Goal: Information Seeking & Learning: Compare options

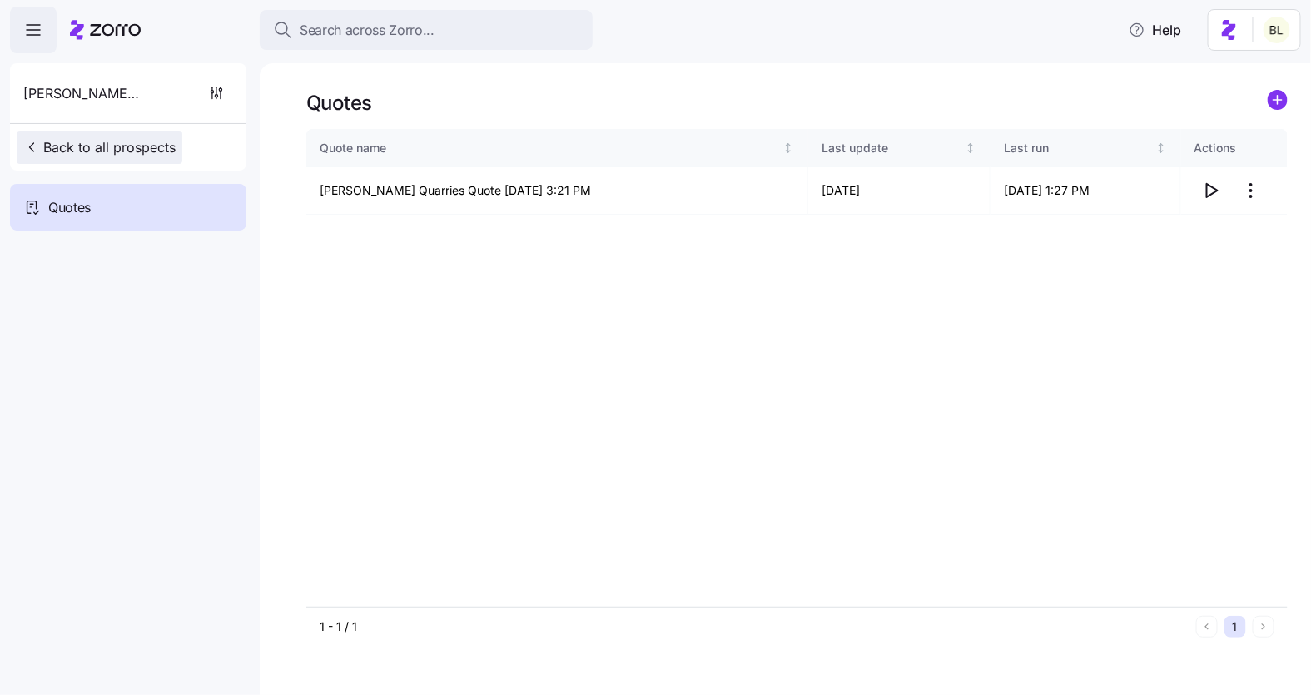
click at [82, 144] on span "Back to all prospects" at bounding box center [99, 147] width 152 height 20
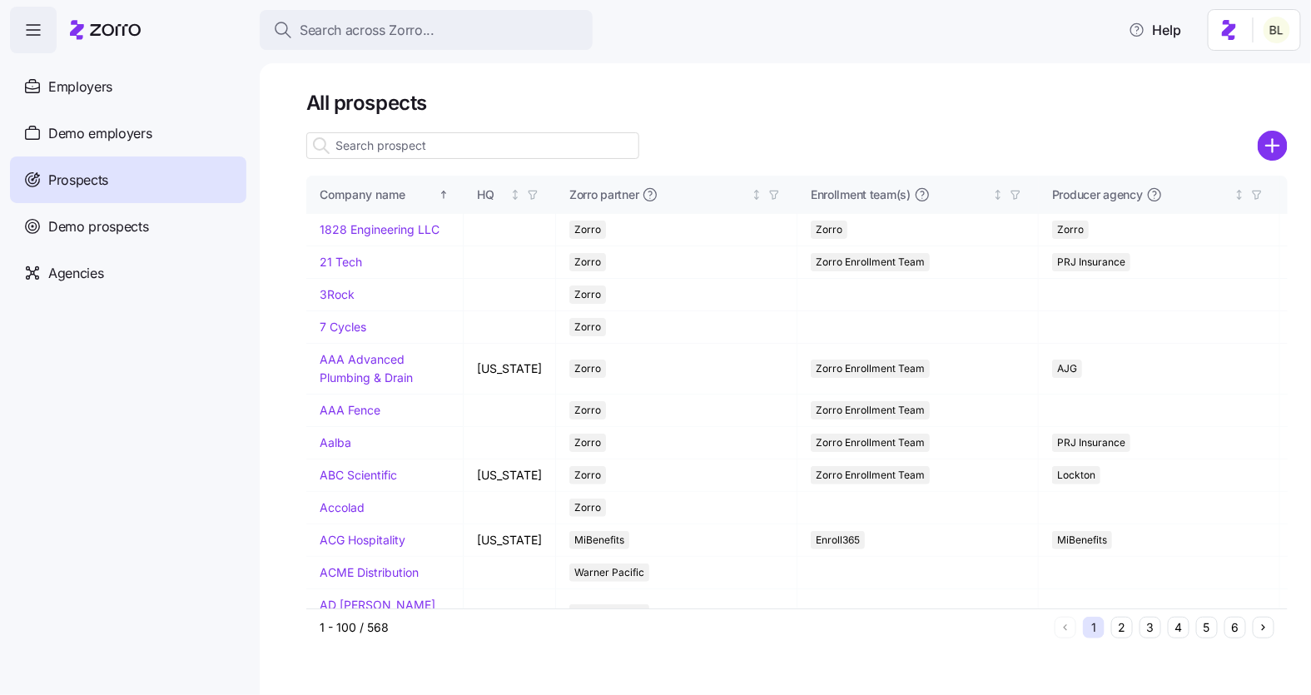
click at [394, 149] on input at bounding box center [472, 145] width 333 height 27
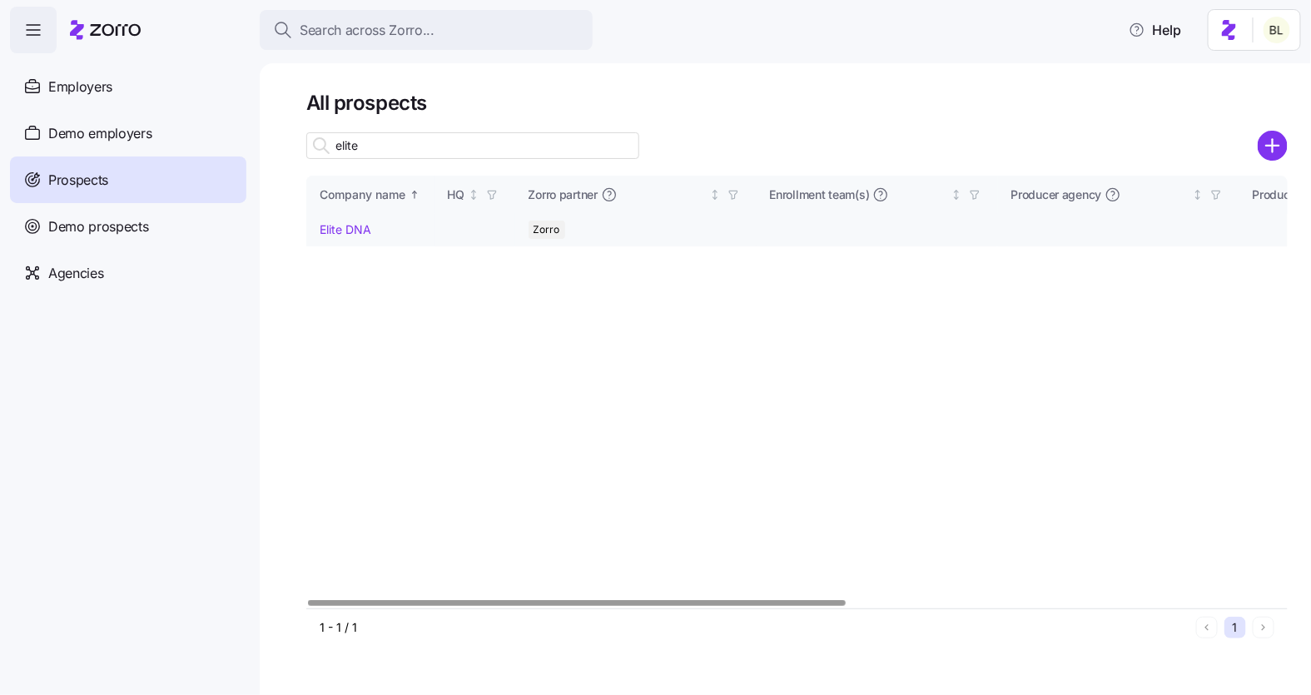
type input "elite"
click at [344, 226] on link "Elite DNA" at bounding box center [346, 229] width 52 height 14
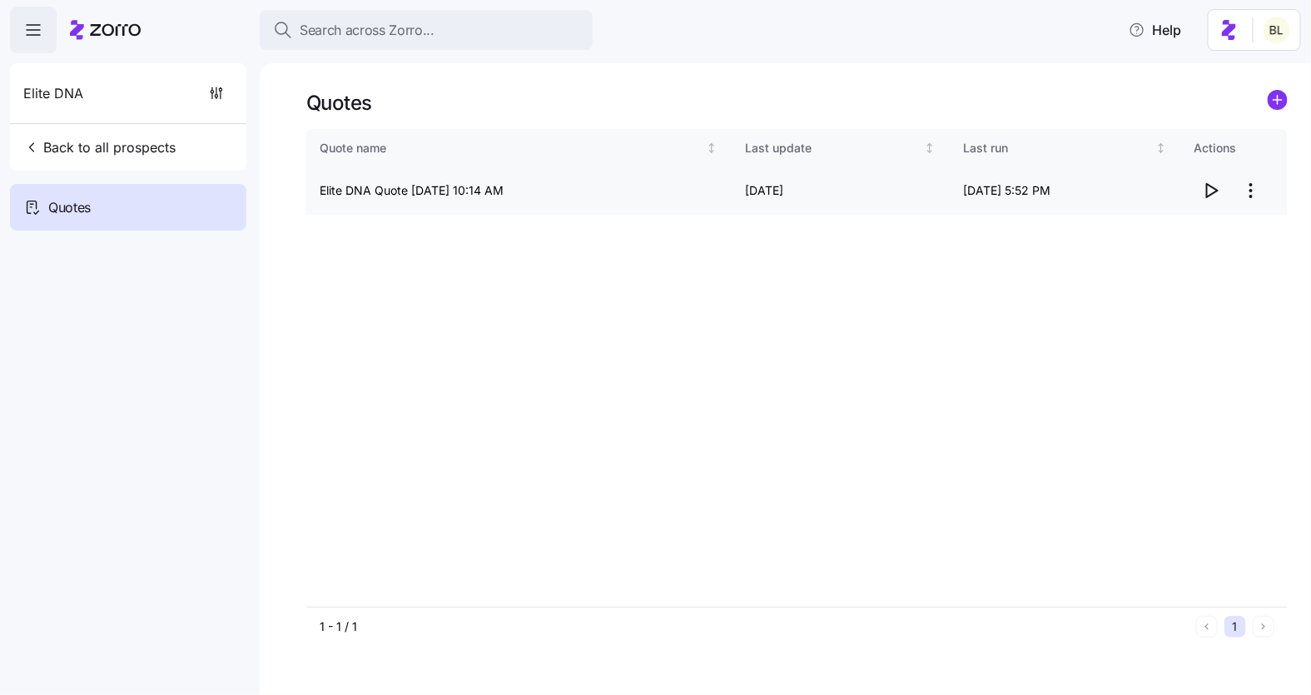
click at [1207, 189] on icon "button" at bounding box center [1212, 190] width 11 height 13
click at [1254, 192] on html "Search across Zorro... Help Elite DNA Back to all prospects Quotes Quotes Quote…" at bounding box center [655, 342] width 1311 height 685
click at [1251, 186] on html "Search across Zorro... Help Elite DNA Back to all prospects Quotes Quotes Quote…" at bounding box center [655, 342] width 1311 height 685
click at [1248, 187] on html "Search across Zorro... Help Elite DNA Back to all prospects Quotes Quotes Quote…" at bounding box center [655, 342] width 1311 height 685
click at [1186, 226] on div "Edit quote" at bounding box center [1184, 231] width 153 height 27
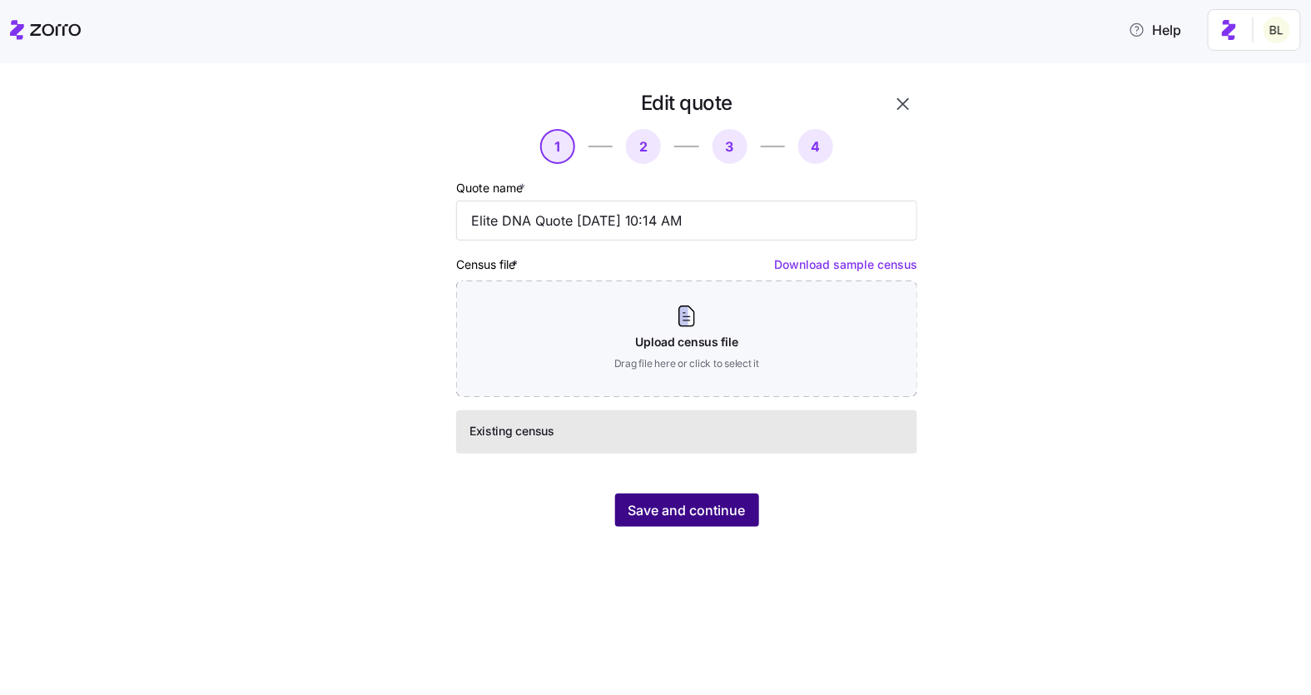
click at [675, 508] on span "Save and continue" at bounding box center [687, 510] width 117 height 20
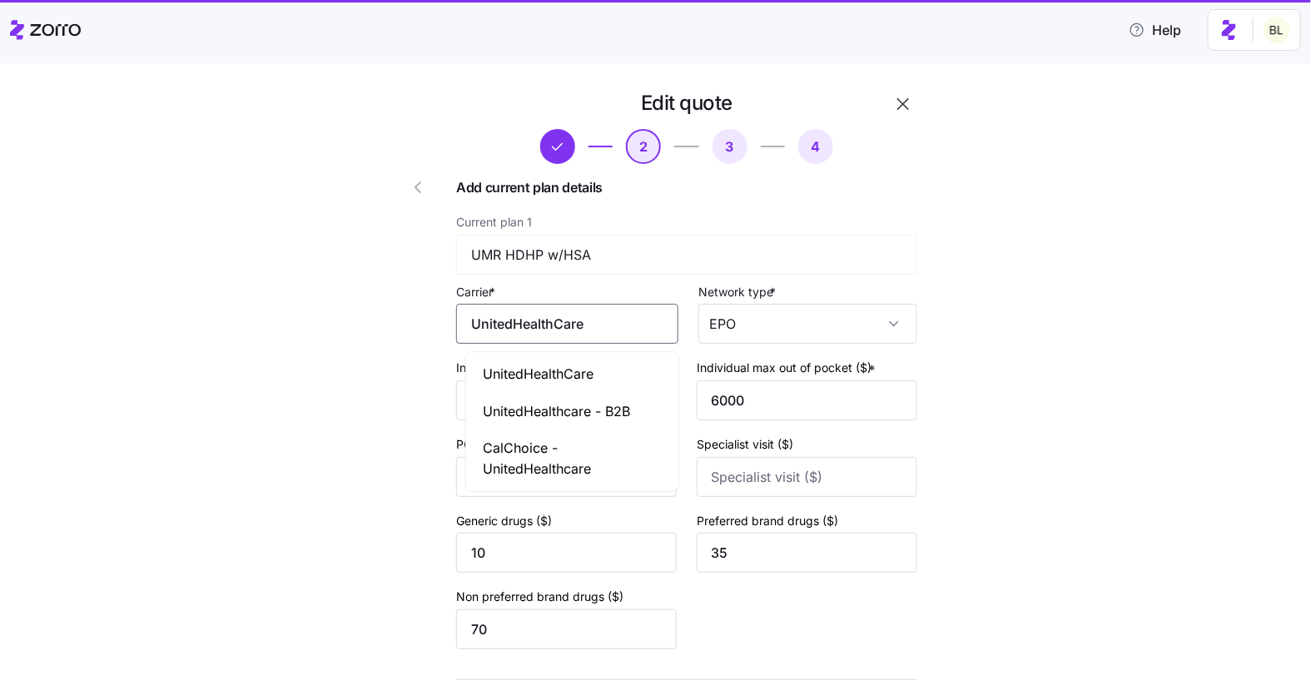
click at [599, 321] on input "UnitedHealthCare" at bounding box center [567, 324] width 222 height 40
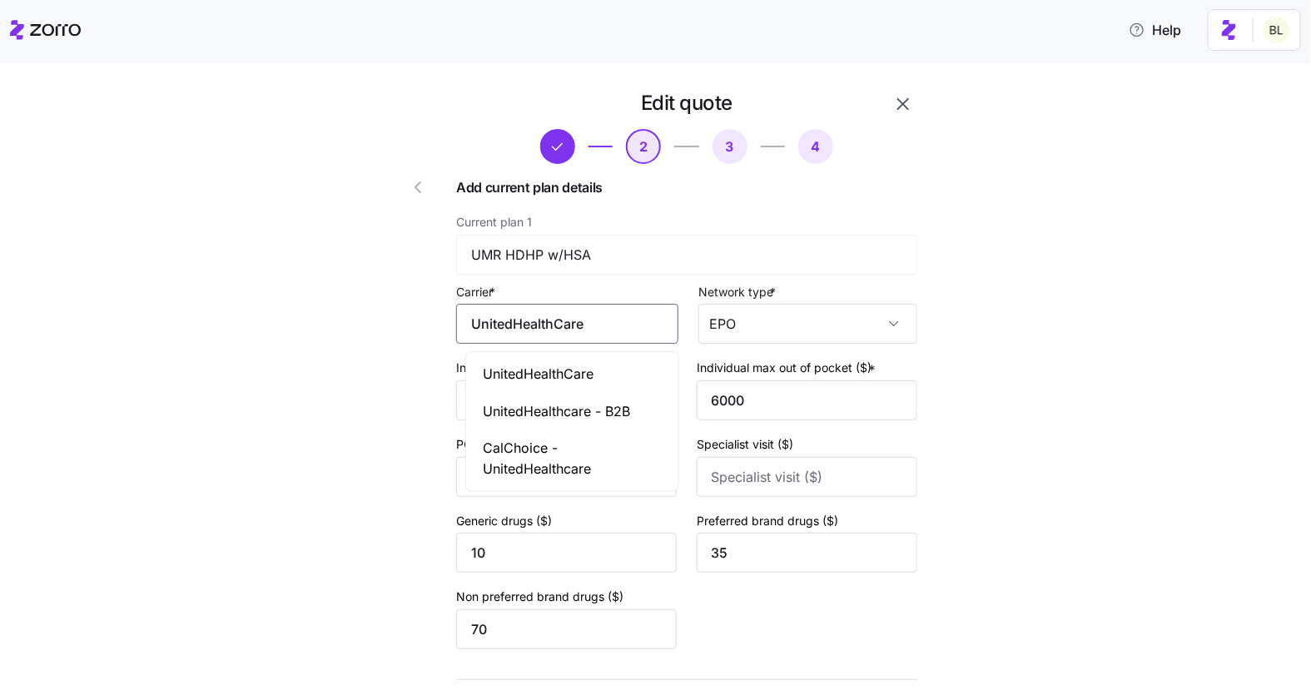
click at [581, 368] on span "UnitedHealthCare" at bounding box center [538, 374] width 111 height 21
click at [568, 325] on input "UnitedHealthCare" at bounding box center [567, 324] width 222 height 40
click at [584, 377] on span "UnitedHealthCare" at bounding box center [538, 374] width 111 height 21
type input "UnitedHealthCare"
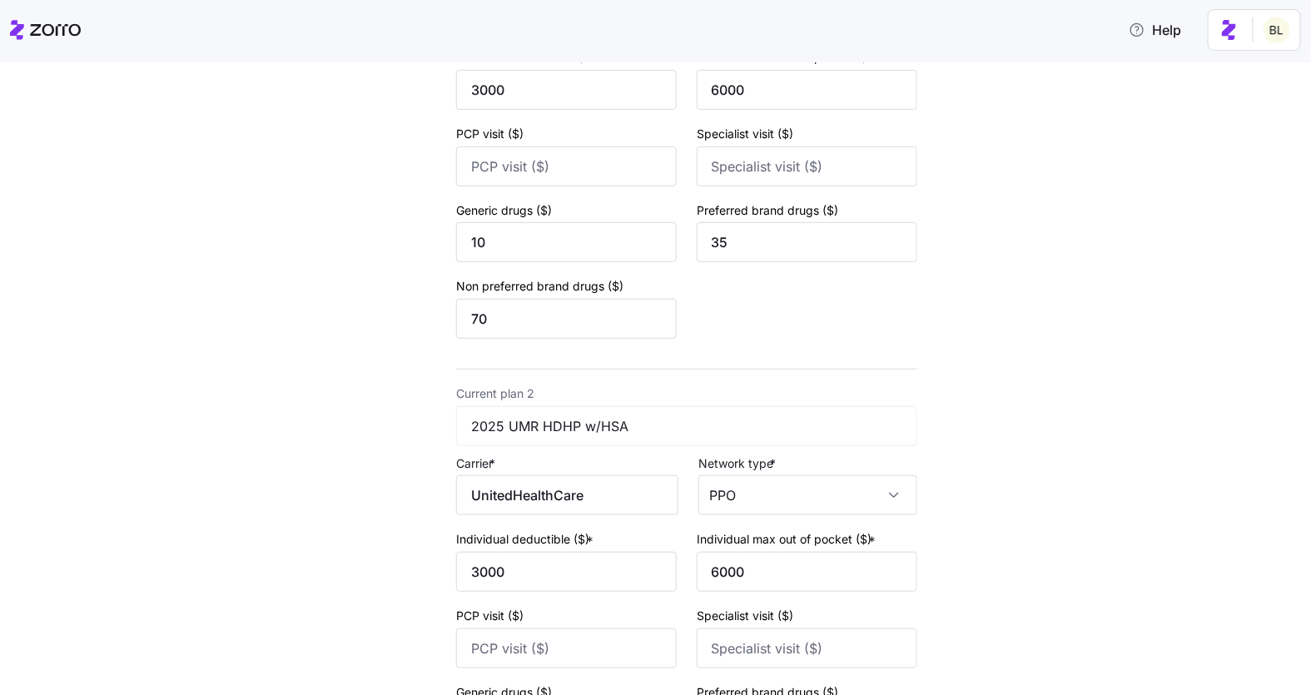
scroll to position [344, 0]
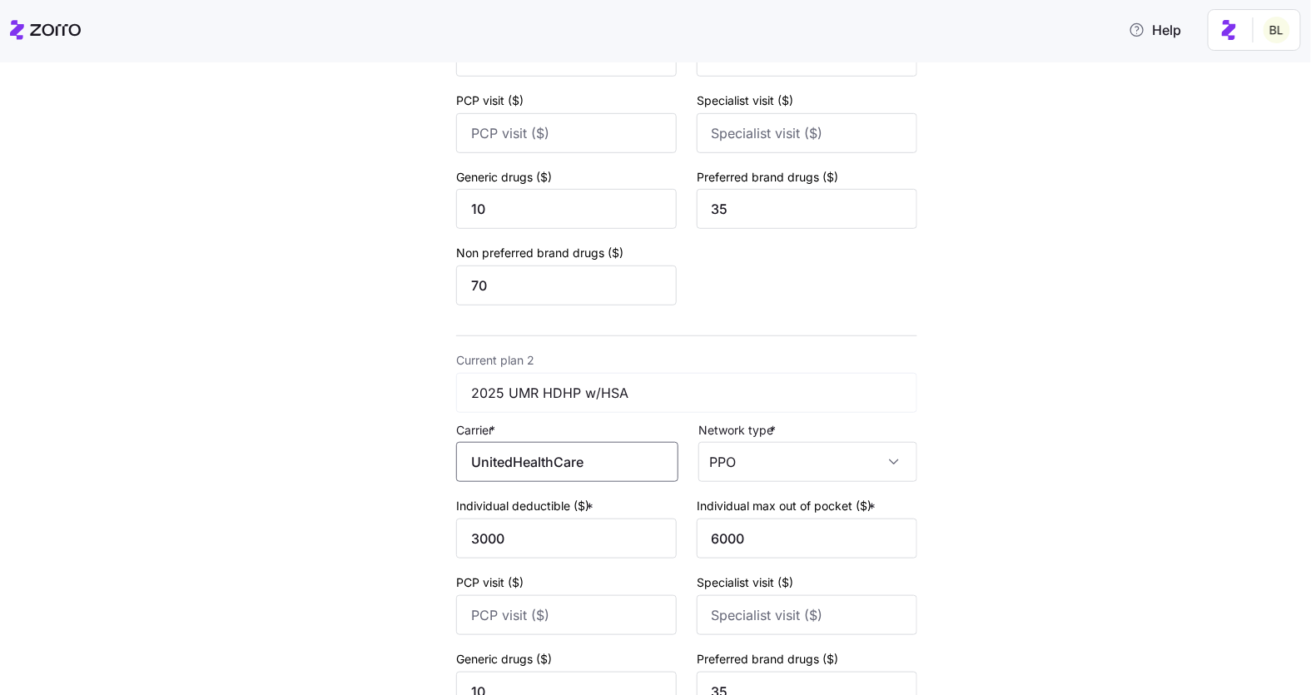
click at [600, 469] on input "UnitedHealthCare" at bounding box center [567, 462] width 222 height 40
click at [580, 509] on span "UnitedHealthCare" at bounding box center [538, 512] width 111 height 21
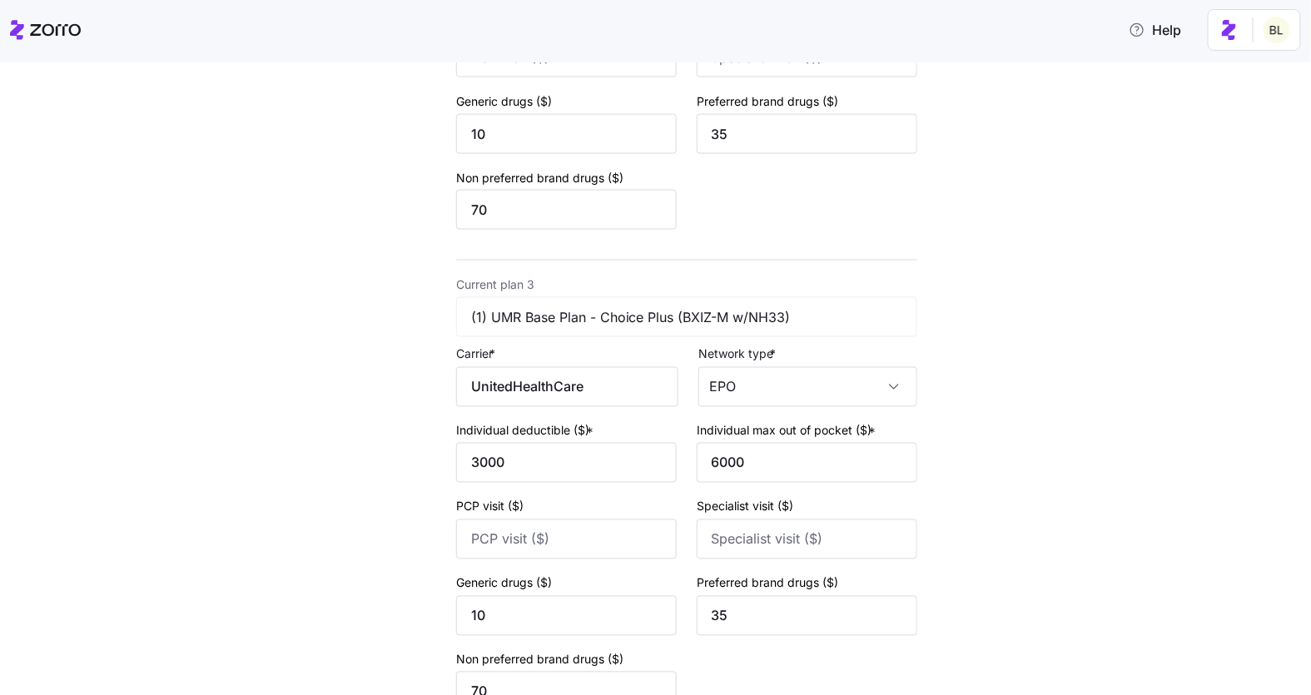
scroll to position [910, 0]
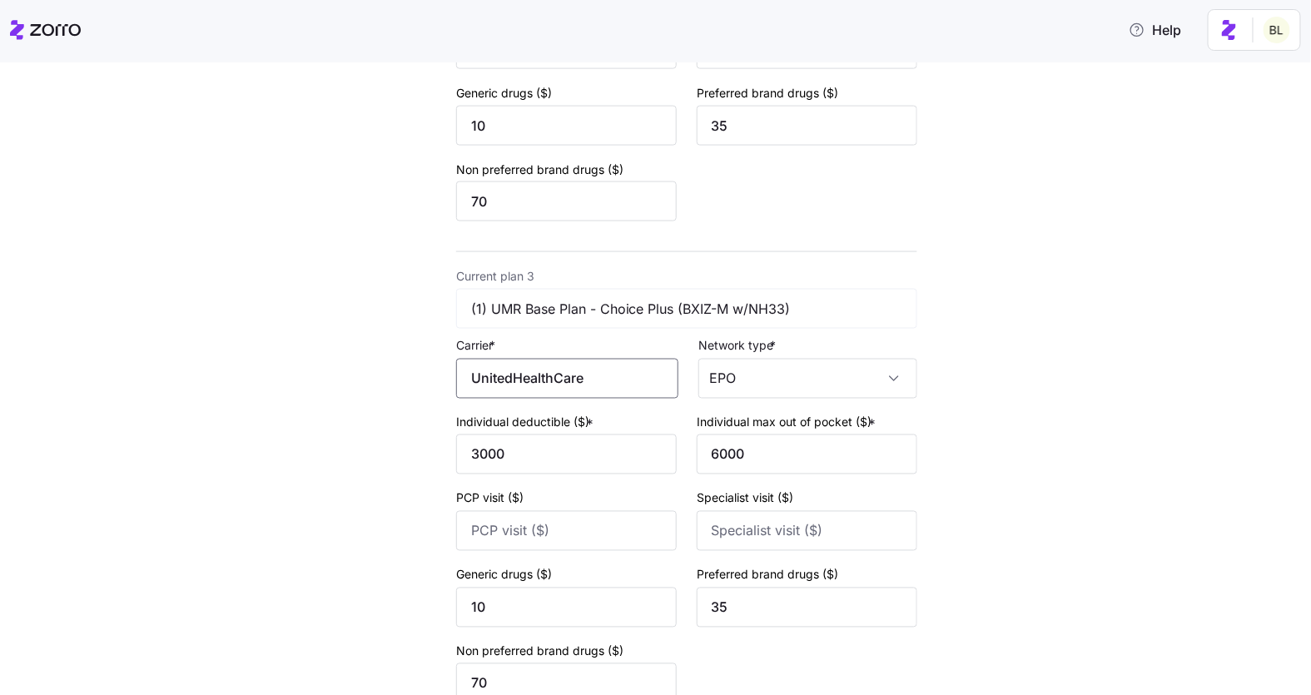
click at [605, 388] on input "UnitedHealthCare" at bounding box center [567, 379] width 222 height 40
click at [594, 426] on span "UnitedHealthCare" at bounding box center [538, 429] width 111 height 21
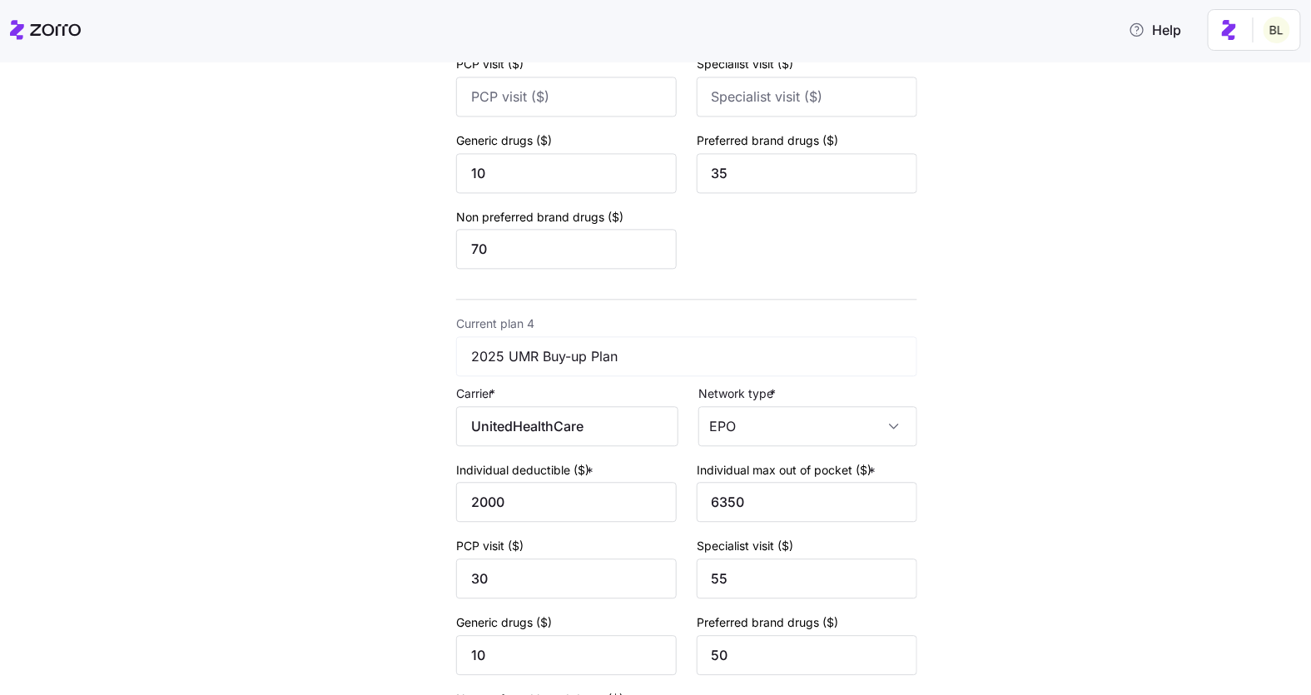
scroll to position [1362, 0]
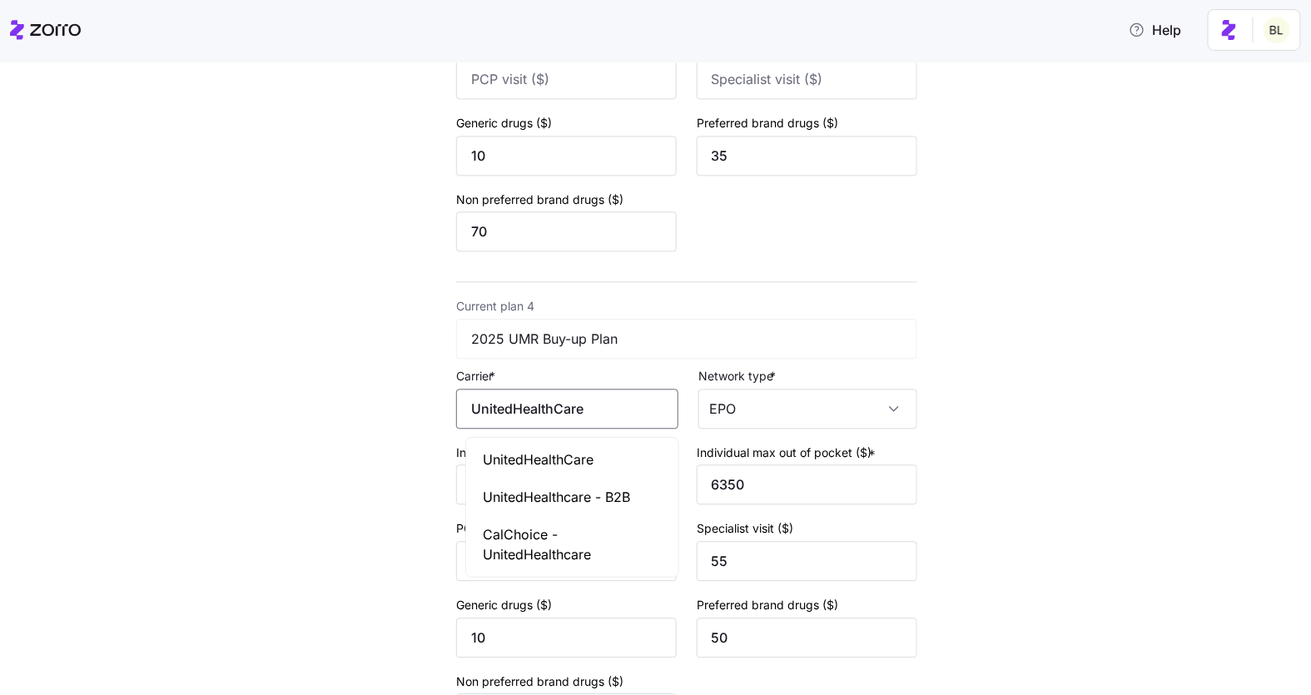
click at [605, 413] on input "UnitedHealthCare" at bounding box center [567, 409] width 222 height 40
click at [594, 450] on span "UnitedHealthCare" at bounding box center [538, 460] width 111 height 21
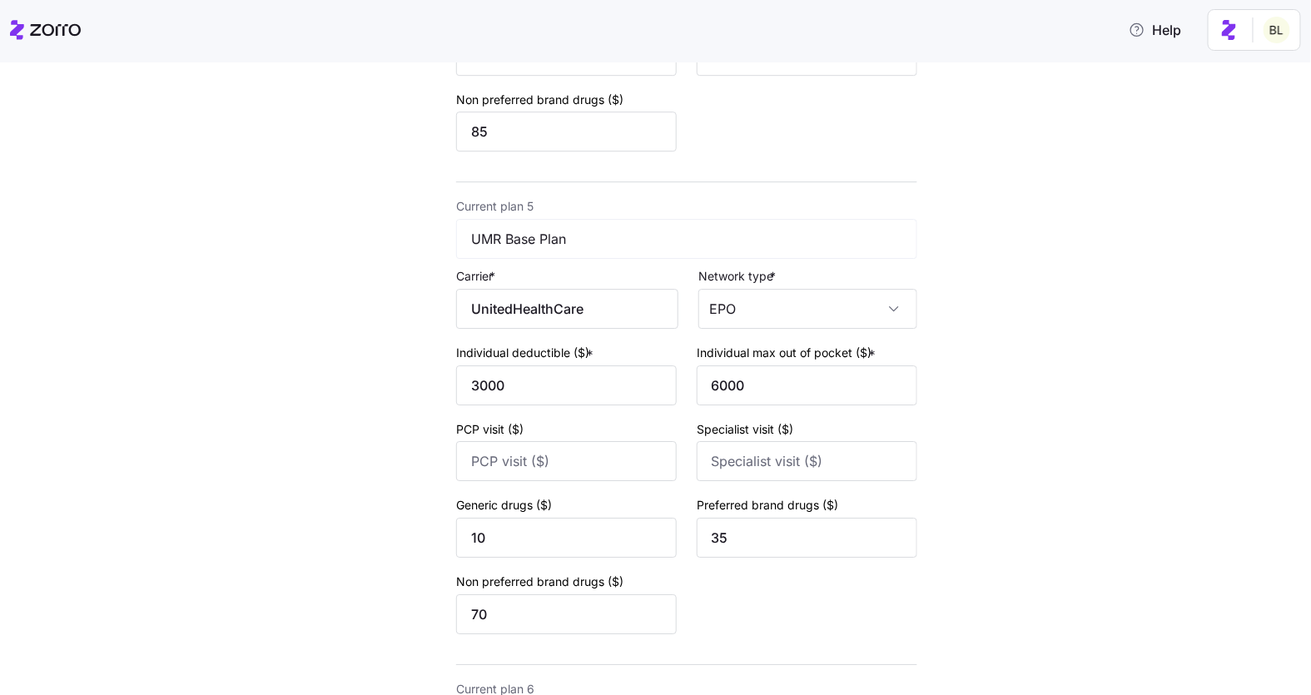
scroll to position [1967, 0]
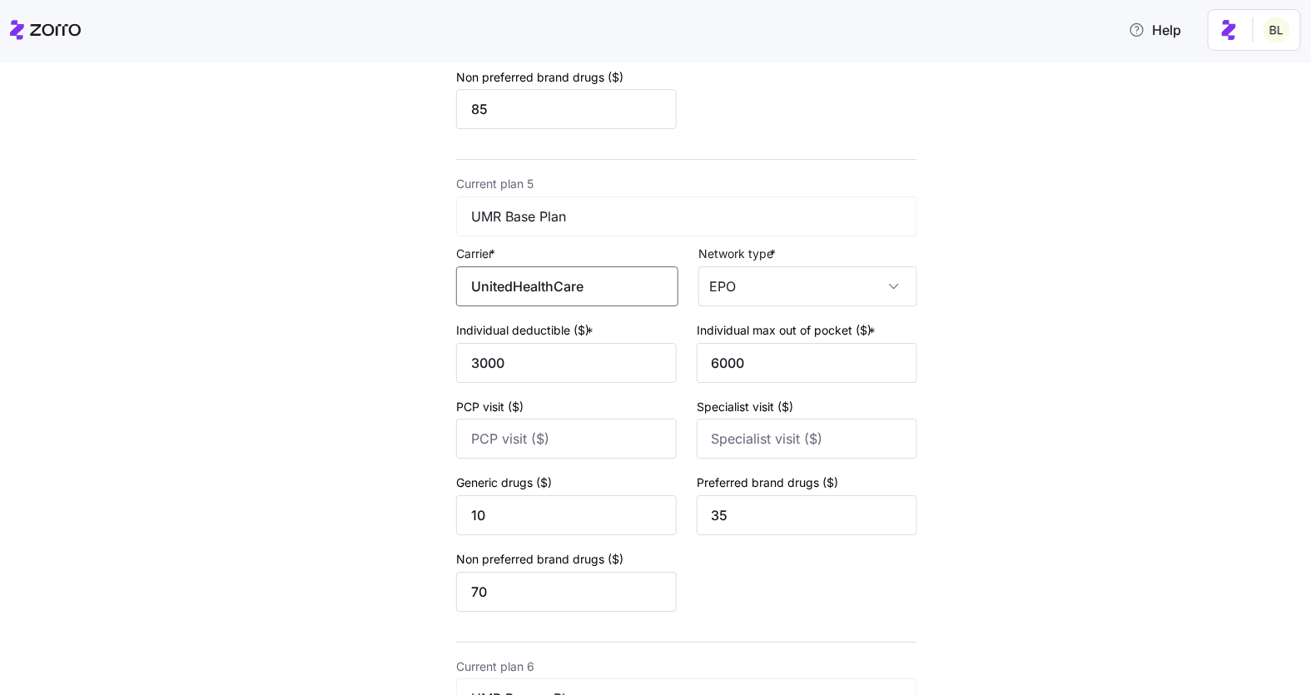
click at [609, 292] on input "UnitedHealthCare" at bounding box center [567, 286] width 222 height 40
click at [595, 339] on div "UnitedHealthCare" at bounding box center [573, 338] width 206 height 37
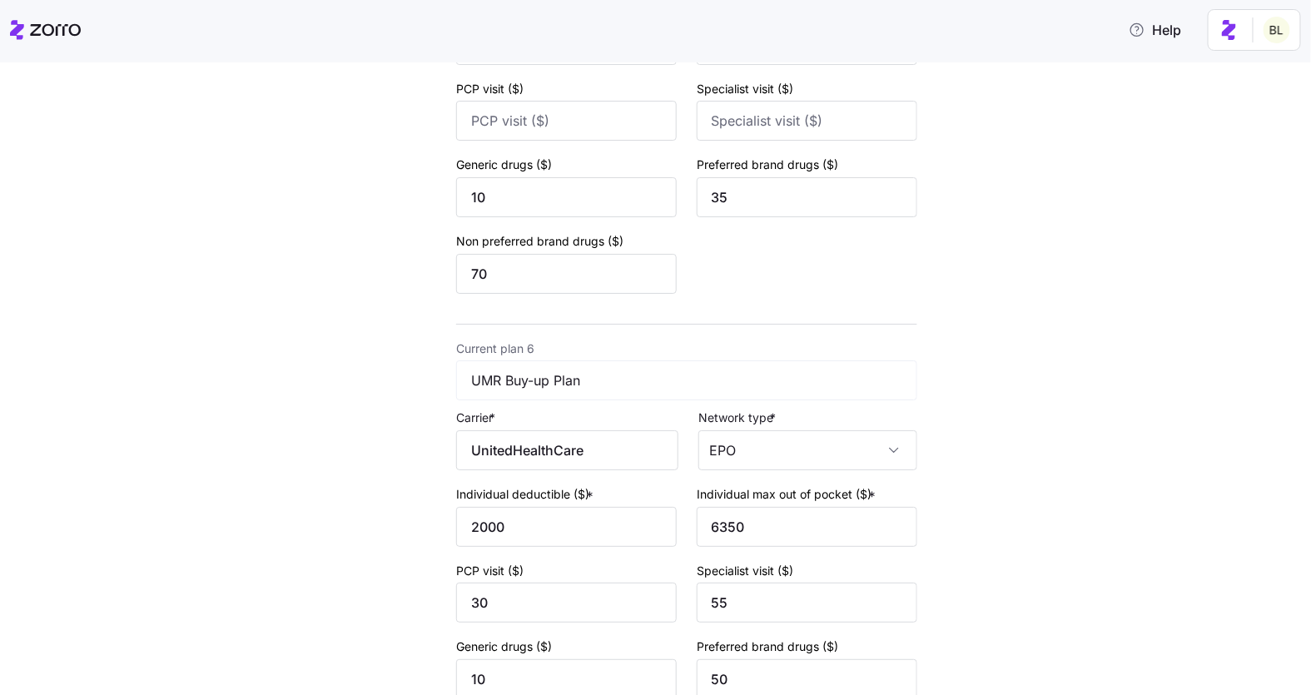
scroll to position [2290, 0]
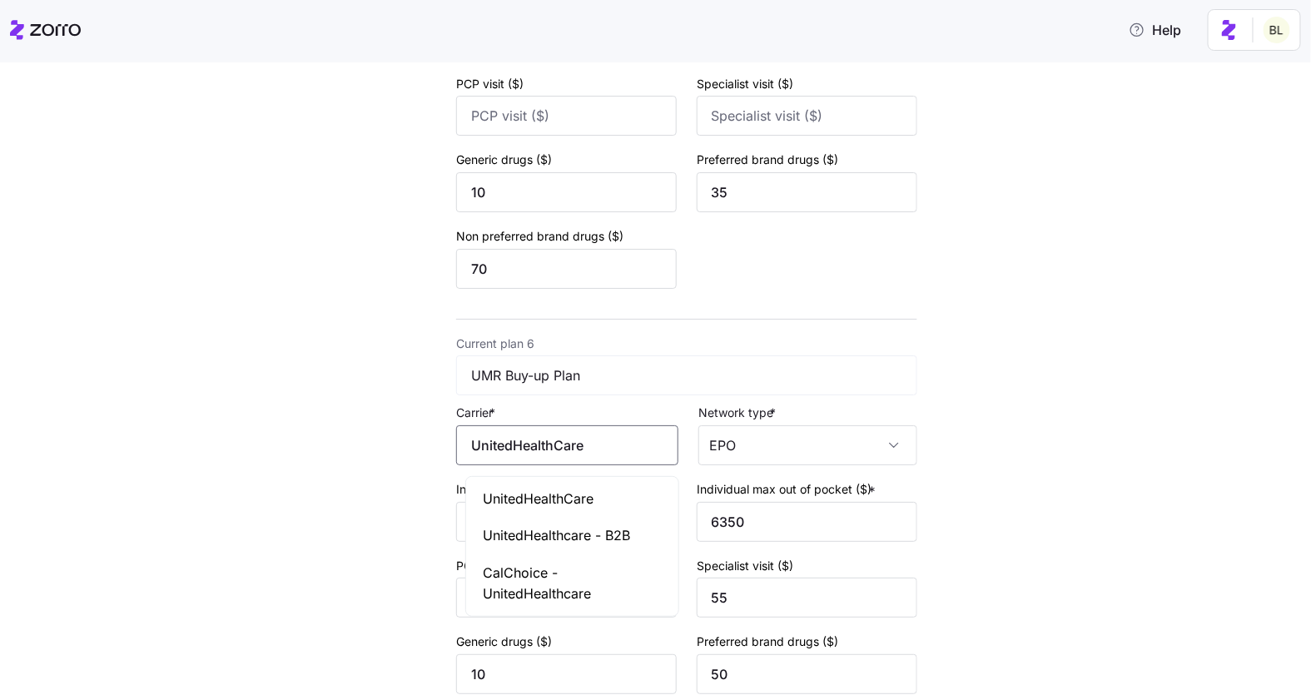
click at [600, 450] on input "UnitedHealthCare" at bounding box center [567, 445] width 222 height 40
click at [592, 494] on span "UnitedHealthCare" at bounding box center [538, 499] width 111 height 21
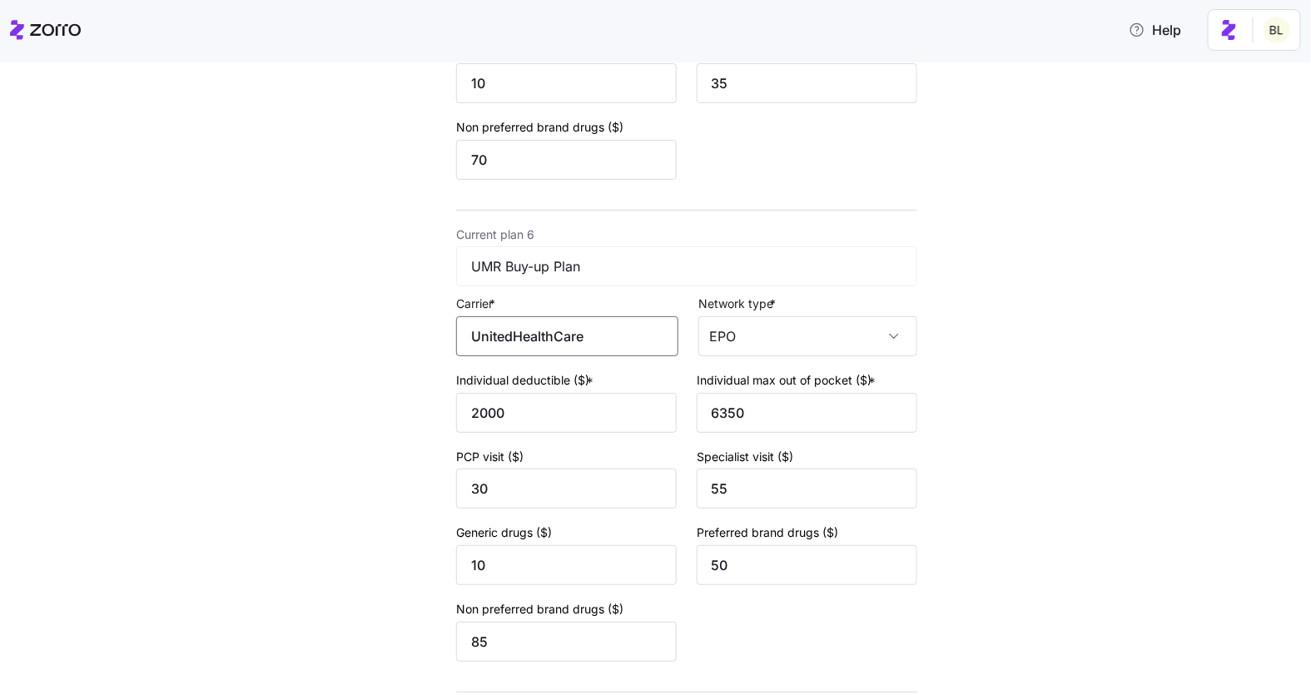
scroll to position [2533, 0]
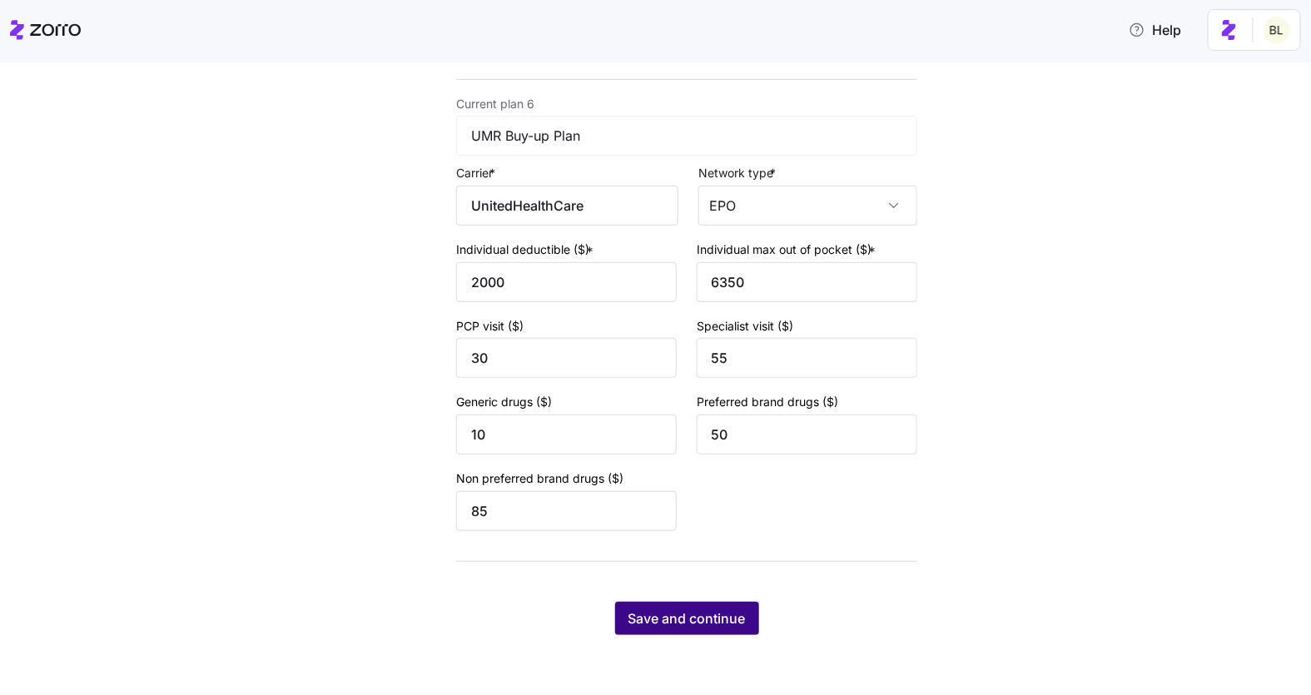
click at [680, 634] on button "Save and continue" at bounding box center [687, 618] width 144 height 33
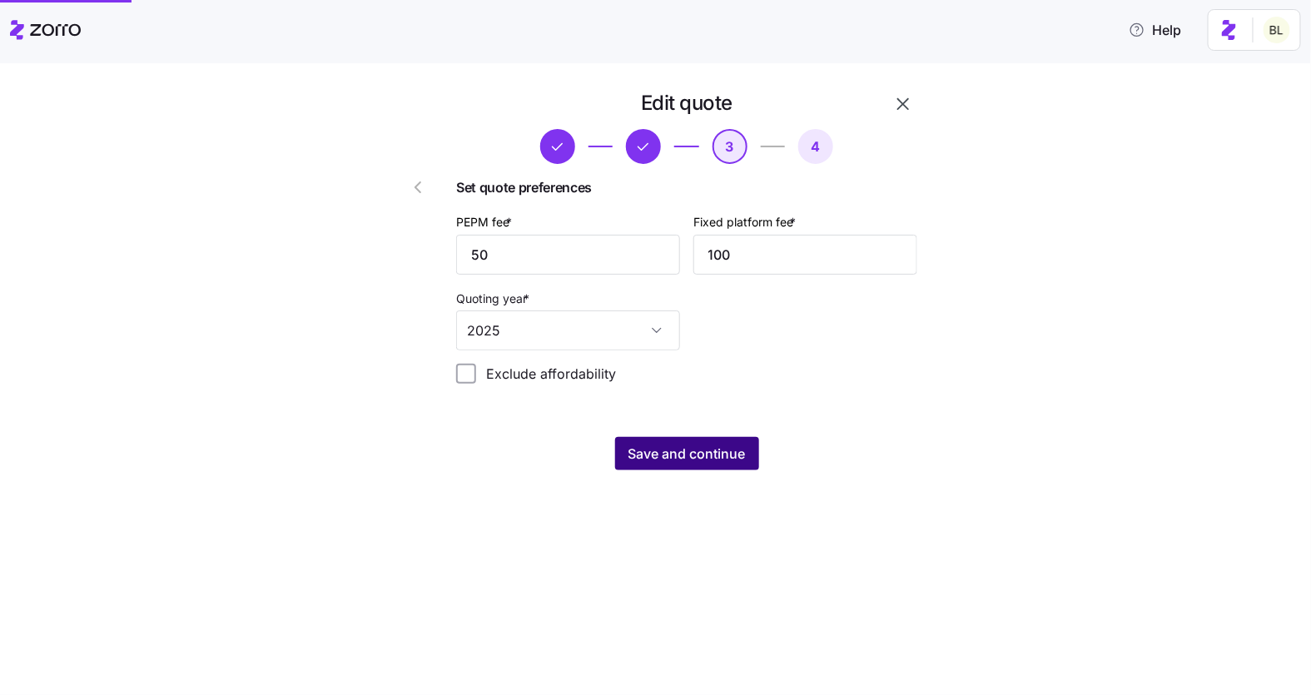
scroll to position [0, 0]
click at [687, 460] on span "Save and continue" at bounding box center [687, 454] width 117 height 20
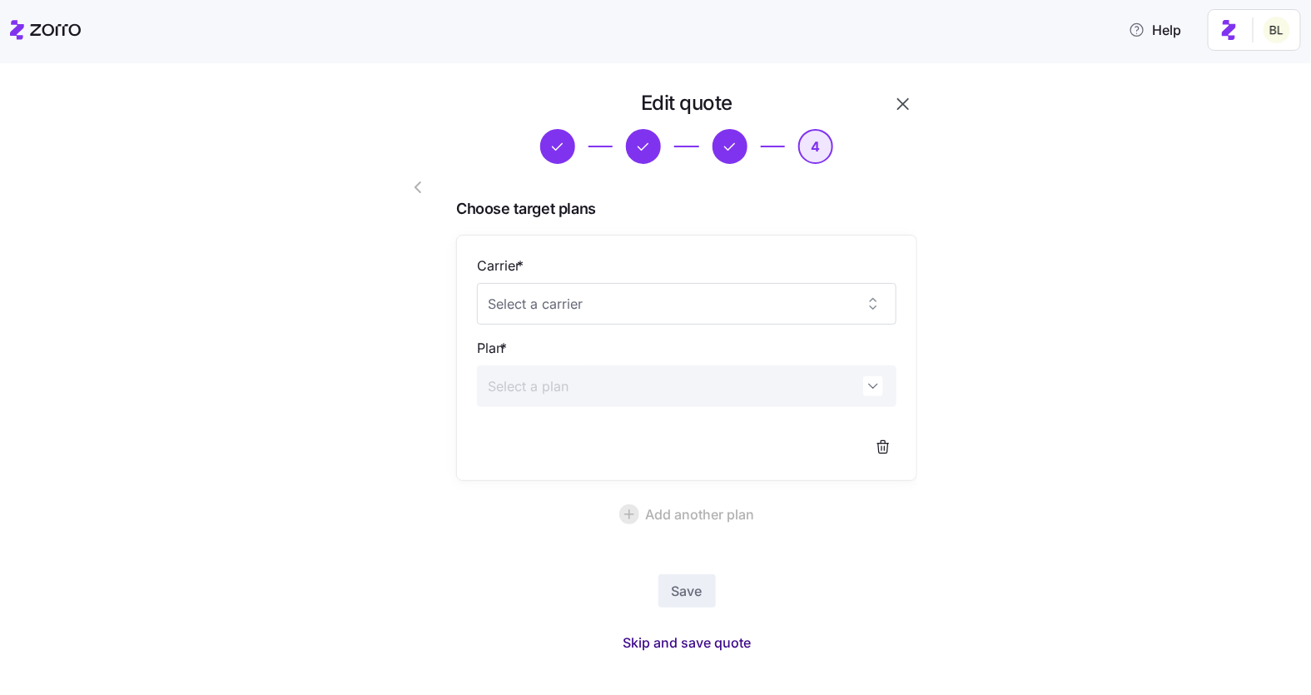
click at [674, 642] on span "Skip and save quote" at bounding box center [687, 643] width 128 height 20
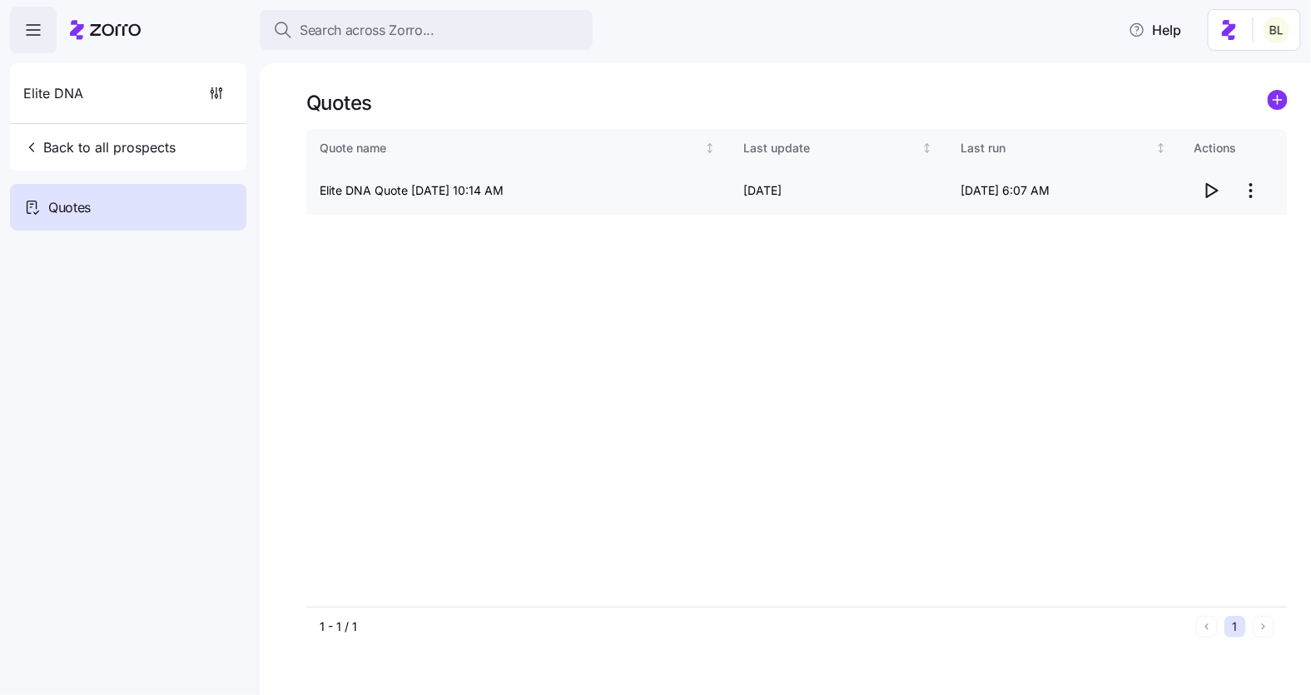
click at [1214, 188] on icon "button" at bounding box center [1212, 190] width 11 height 13
click at [1253, 192] on html "Search across Zorro... Help Elite DNA Back to all prospects Quotes Quotes Quote…" at bounding box center [655, 342] width 1311 height 685
click at [1229, 237] on div "Edit quote" at bounding box center [1184, 231] width 153 height 27
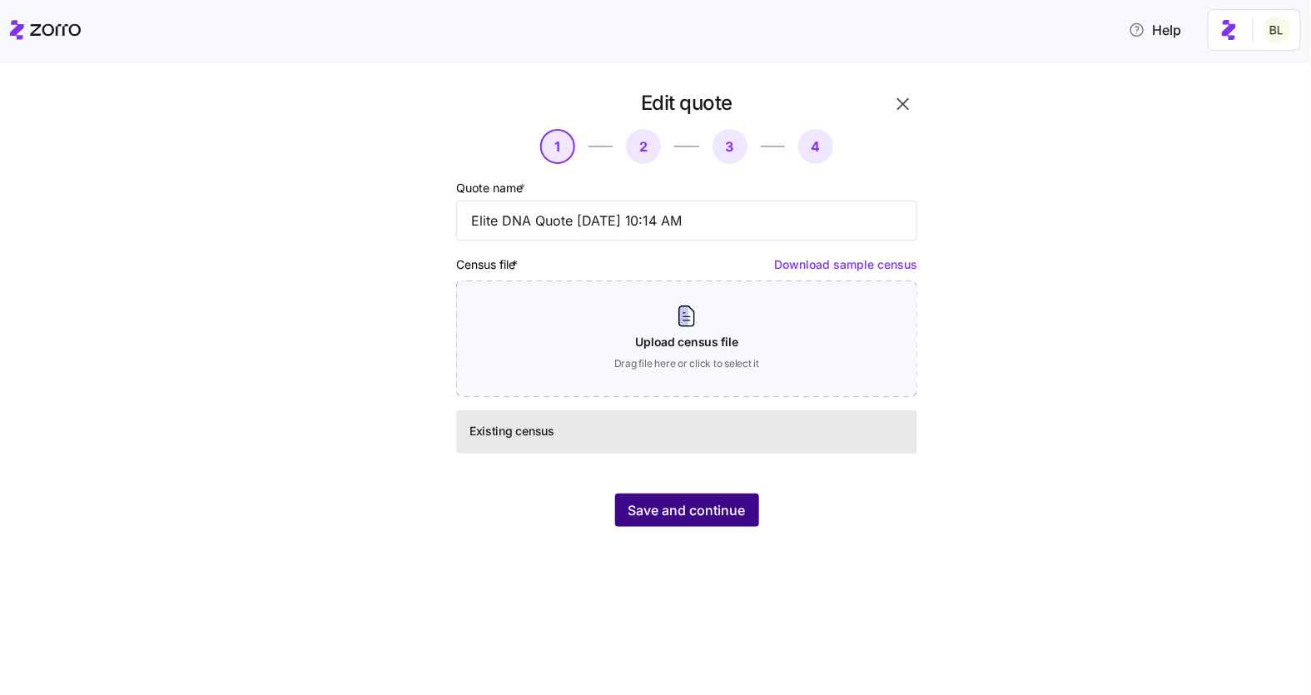
click at [714, 500] on button "Save and continue" at bounding box center [687, 510] width 144 height 33
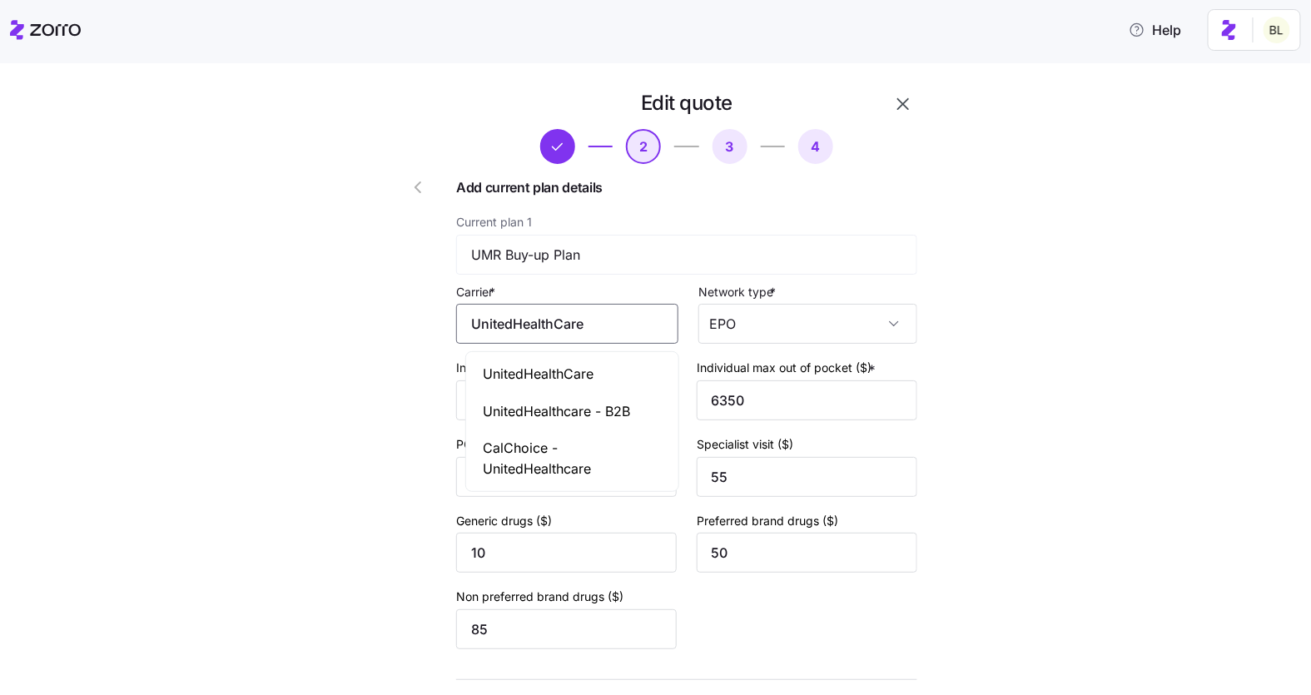
click at [570, 327] on input "UnitedHealthCare" at bounding box center [567, 324] width 222 height 40
type input "UnitedHealthcare"
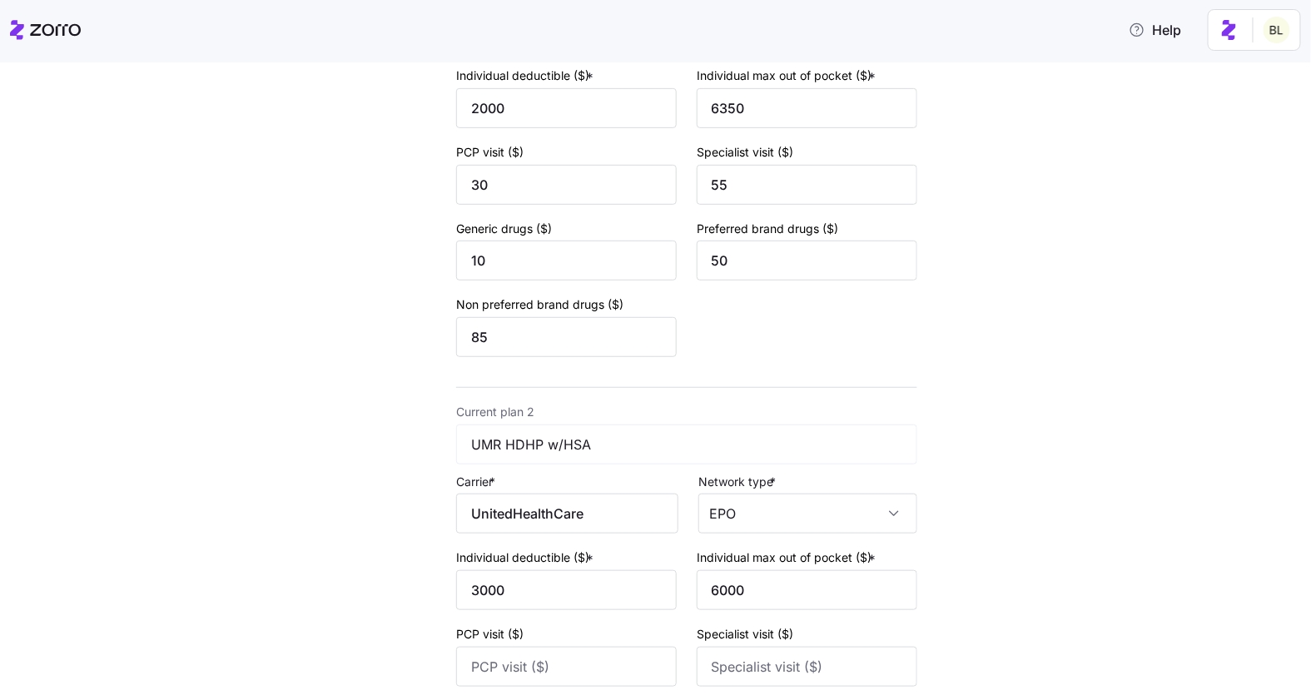
scroll to position [328, 0]
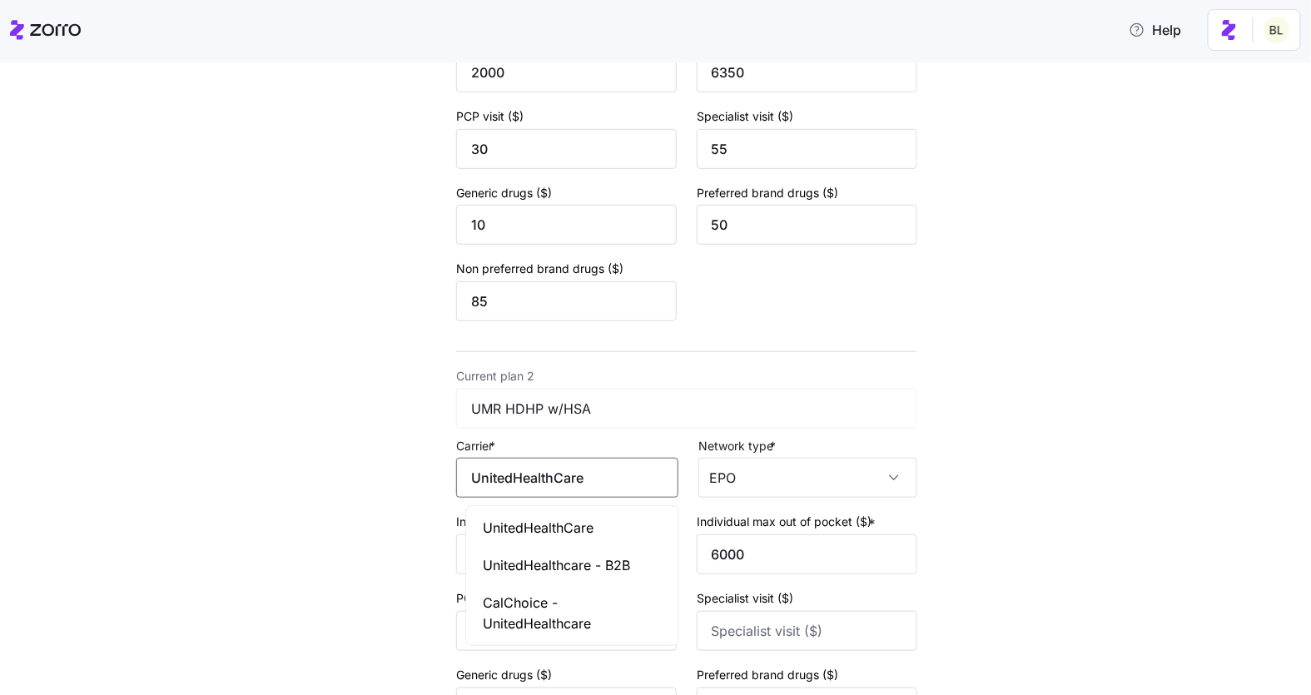
click at [571, 481] on input "UnitedHealthCare" at bounding box center [567, 478] width 222 height 40
type input "UnitedHealthcare"
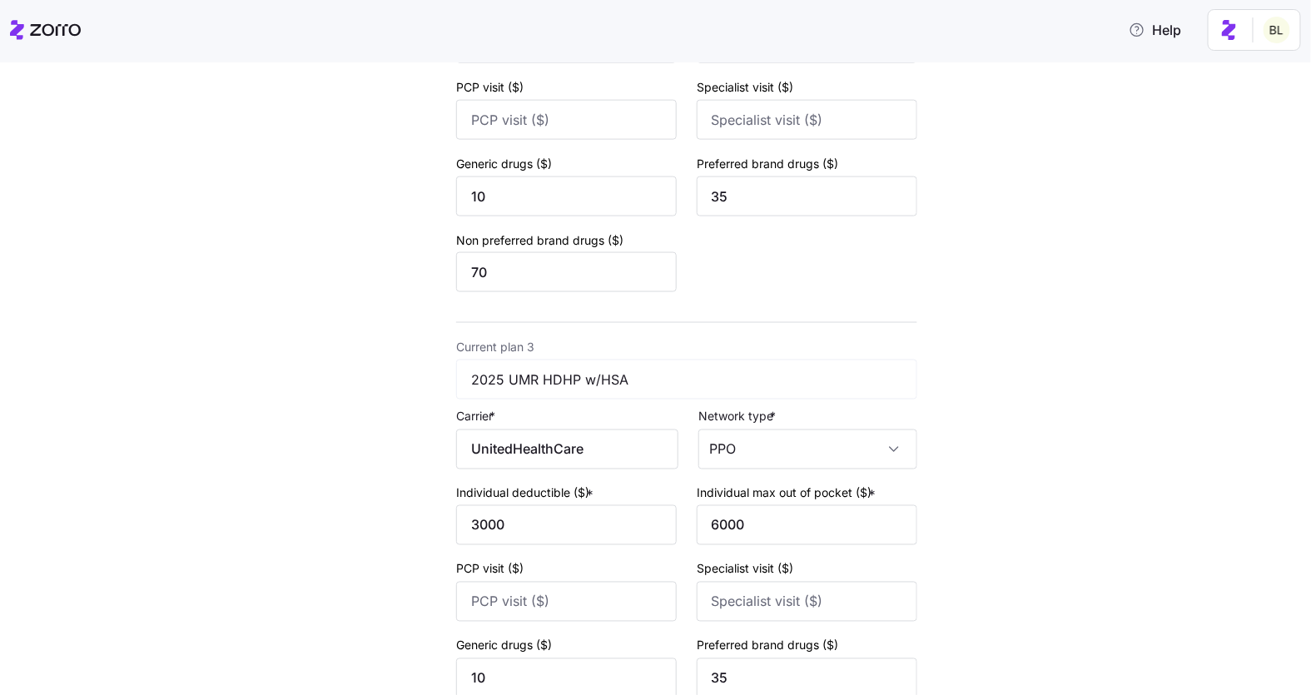
scroll to position [864, 0]
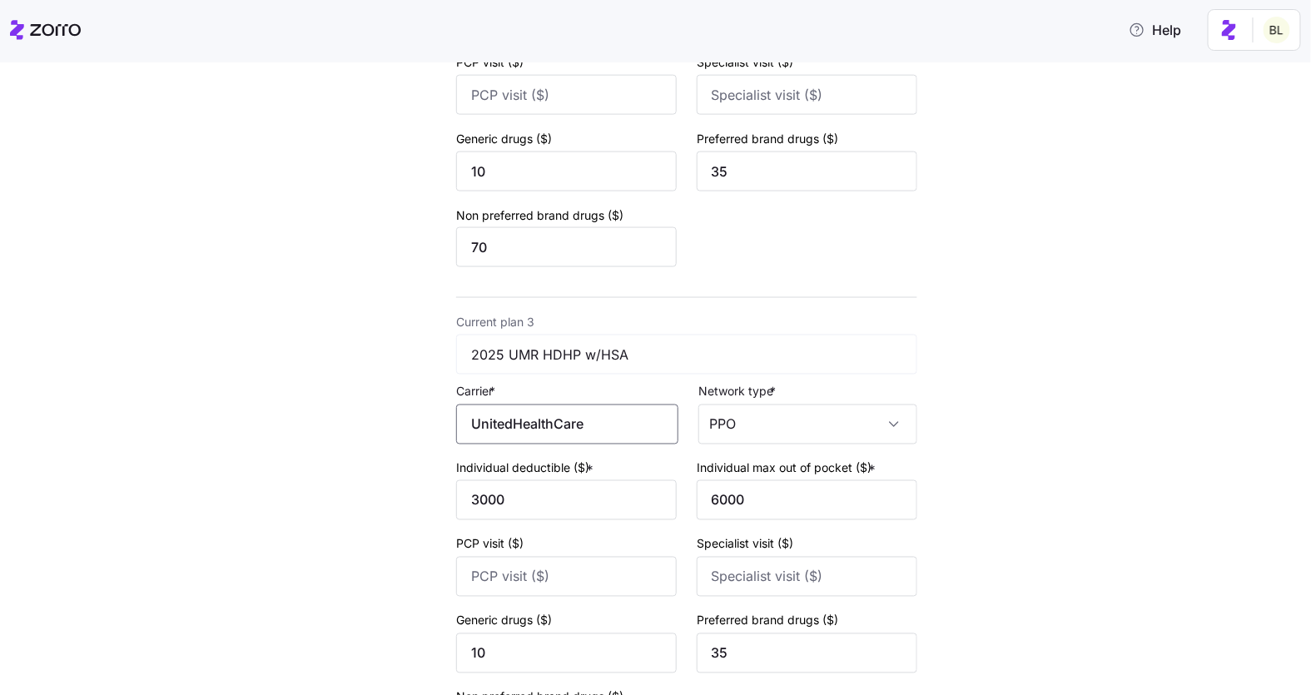
click at [569, 428] on input "UnitedHealthCare" at bounding box center [567, 425] width 222 height 40
type input "UnitedHealthcare"
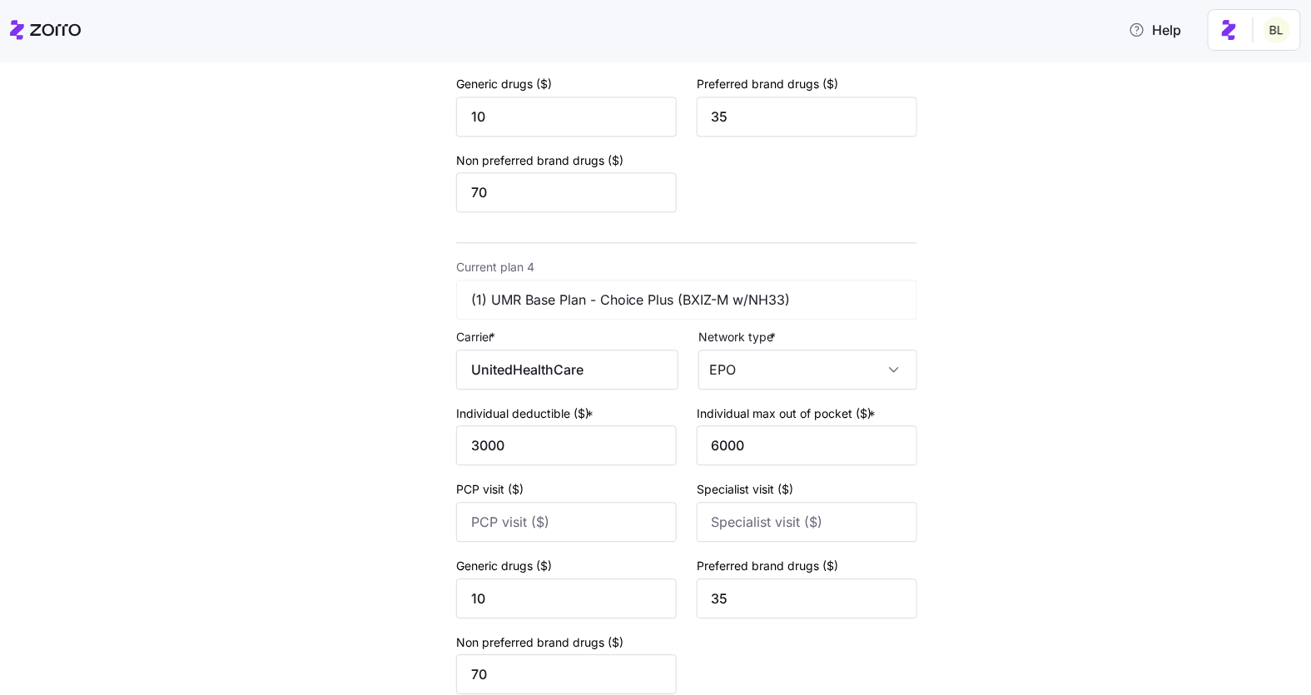
scroll to position [1432, 0]
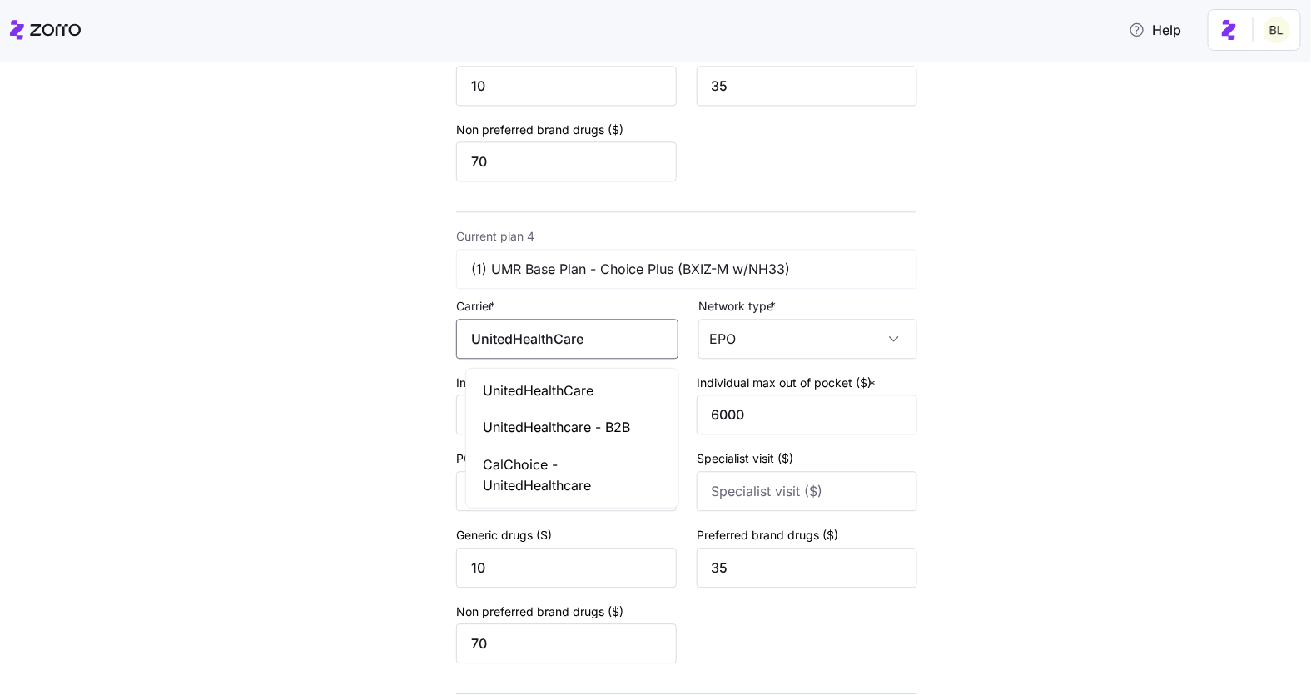
click at [570, 343] on input "UnitedHealthCare" at bounding box center [567, 339] width 222 height 40
type input "UnitedHealthcare"
click at [445, 403] on div at bounding box center [402, 195] width 95 height 3088
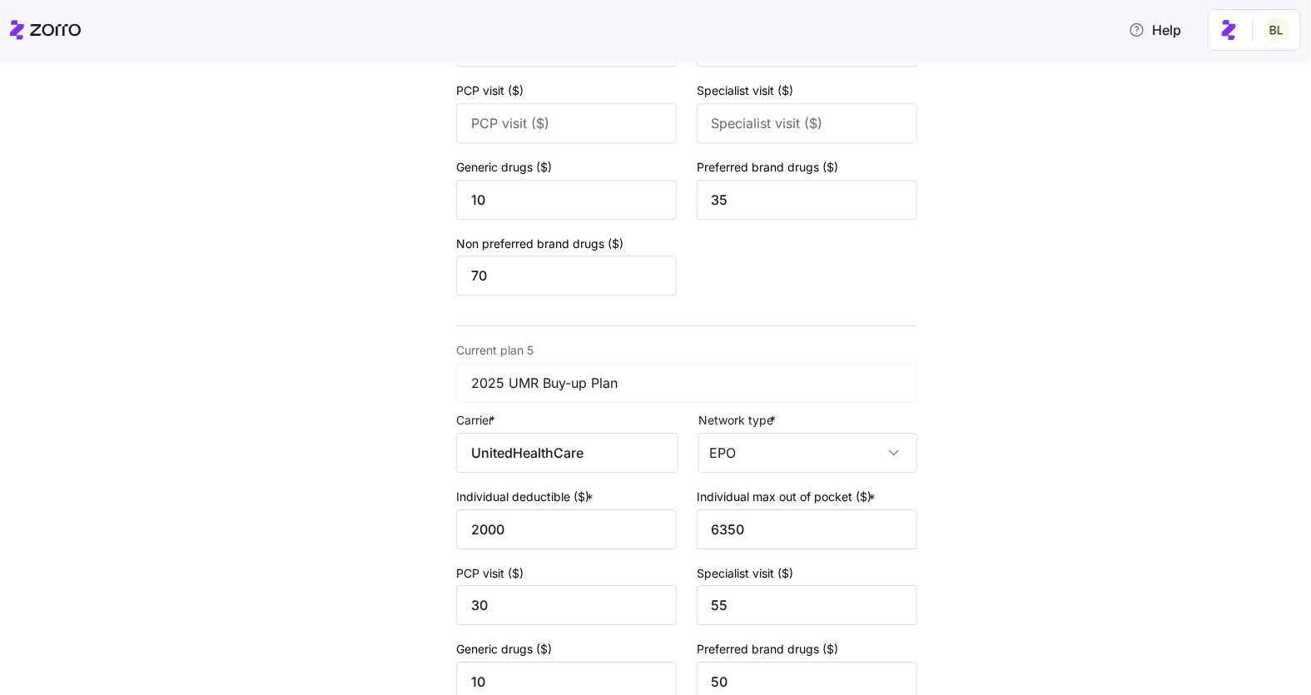
scroll to position [1853, 0]
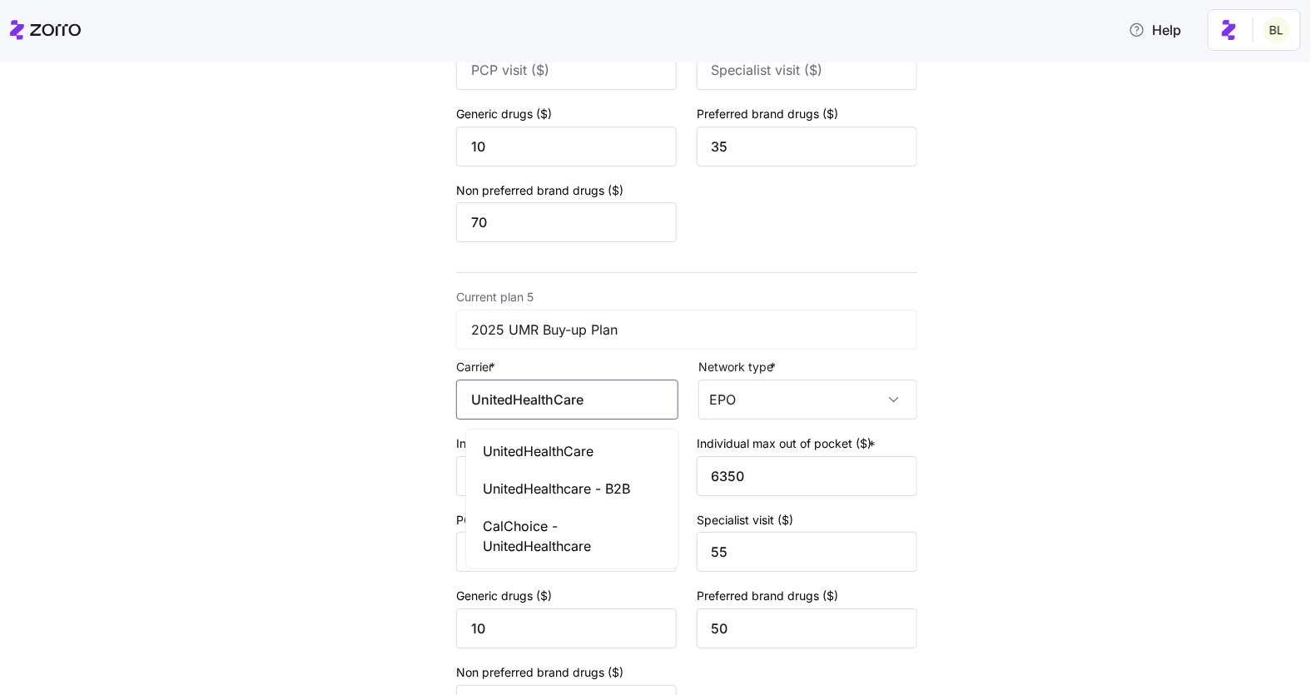
click at [574, 404] on input "UnitedHealthCare" at bounding box center [567, 400] width 222 height 40
type input "UnitedHealthcare"
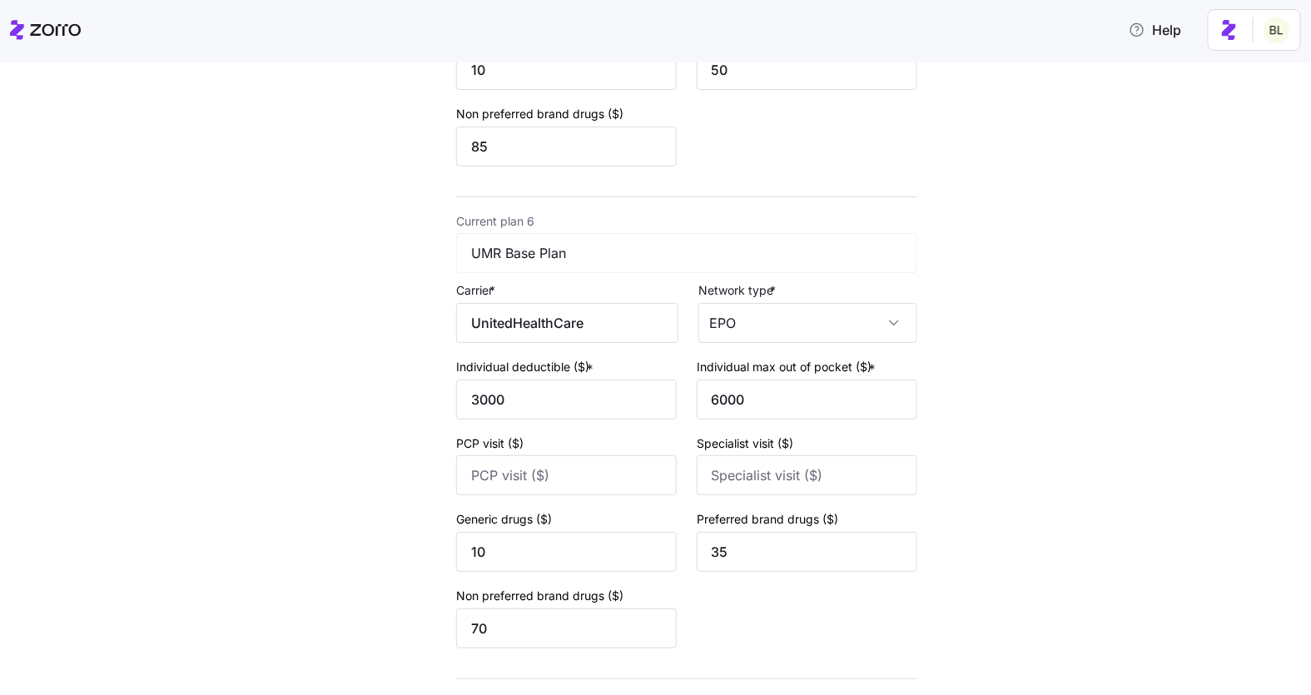
scroll to position [2525, 0]
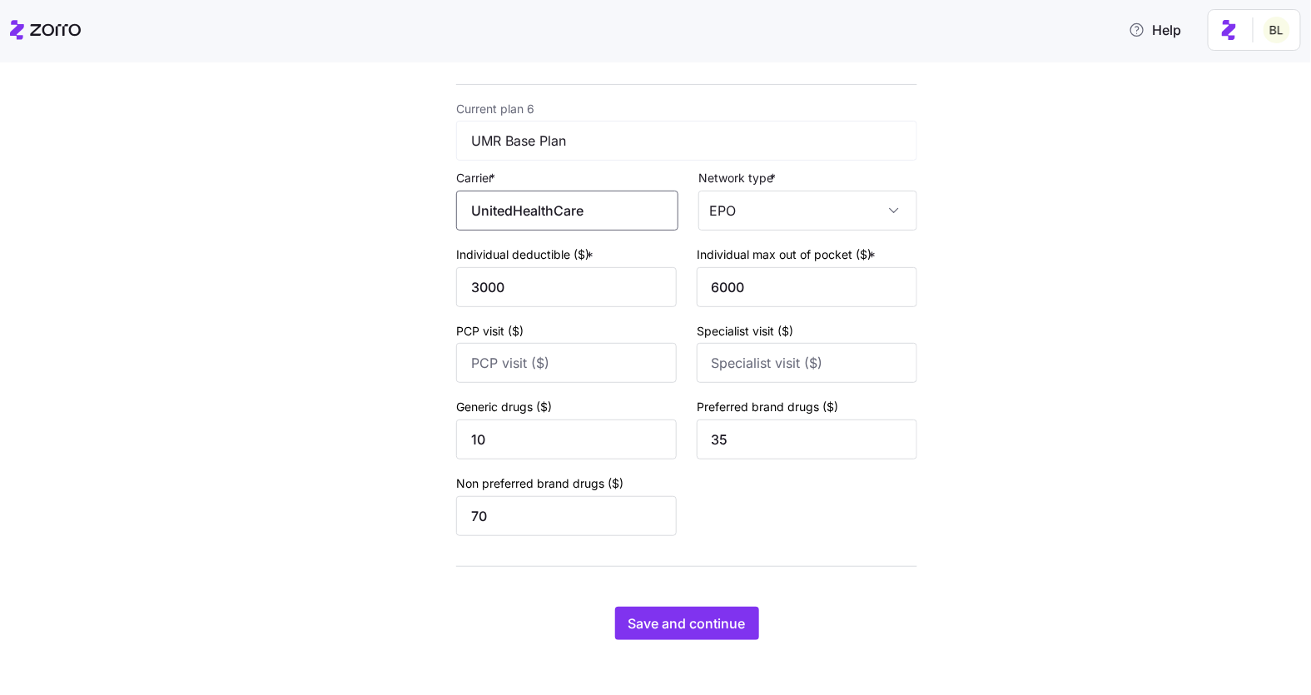
click at [572, 216] on input "UnitedHealthCare" at bounding box center [567, 211] width 222 height 40
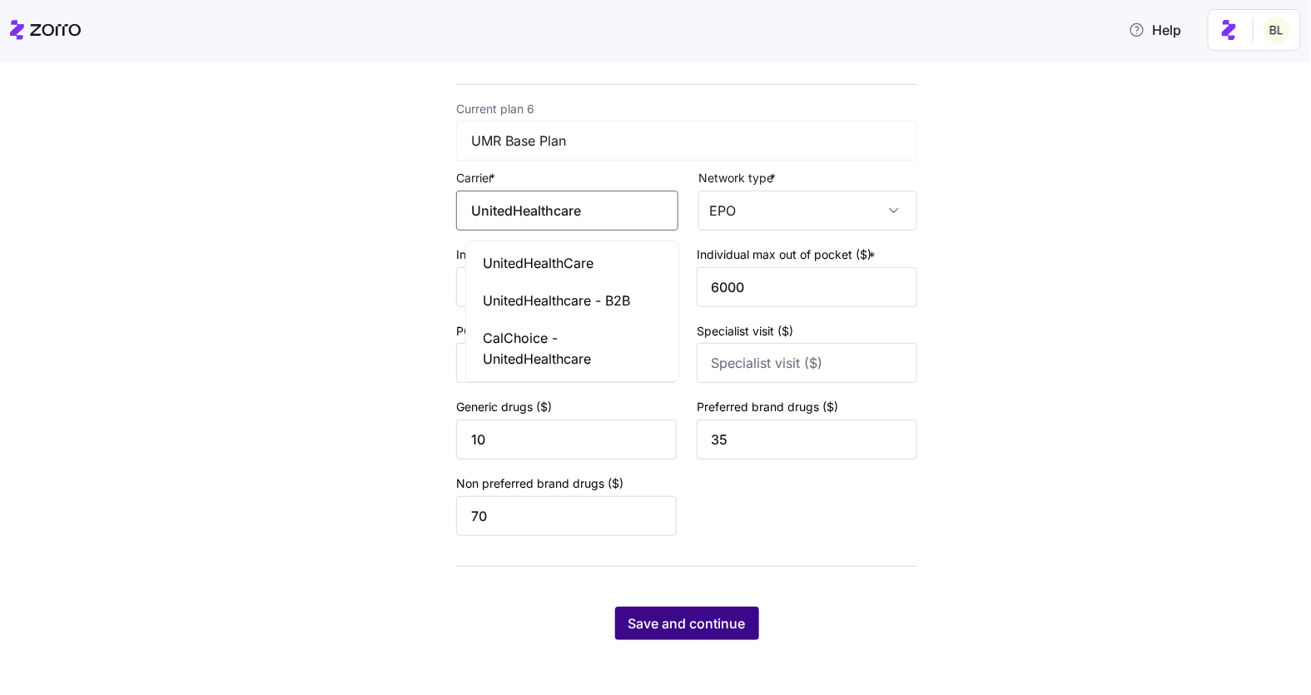
type input "UnitedHealthcare"
click at [679, 633] on span "Save and continue" at bounding box center [687, 624] width 117 height 20
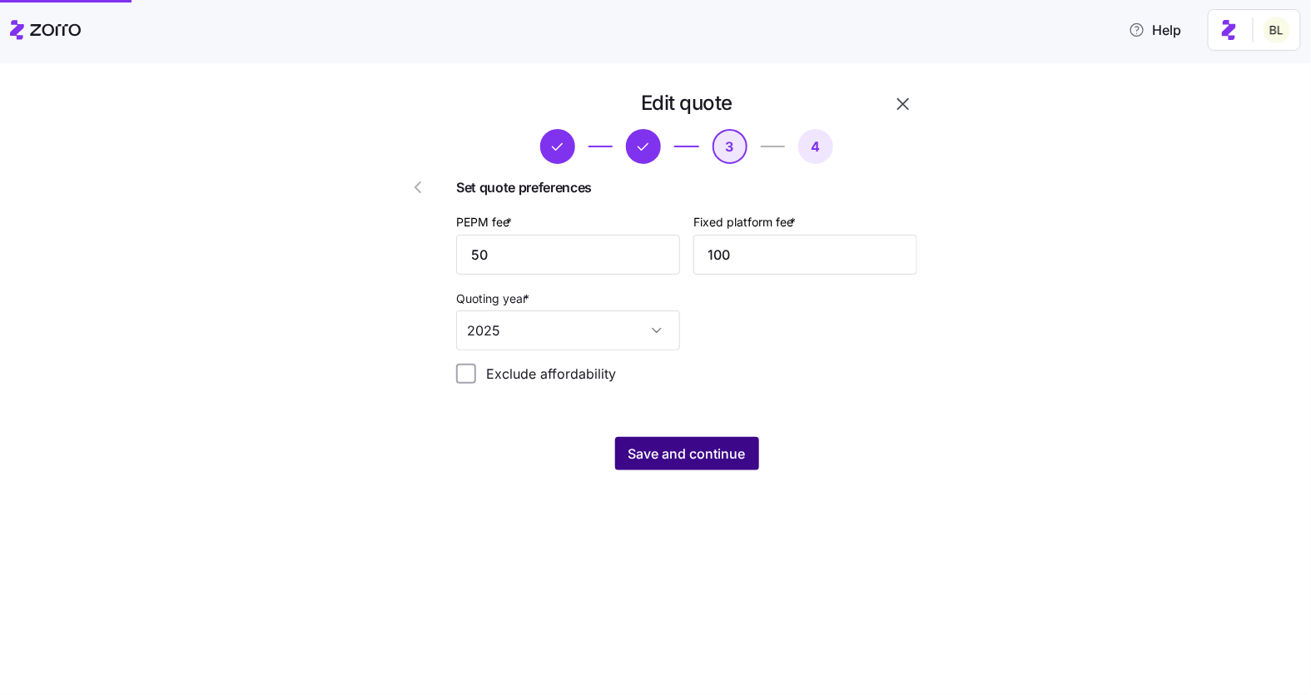
scroll to position [0, 0]
click at [685, 457] on span "Save and continue" at bounding box center [687, 454] width 117 height 20
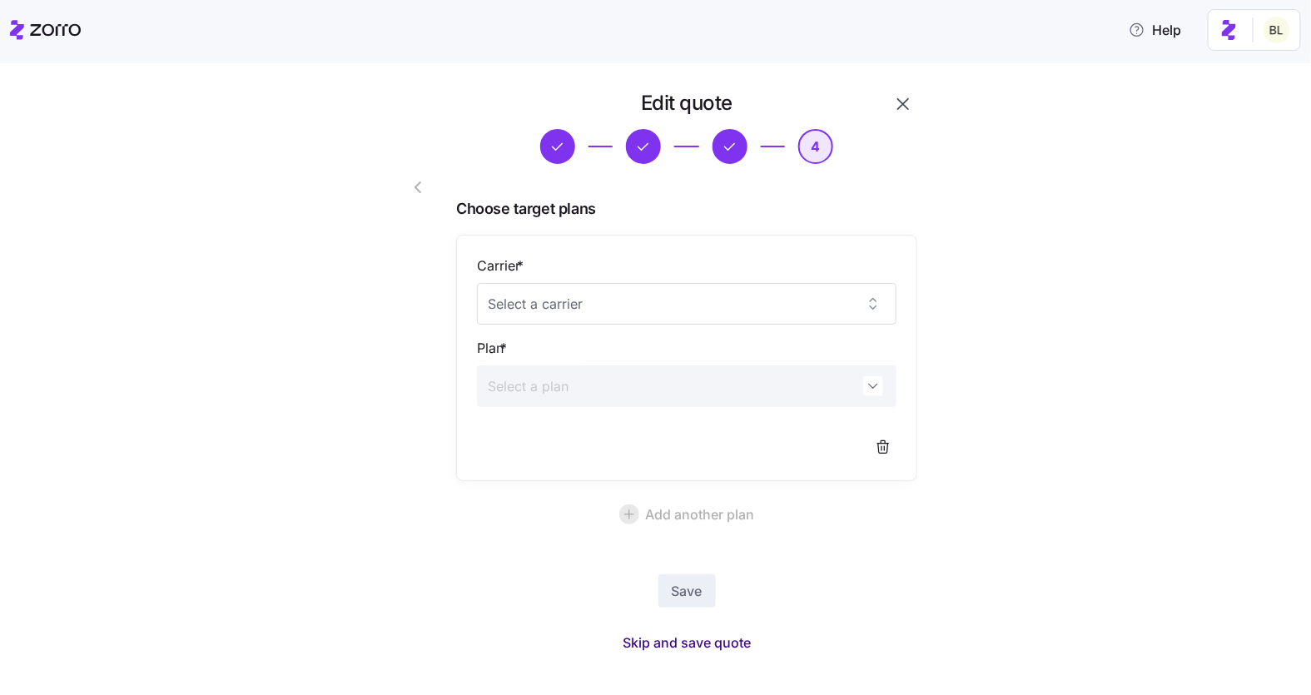
click at [691, 640] on span "Skip and save quote" at bounding box center [687, 643] width 128 height 20
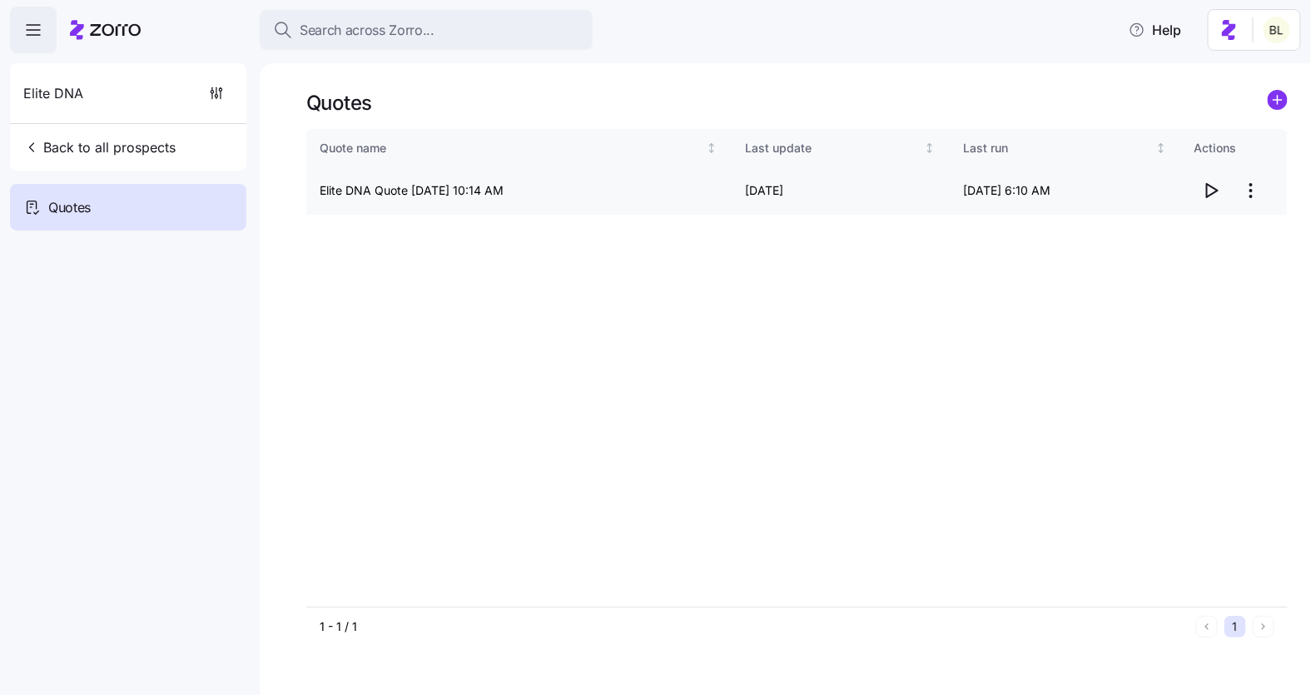
click at [1207, 187] on icon "button" at bounding box center [1212, 190] width 11 height 13
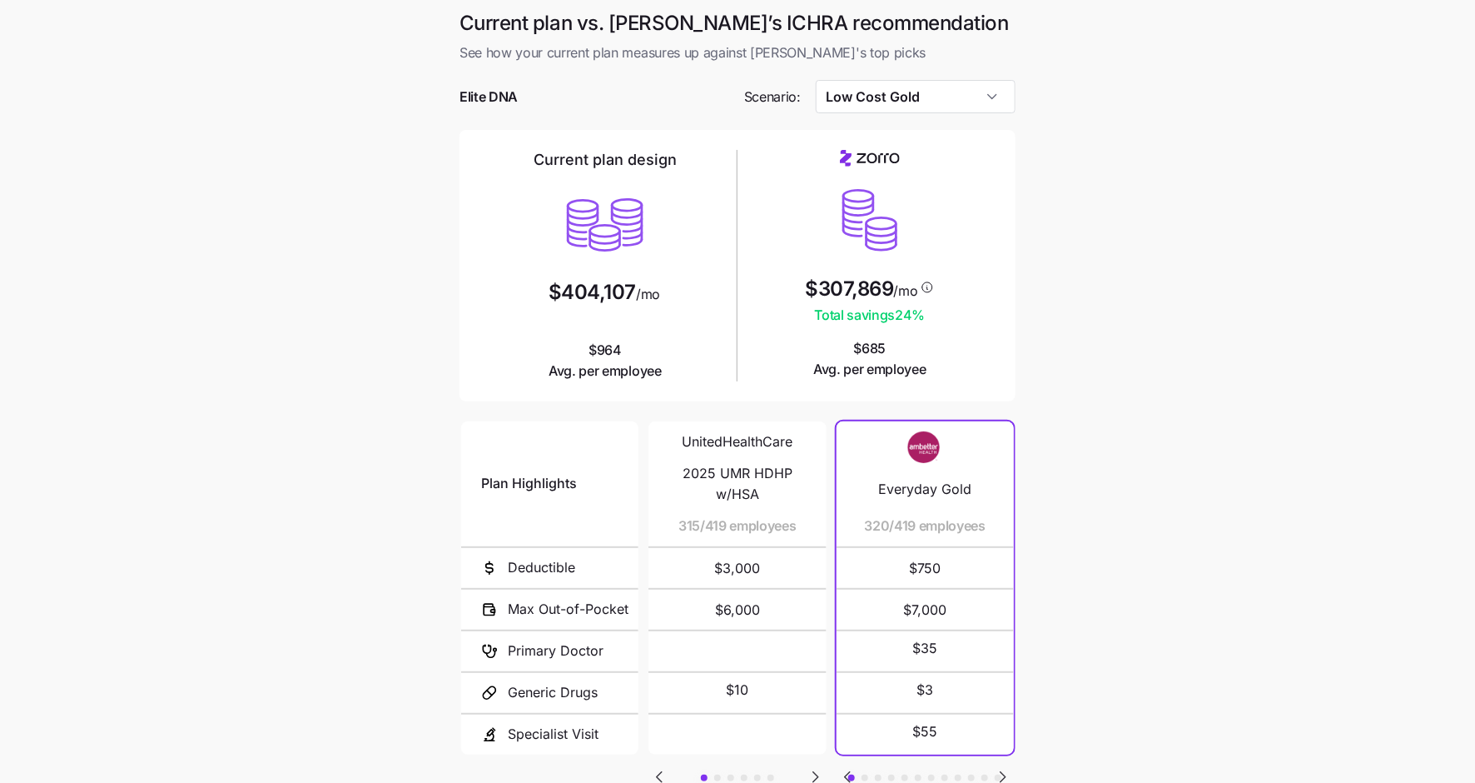
scroll to position [126, 0]
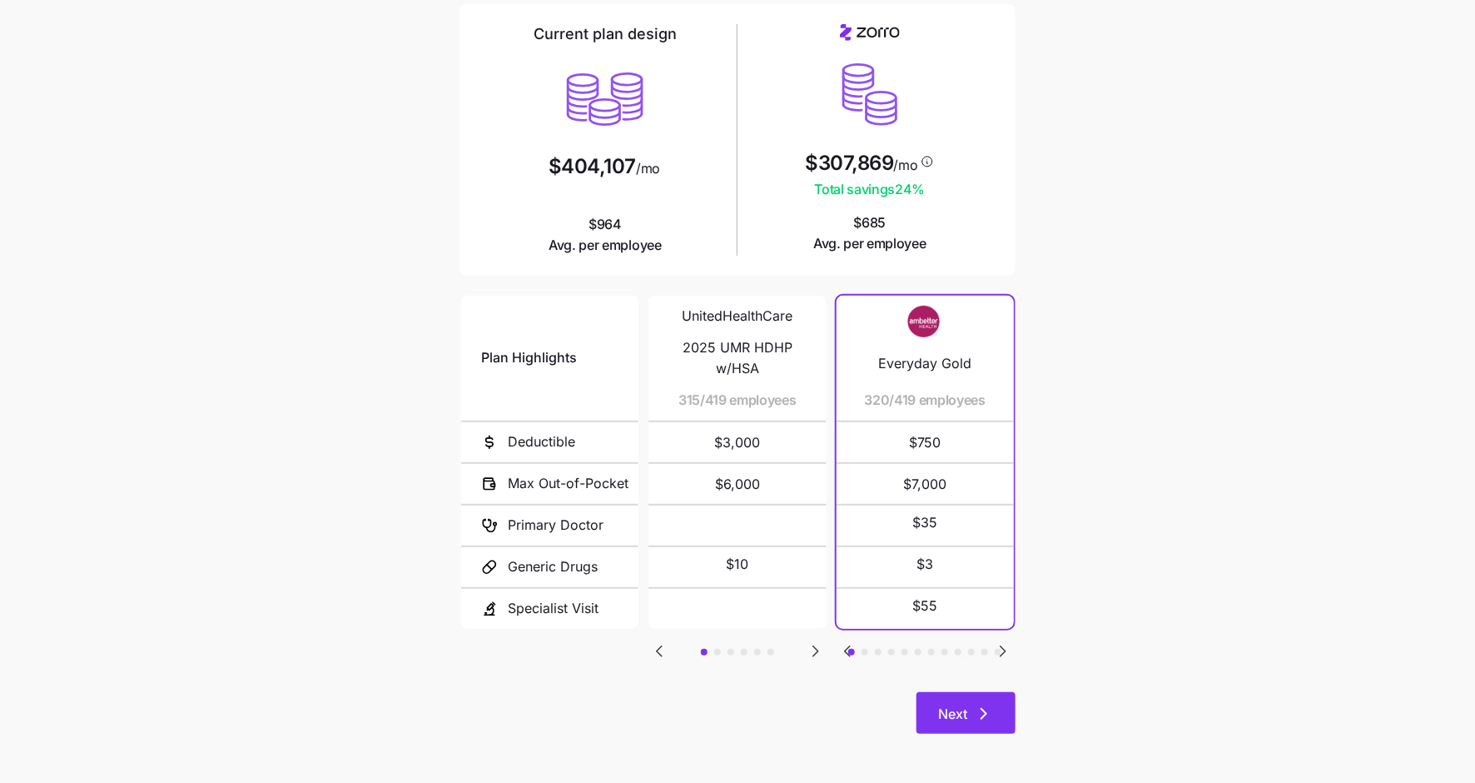
click at [973, 708] on span "Next" at bounding box center [966, 714] width 56 height 20
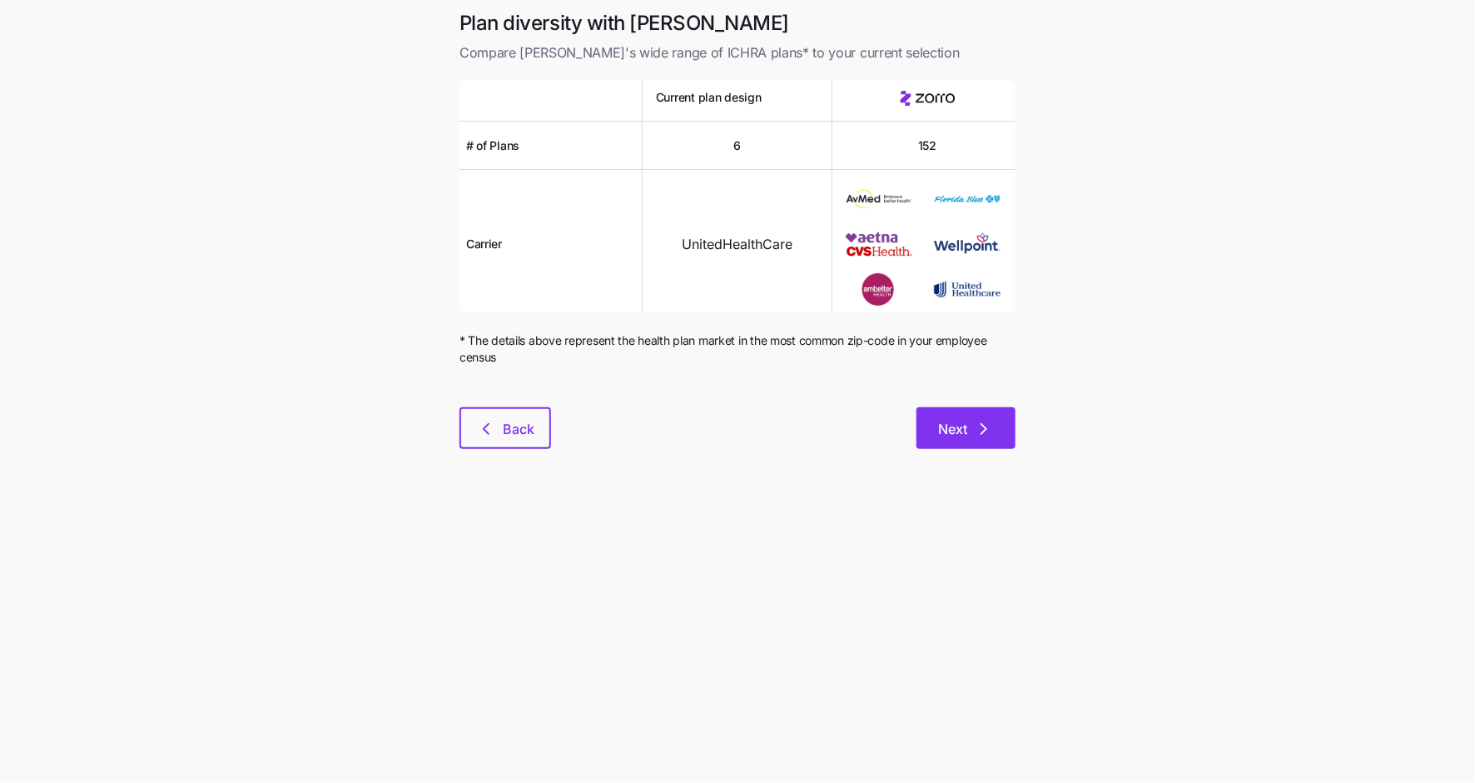
click at [958, 437] on span "Next" at bounding box center [952, 429] width 29 height 20
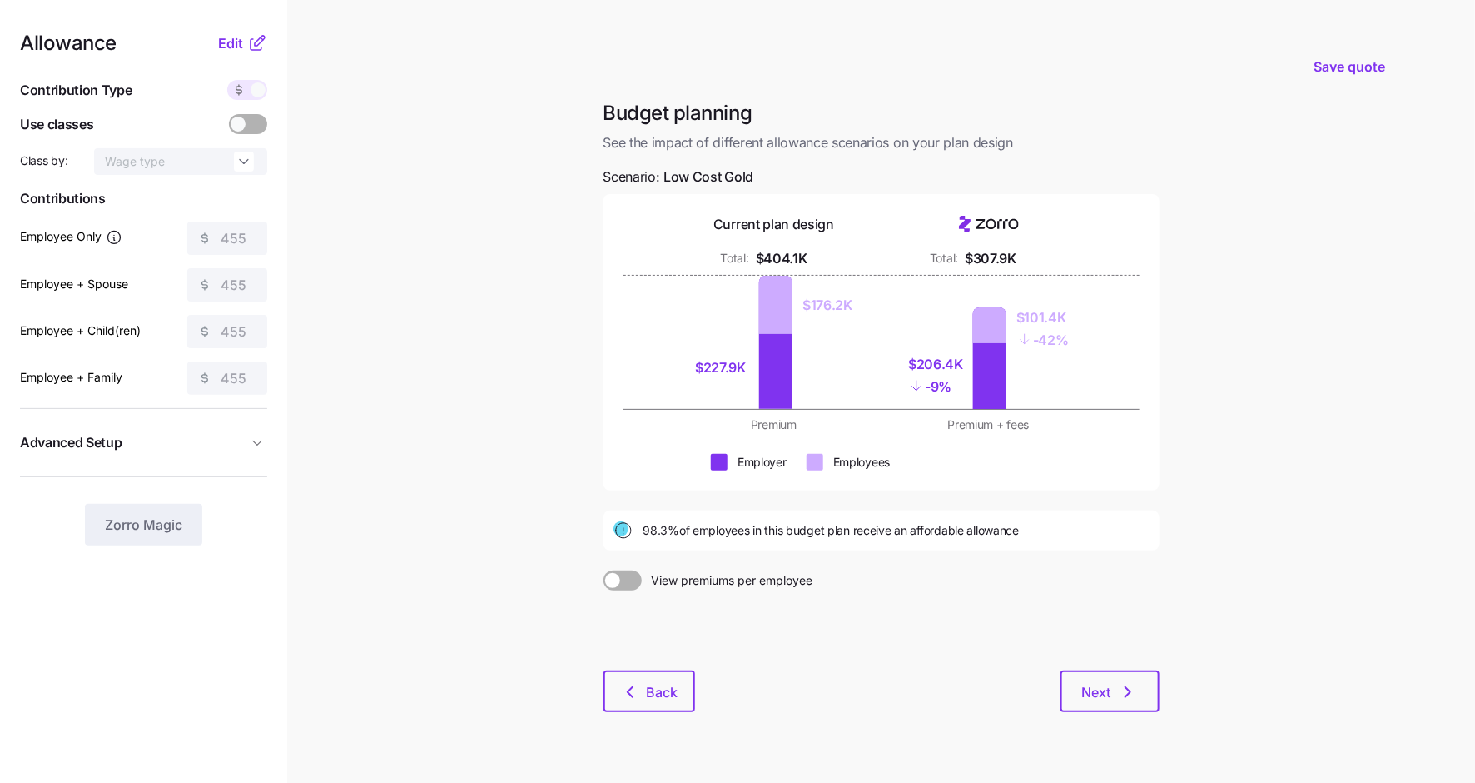
click at [215, 451] on span "Advanced Setup" at bounding box center [133, 442] width 227 height 21
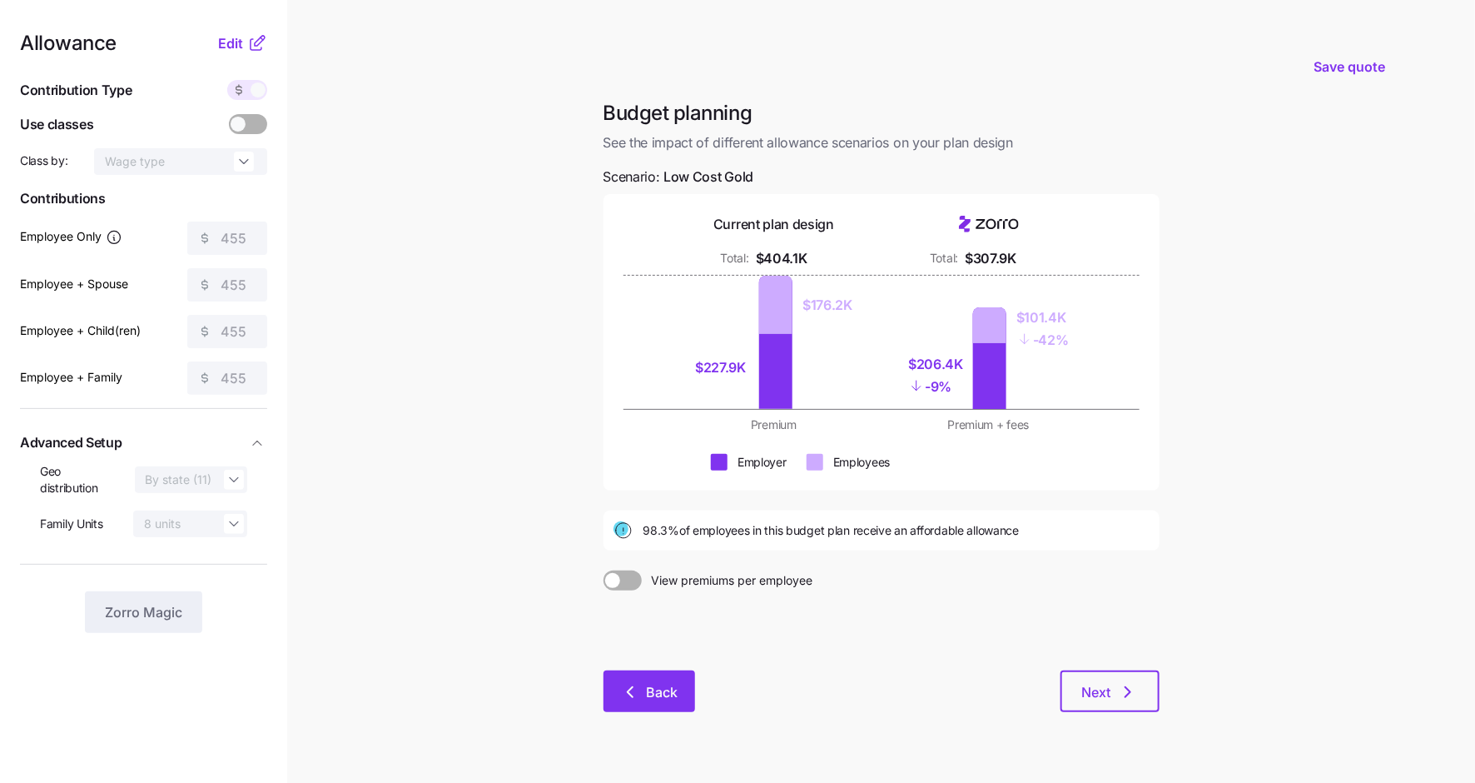
click at [639, 692] on icon "button" at bounding box center [630, 692] width 20 height 20
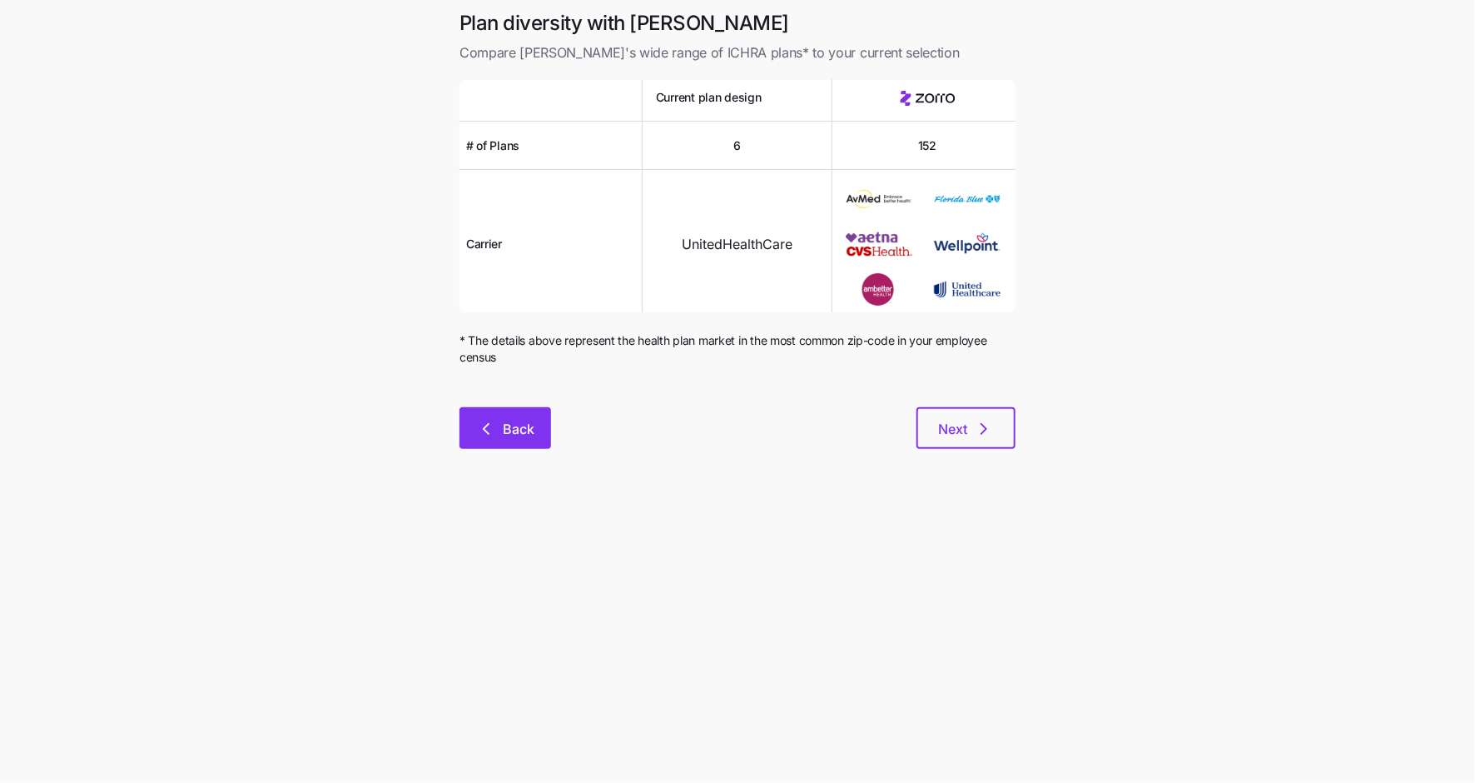
click at [525, 429] on span "Back" at bounding box center [519, 429] width 32 height 20
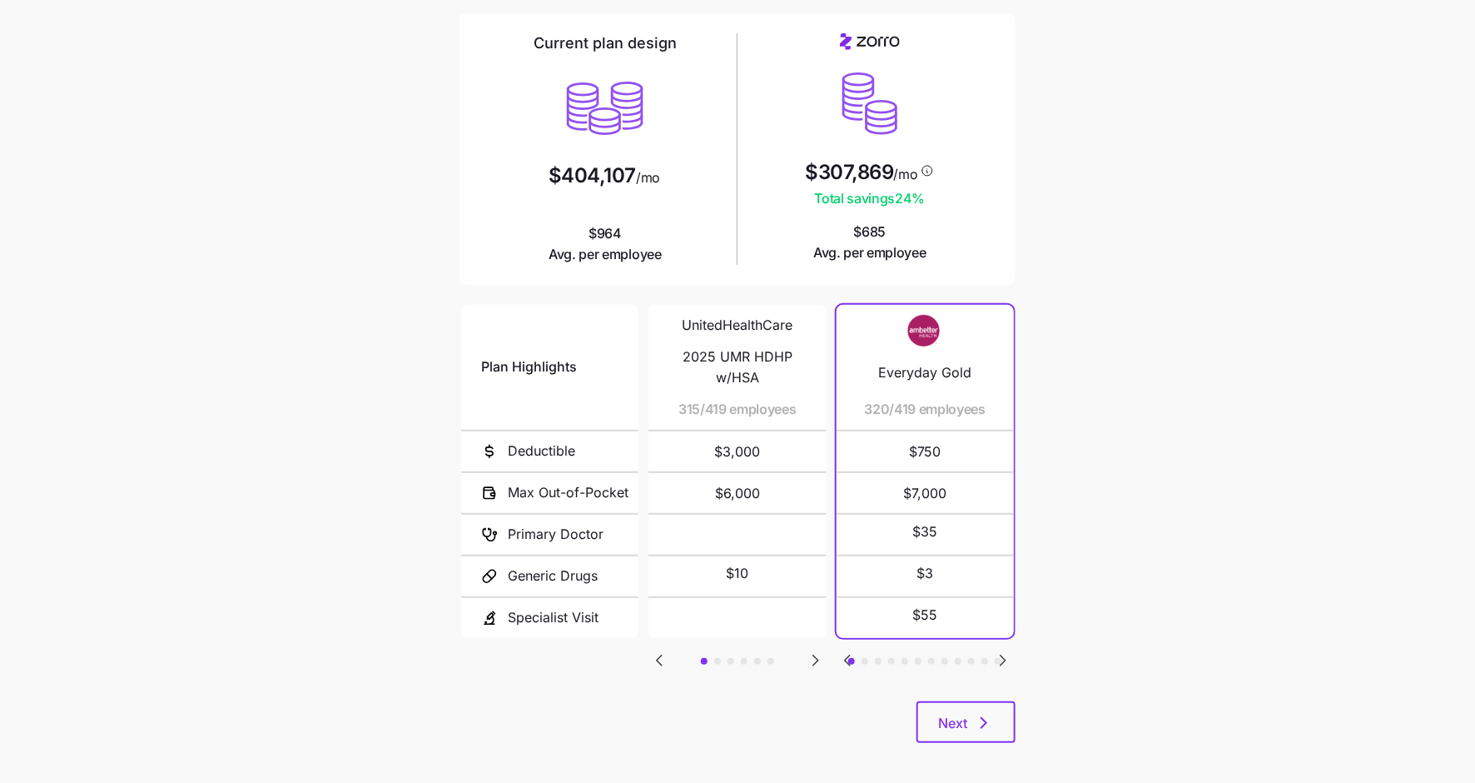
scroll to position [126, 0]
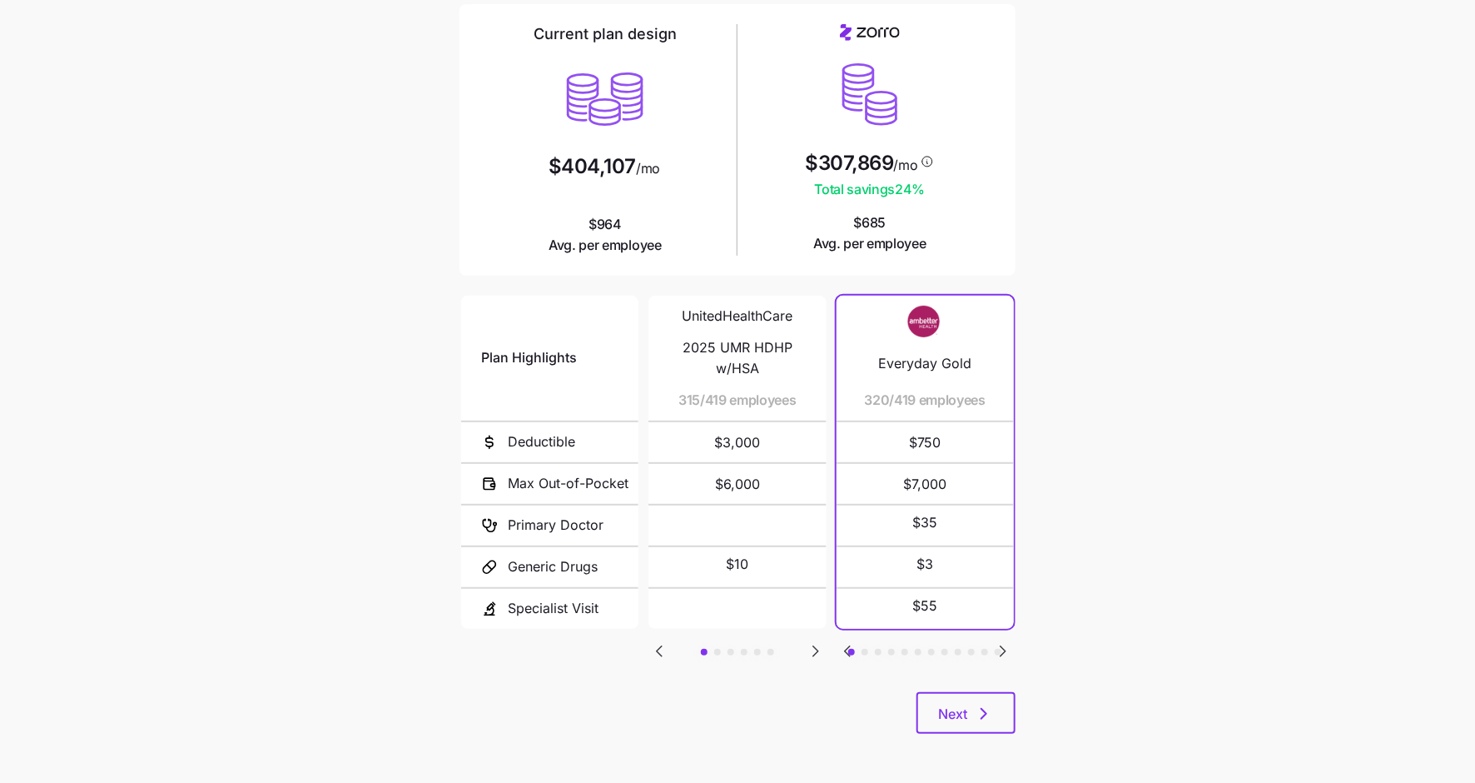
click at [818, 648] on icon "Go to next slide" at bounding box center [816, 651] width 5 height 10
click at [815, 646] on icon "Go to next slide" at bounding box center [816, 651] width 5 height 10
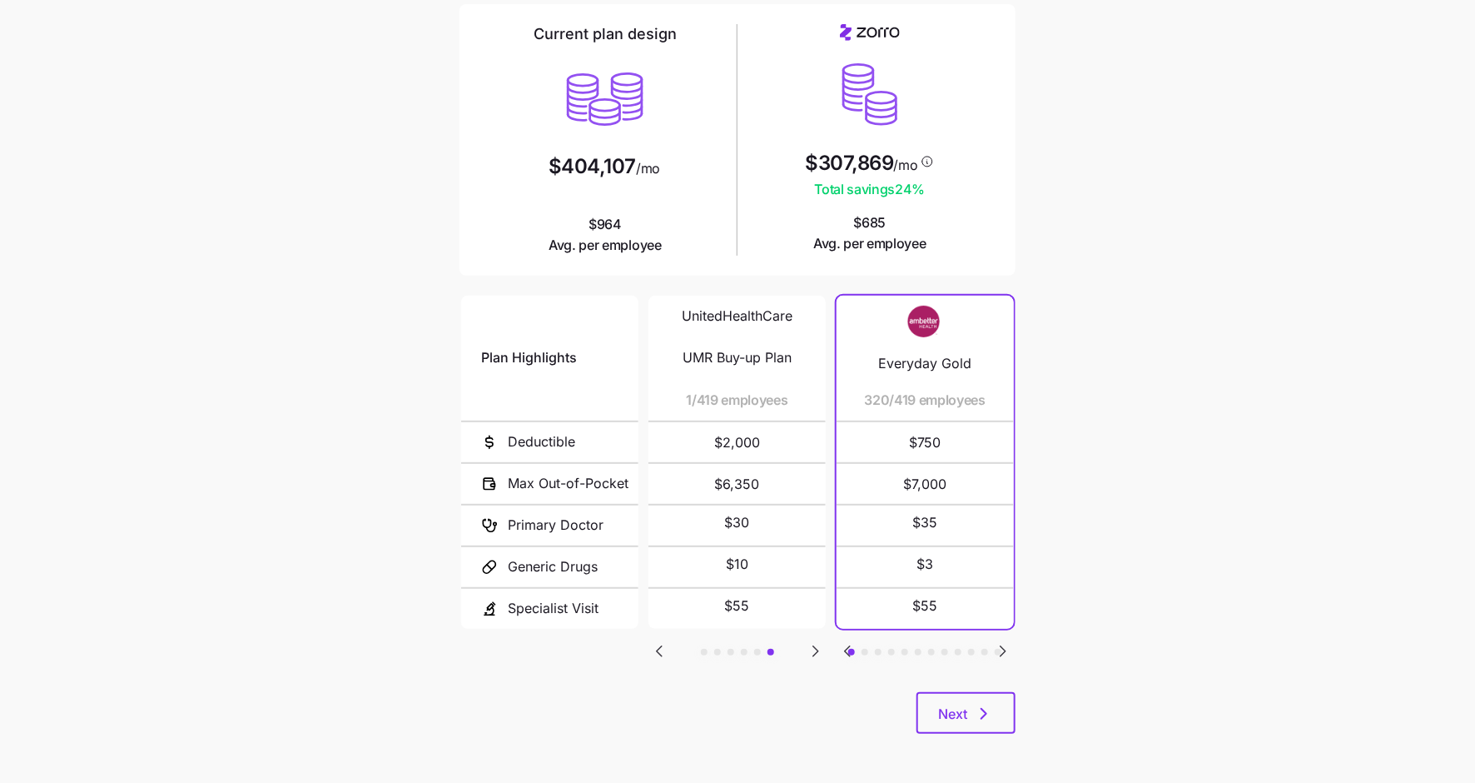
click at [659, 646] on icon "Go to previous slide" at bounding box center [659, 651] width 5 height 10
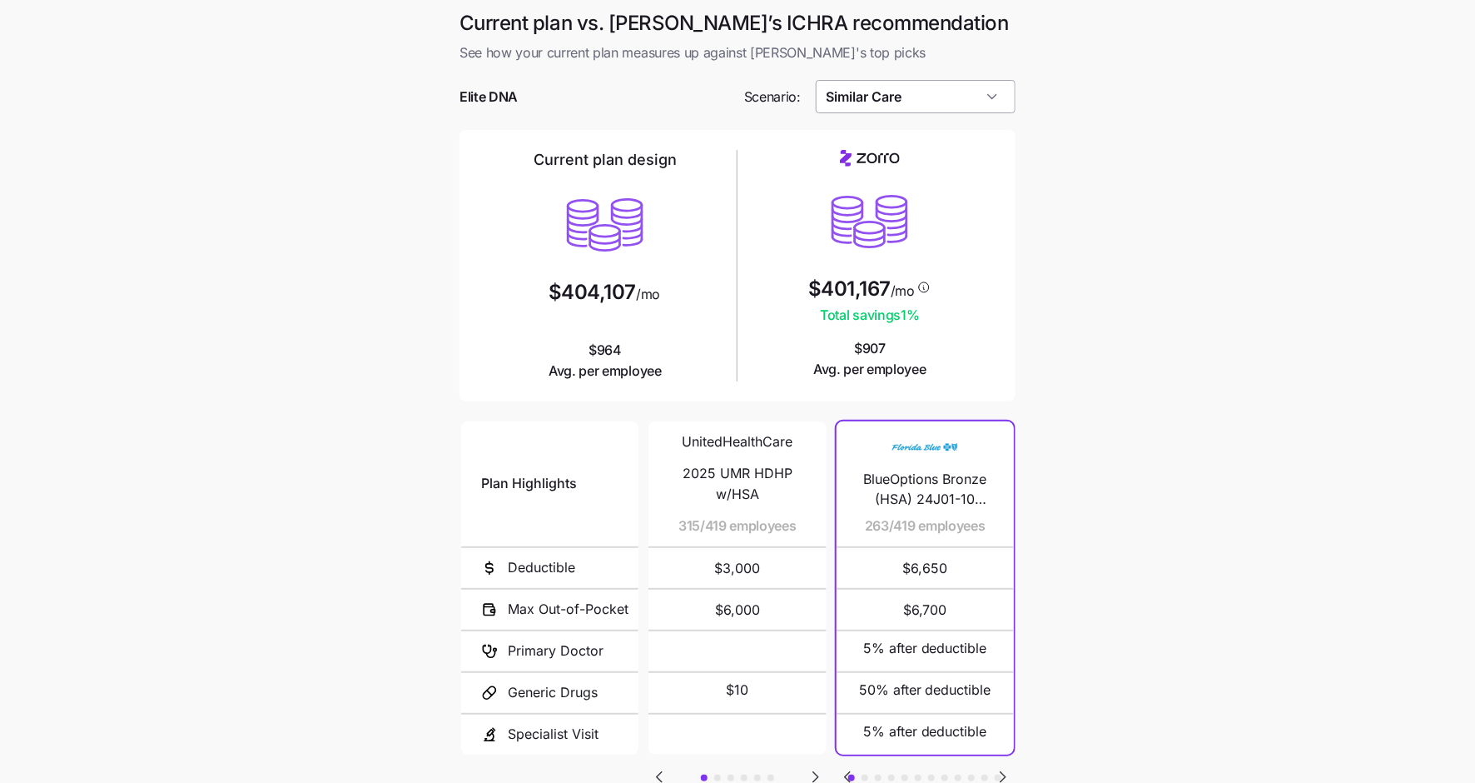
click at [924, 98] on input "Similar Care" at bounding box center [916, 96] width 201 height 33
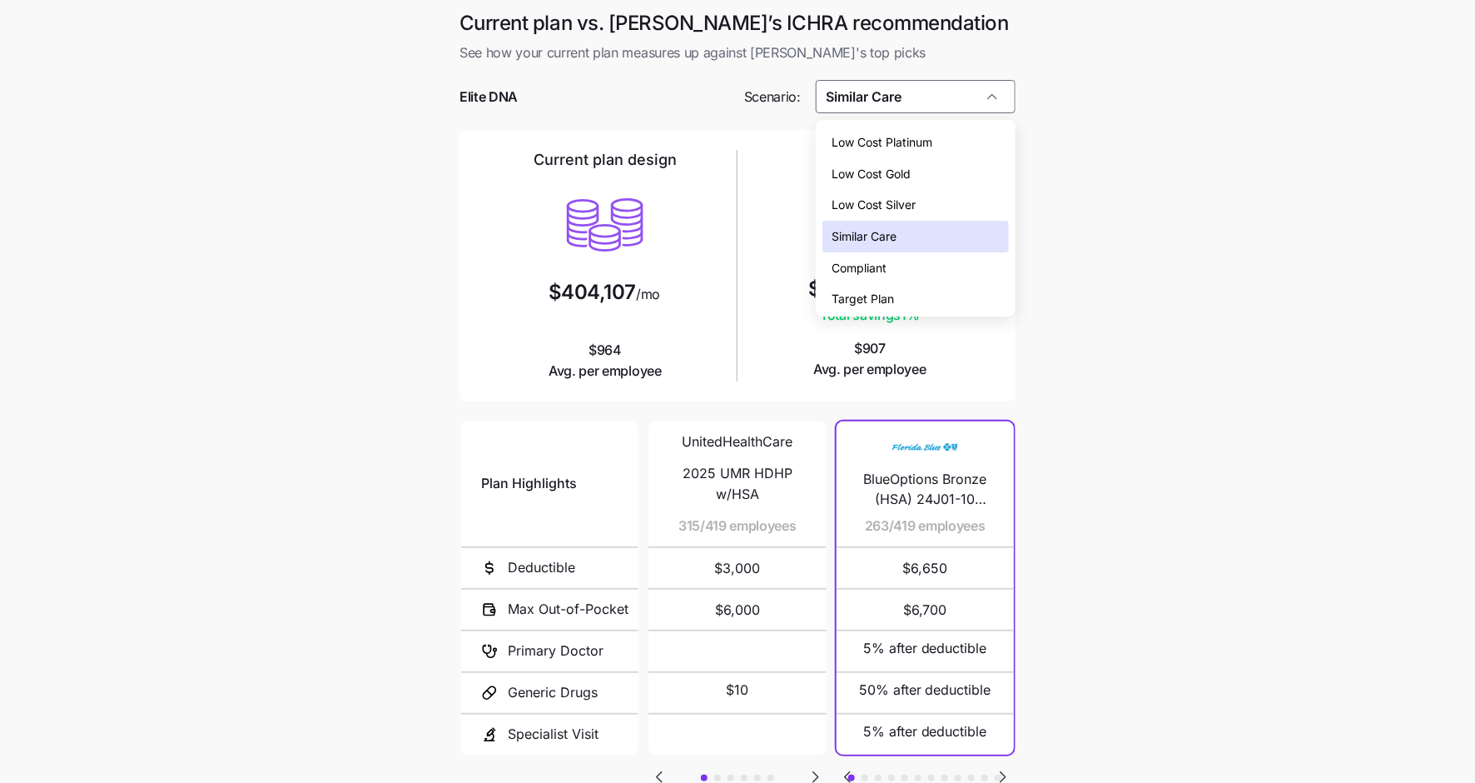
click at [911, 170] on span "Low Cost Gold" at bounding box center [872, 174] width 79 height 18
type input "Low Cost Gold"
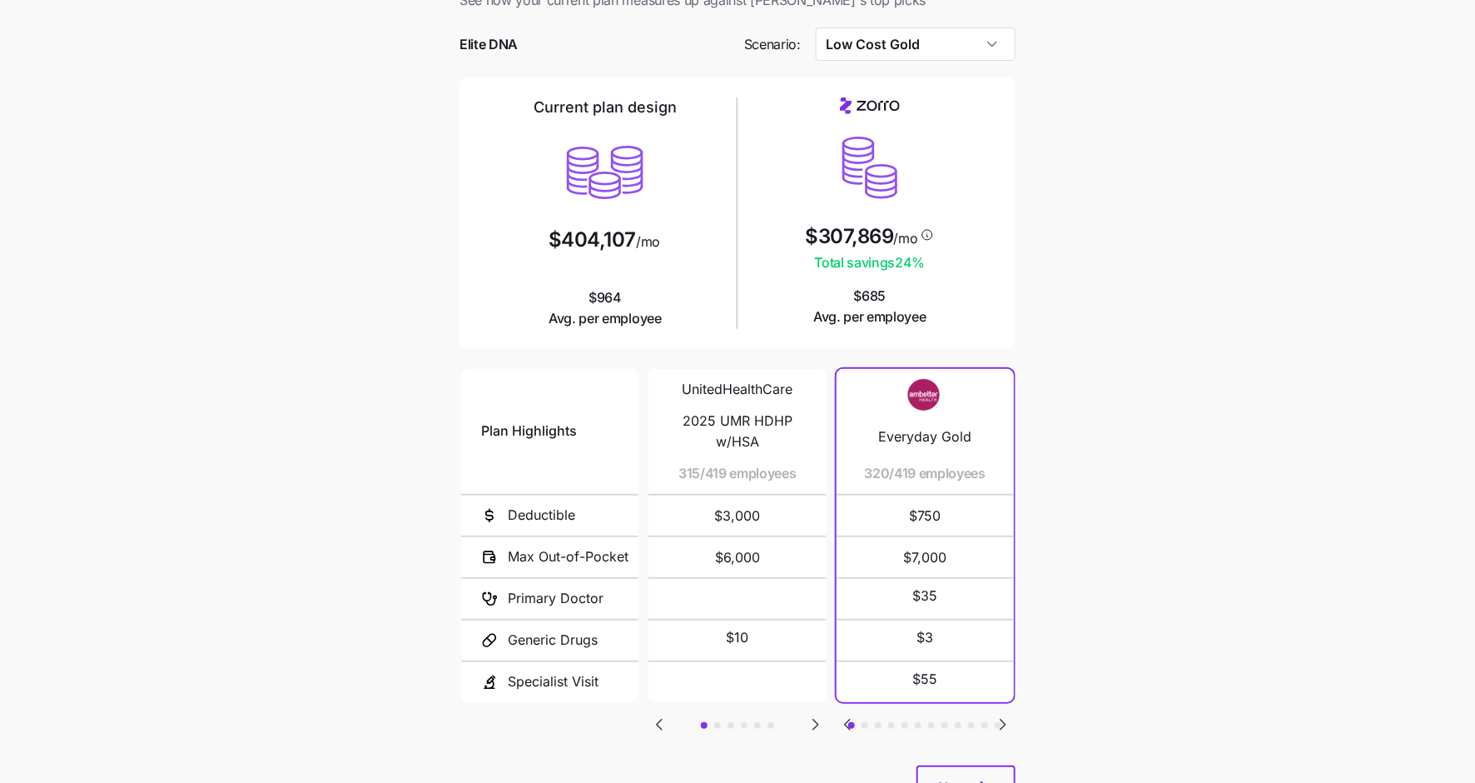
scroll to position [126, 0]
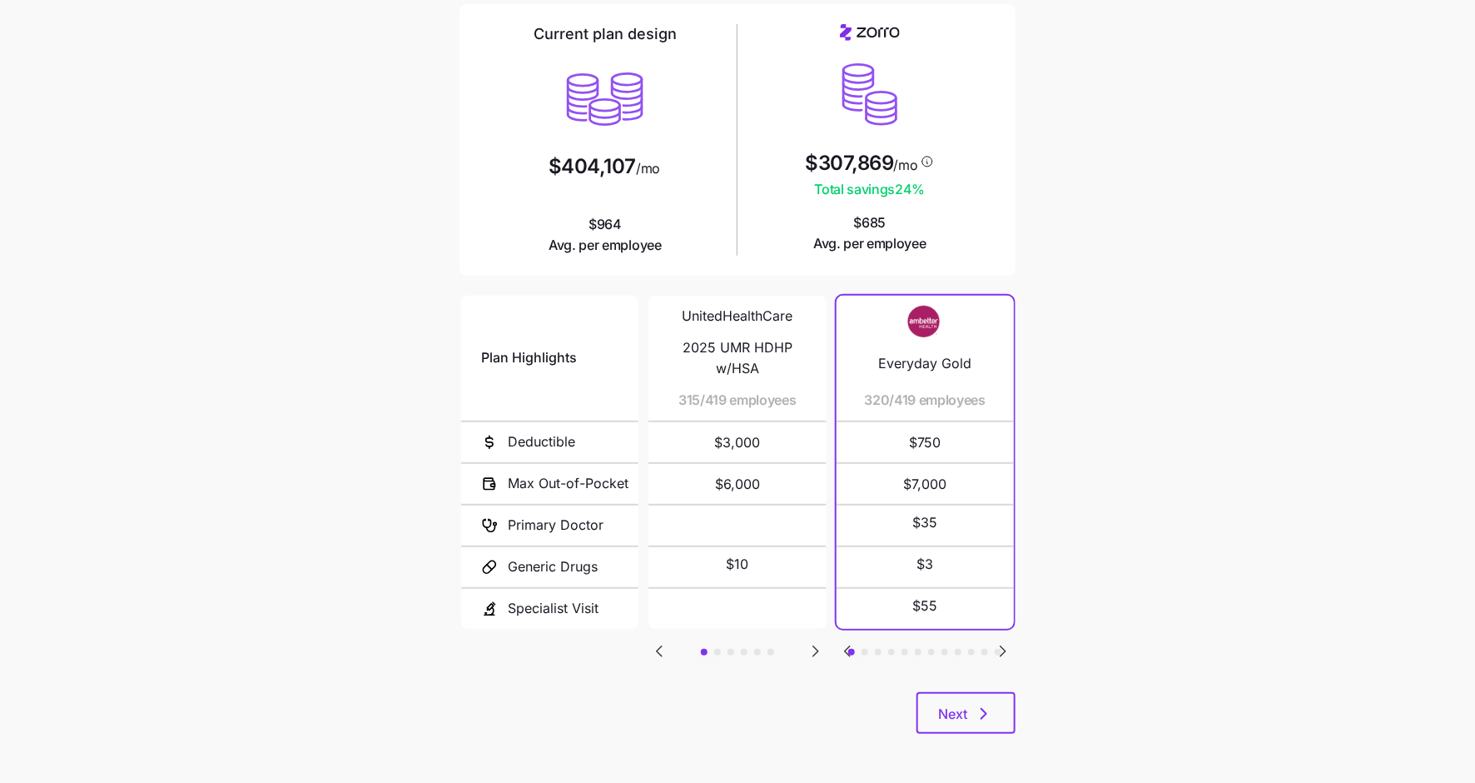
click at [1004, 644] on icon "Go to next slide" at bounding box center [1003, 651] width 20 height 20
click at [1006, 641] on icon "Go to next slide" at bounding box center [1003, 651] width 20 height 20
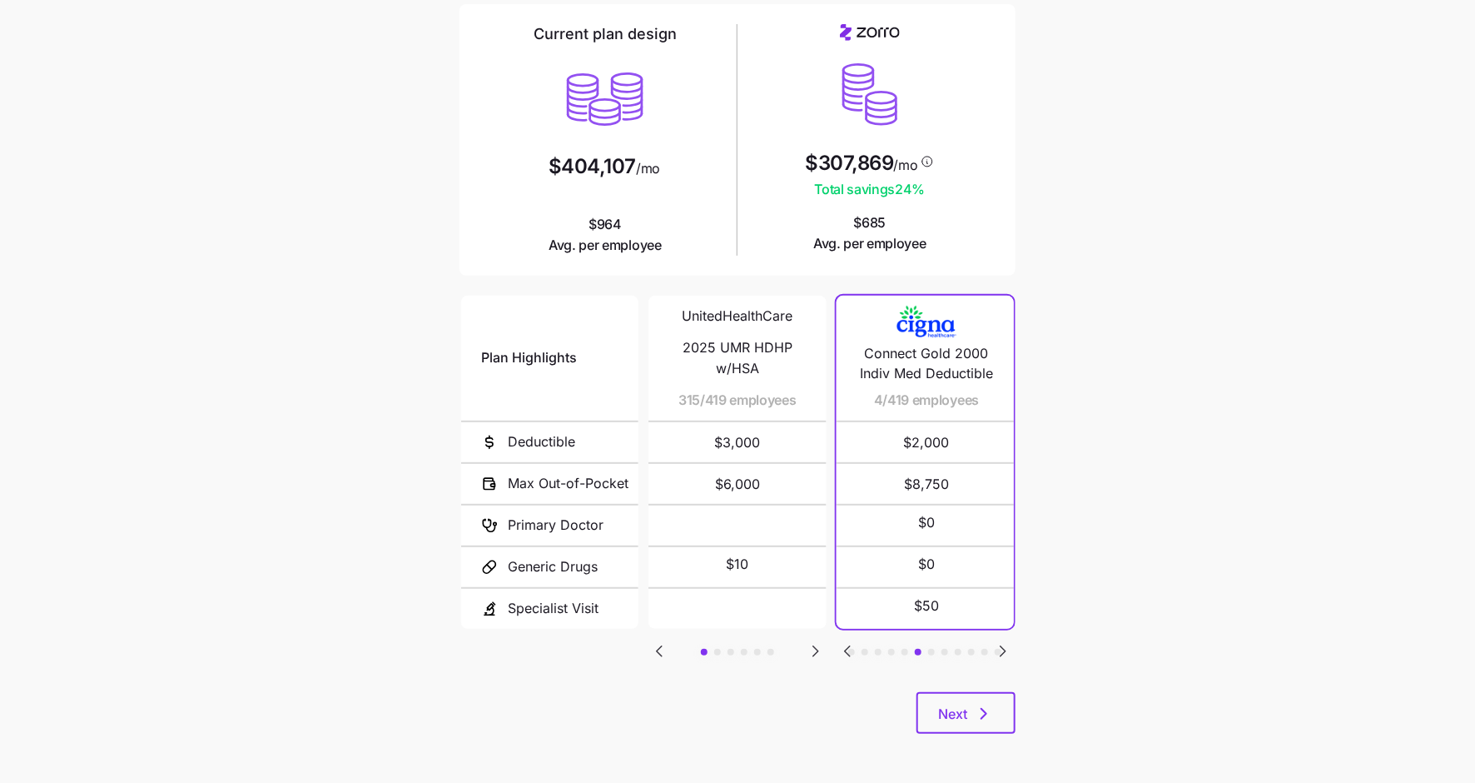
click at [1006, 641] on icon "Go to next slide" at bounding box center [1003, 651] width 20 height 20
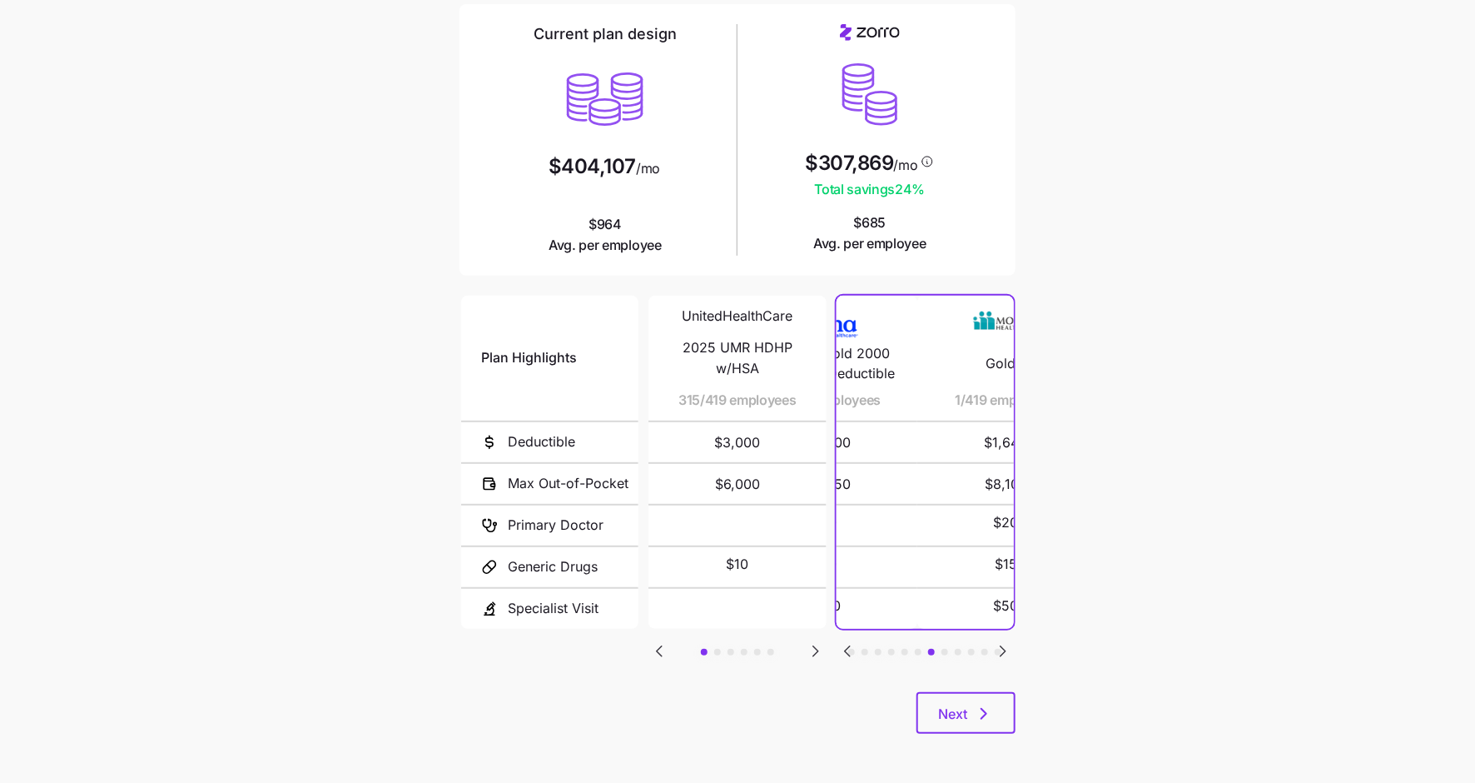
click at [1006, 641] on icon "Go to next slide" at bounding box center [1003, 651] width 20 height 20
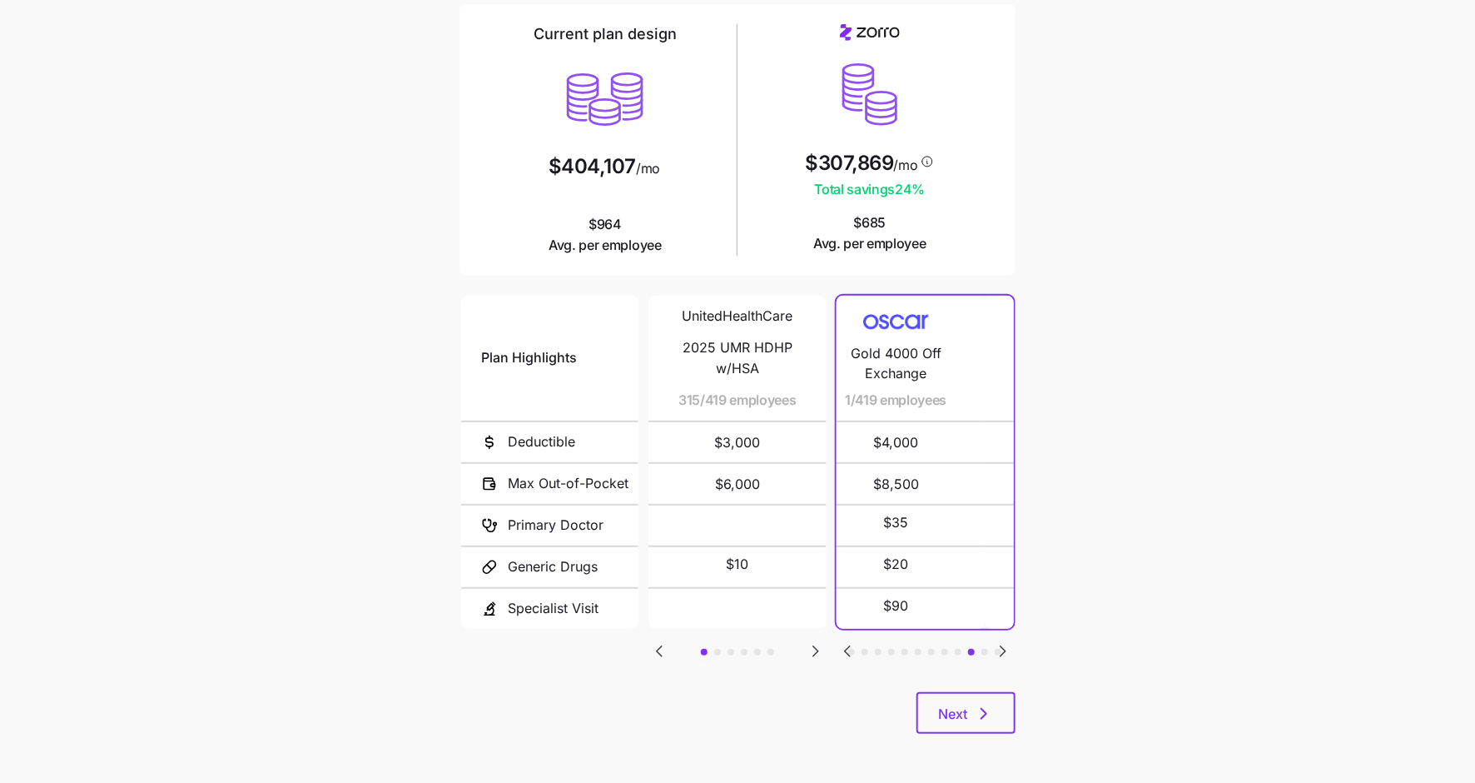
click at [1006, 641] on icon "Go to next slide" at bounding box center [1003, 651] width 20 height 20
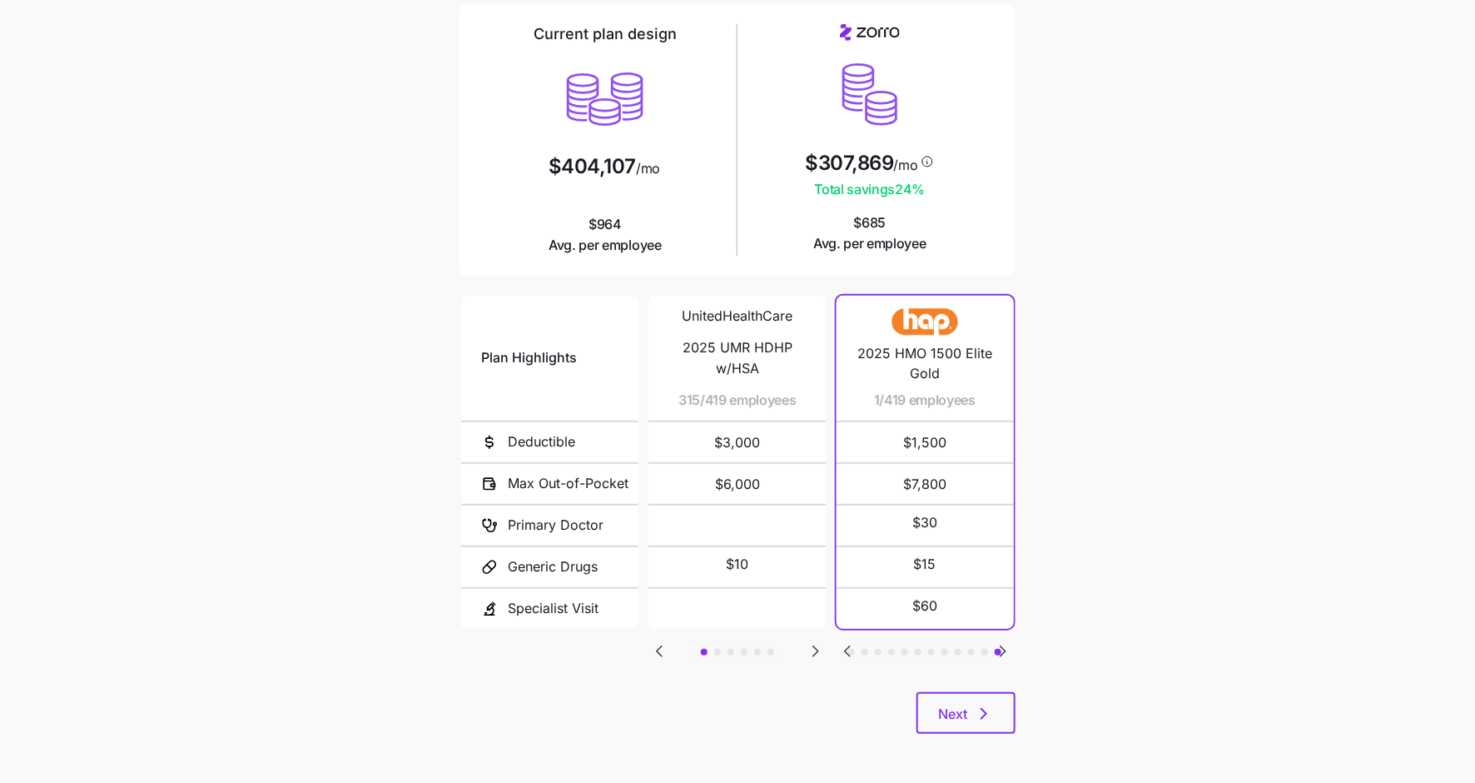
click at [848, 646] on icon "Go to previous slide" at bounding box center [847, 651] width 5 height 10
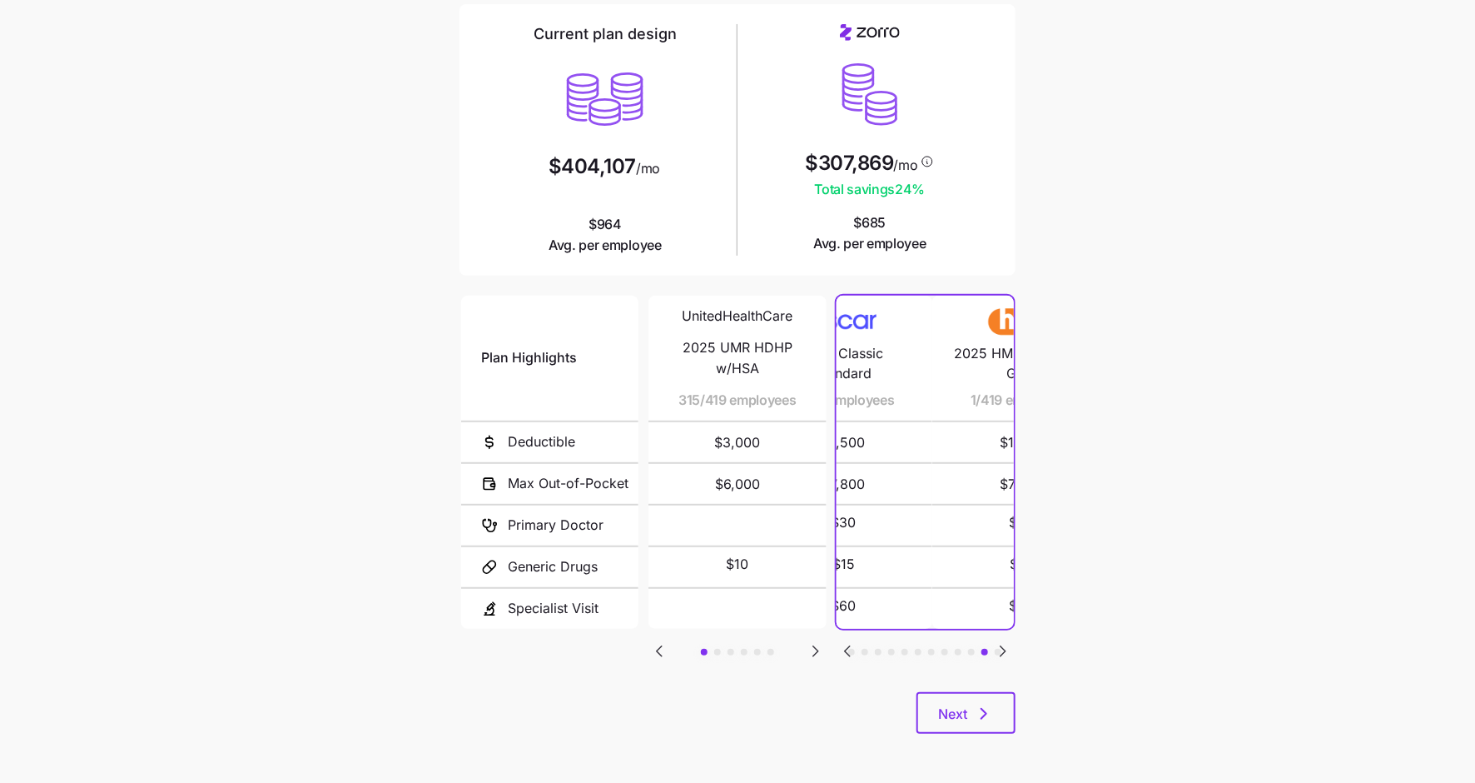
click at [848, 646] on icon "Go to previous slide" at bounding box center [847, 651] width 5 height 10
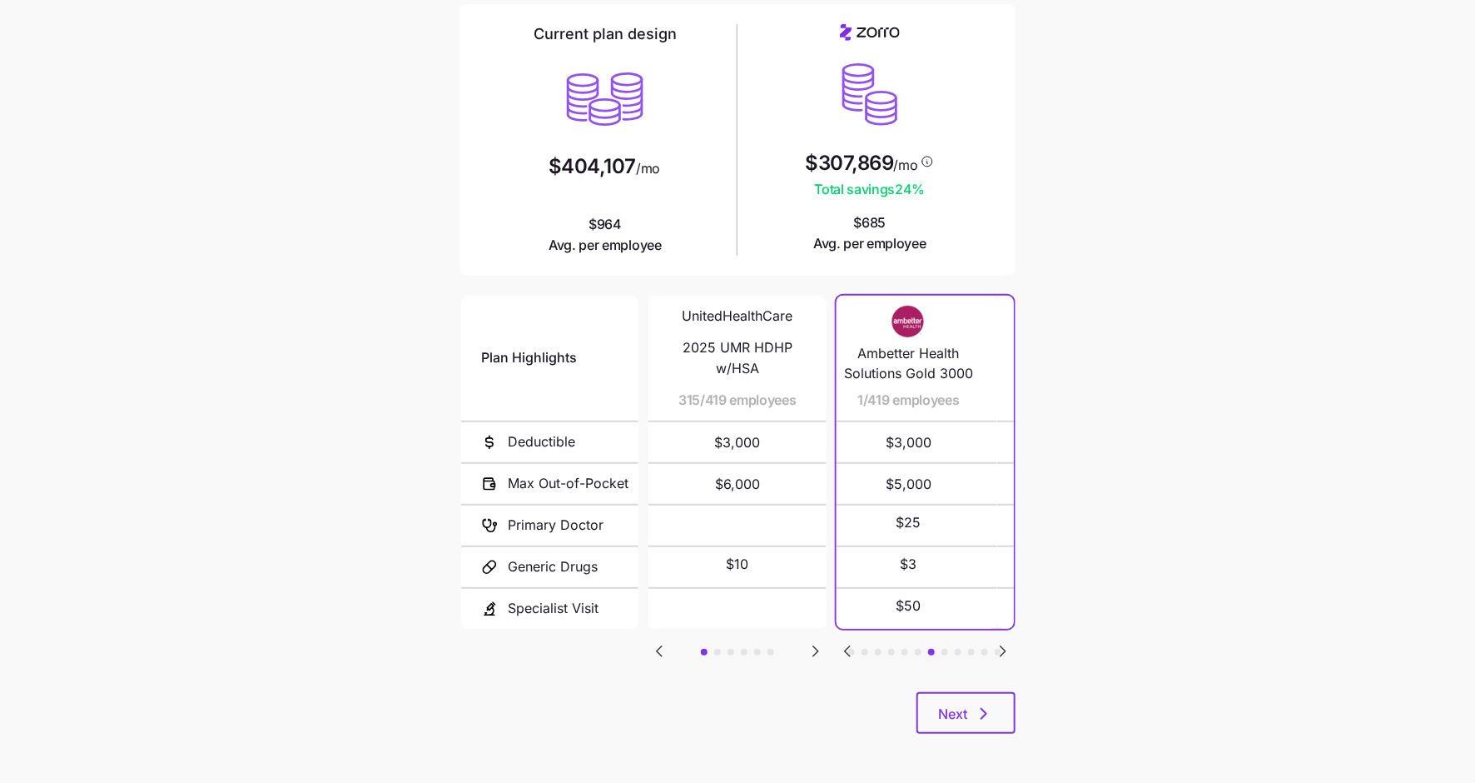
click at [848, 646] on icon "Go to previous slide" at bounding box center [847, 651] width 5 height 10
click at [843, 646] on icon "Go to previous slide" at bounding box center [848, 651] width 20 height 20
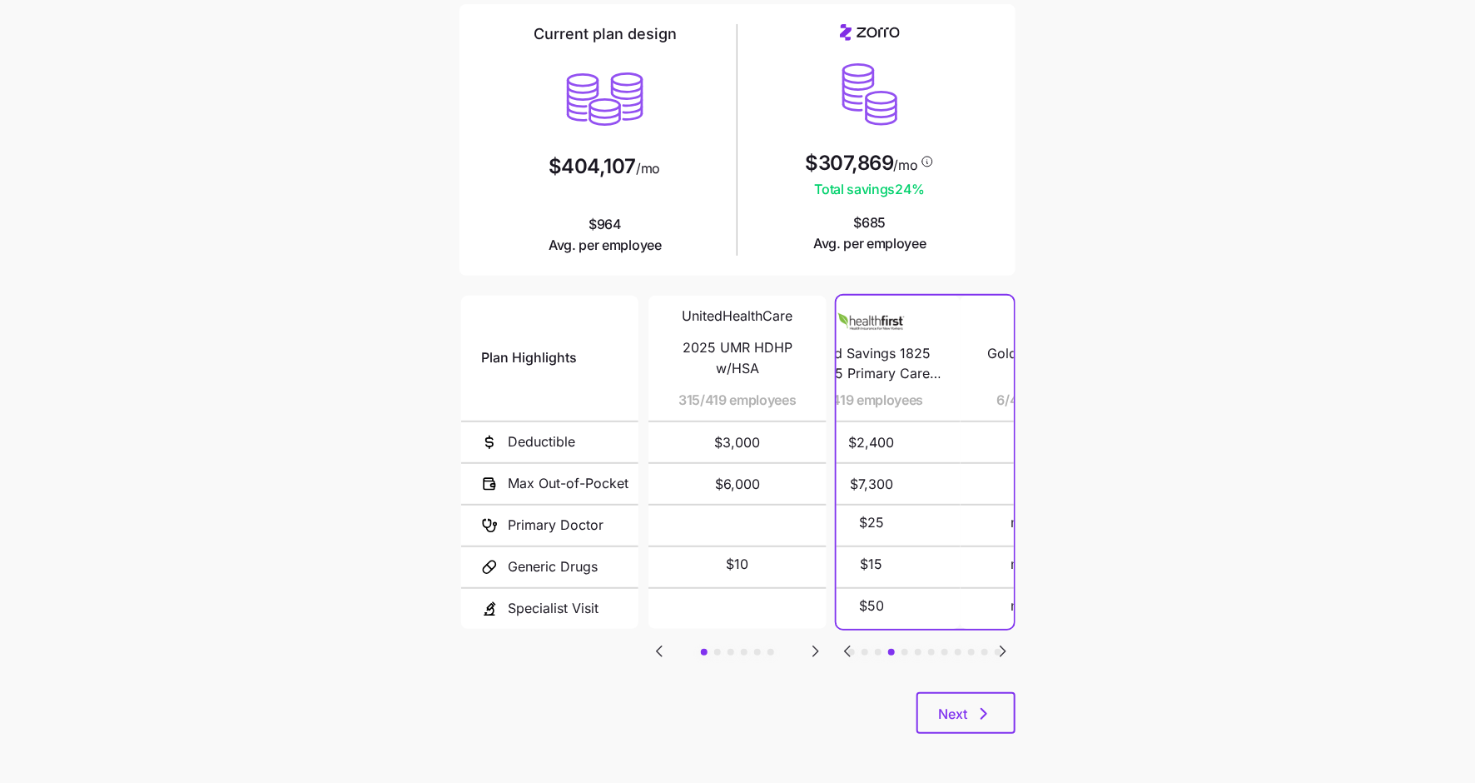
click at [843, 646] on icon "Go to previous slide" at bounding box center [848, 651] width 20 height 20
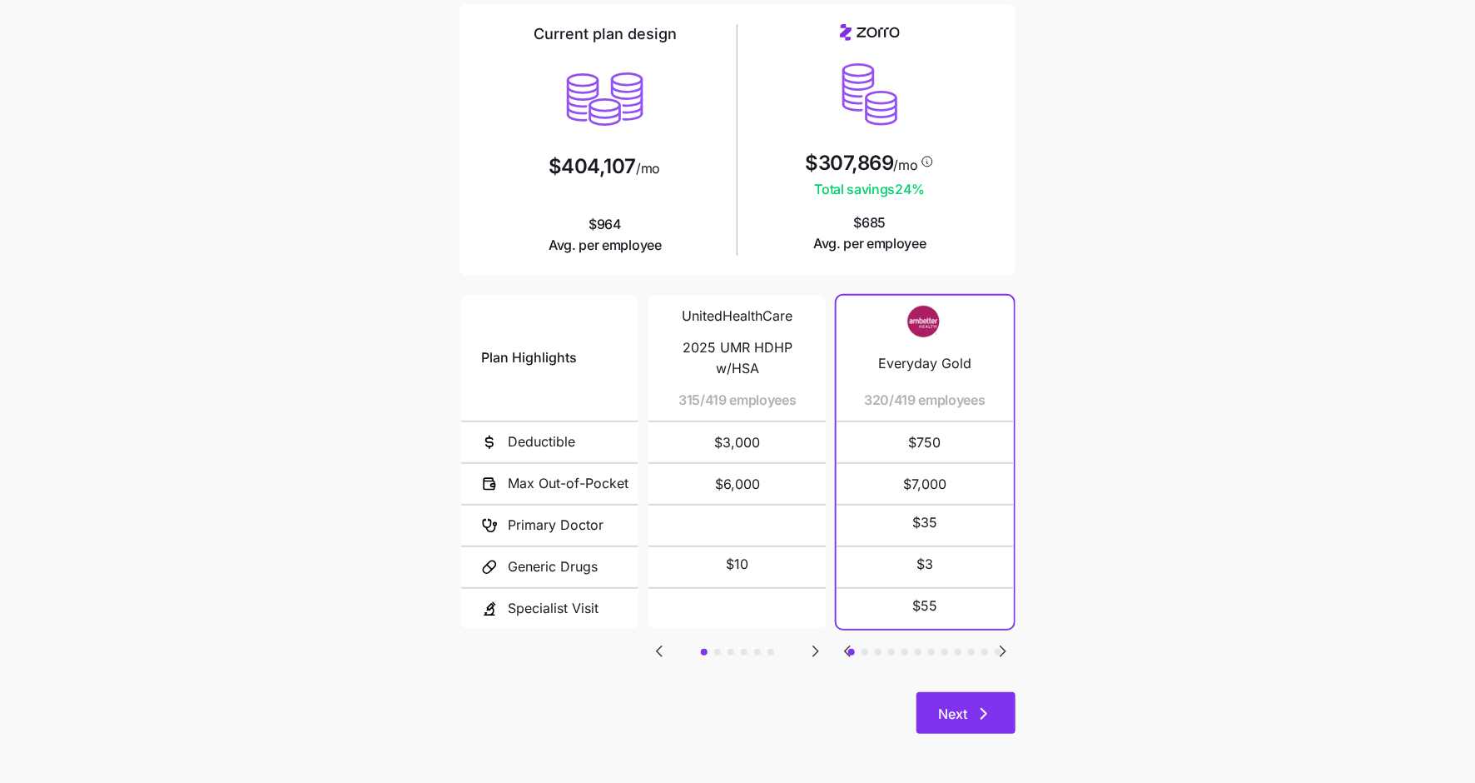
click at [974, 696] on button "Next" at bounding box center [966, 713] width 99 height 42
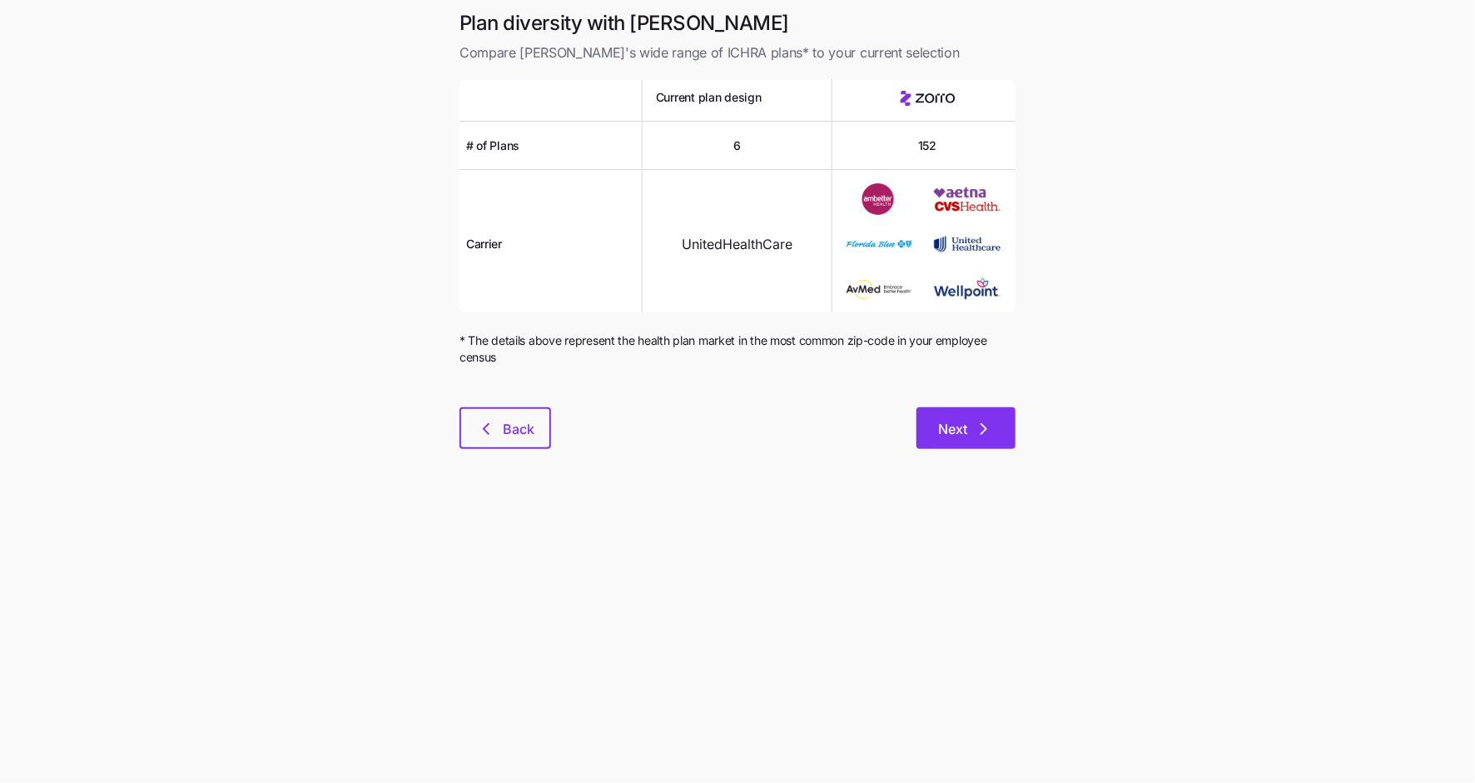
click at [971, 430] on span "Next" at bounding box center [966, 429] width 56 height 20
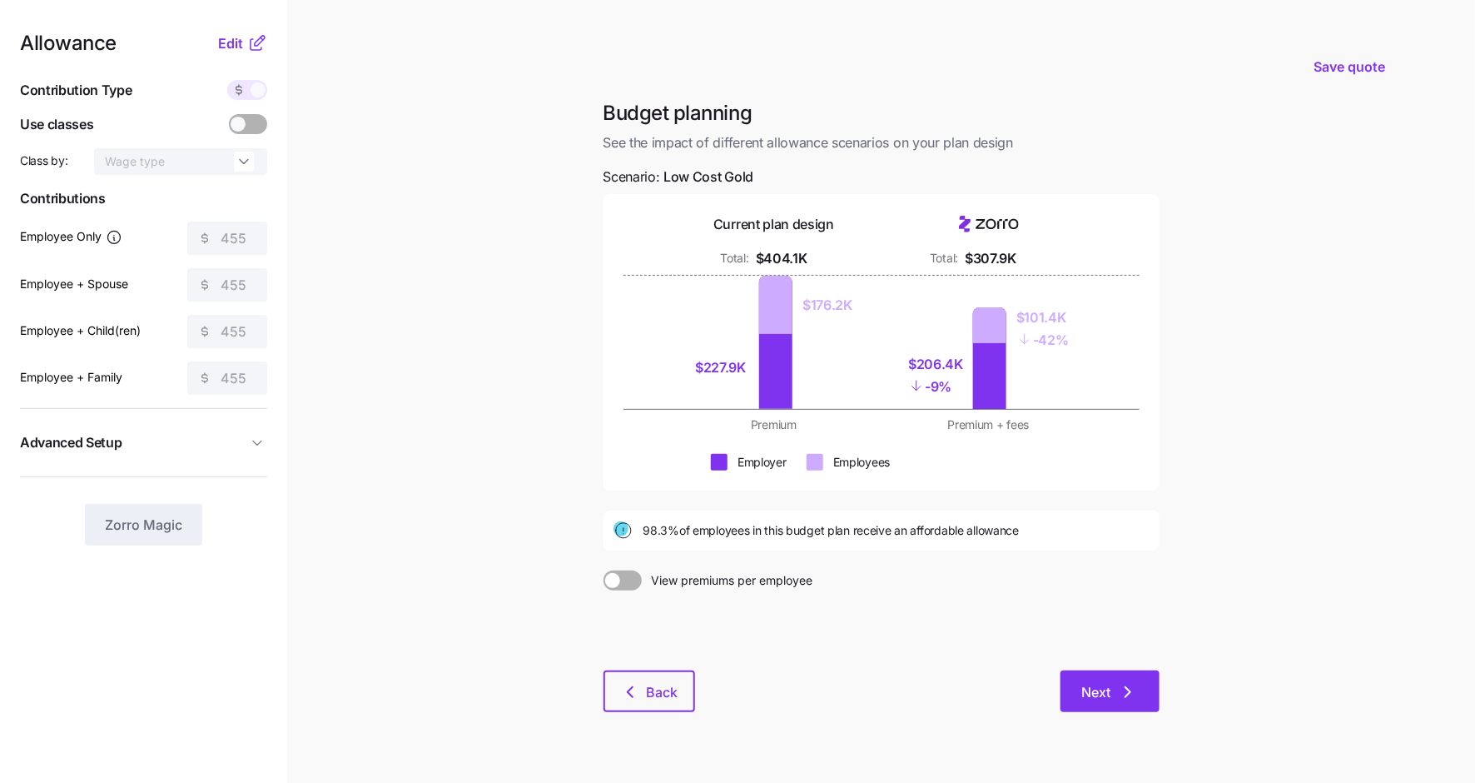
click at [1106, 682] on span "Next" at bounding box center [1096, 692] width 29 height 20
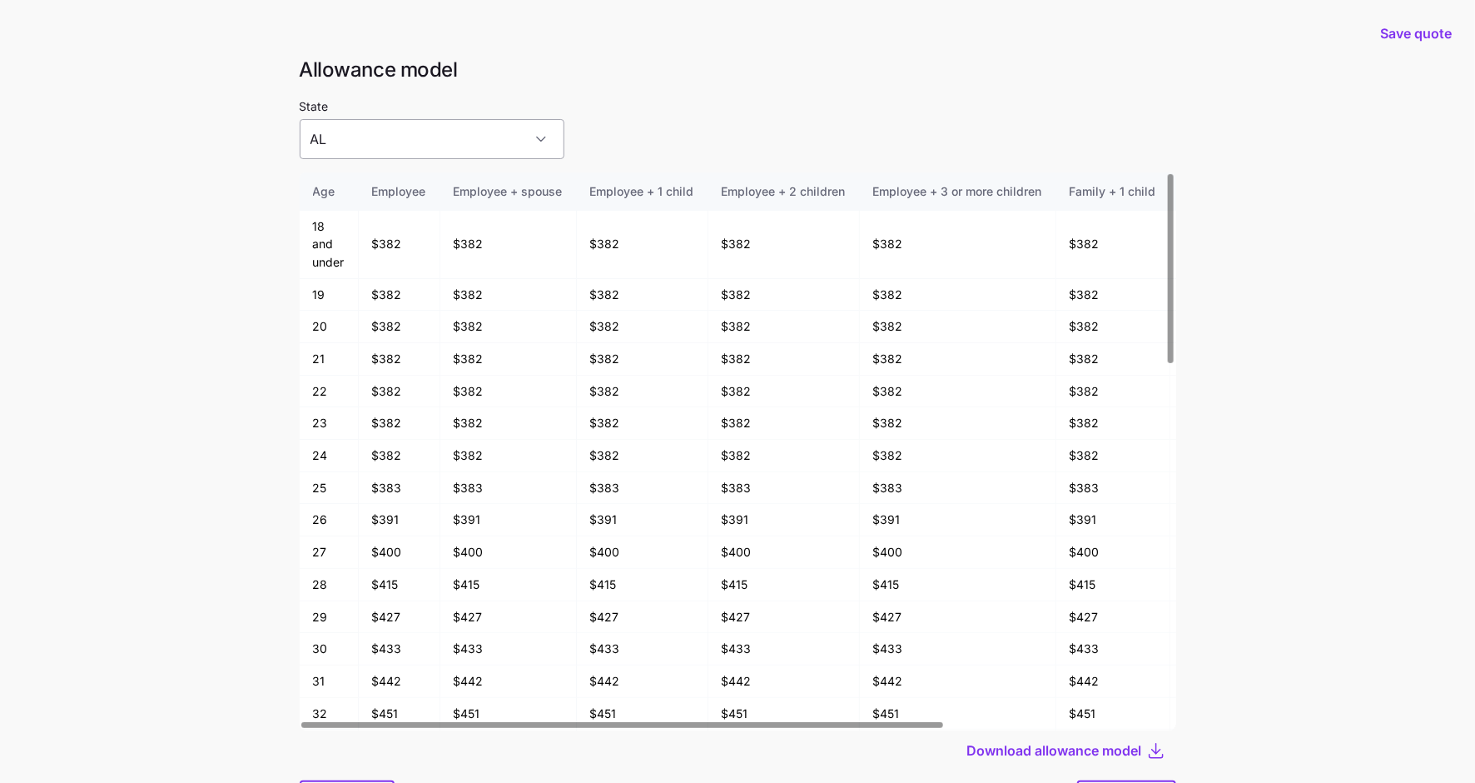
click at [445, 137] on input "AL" at bounding box center [432, 139] width 265 height 40
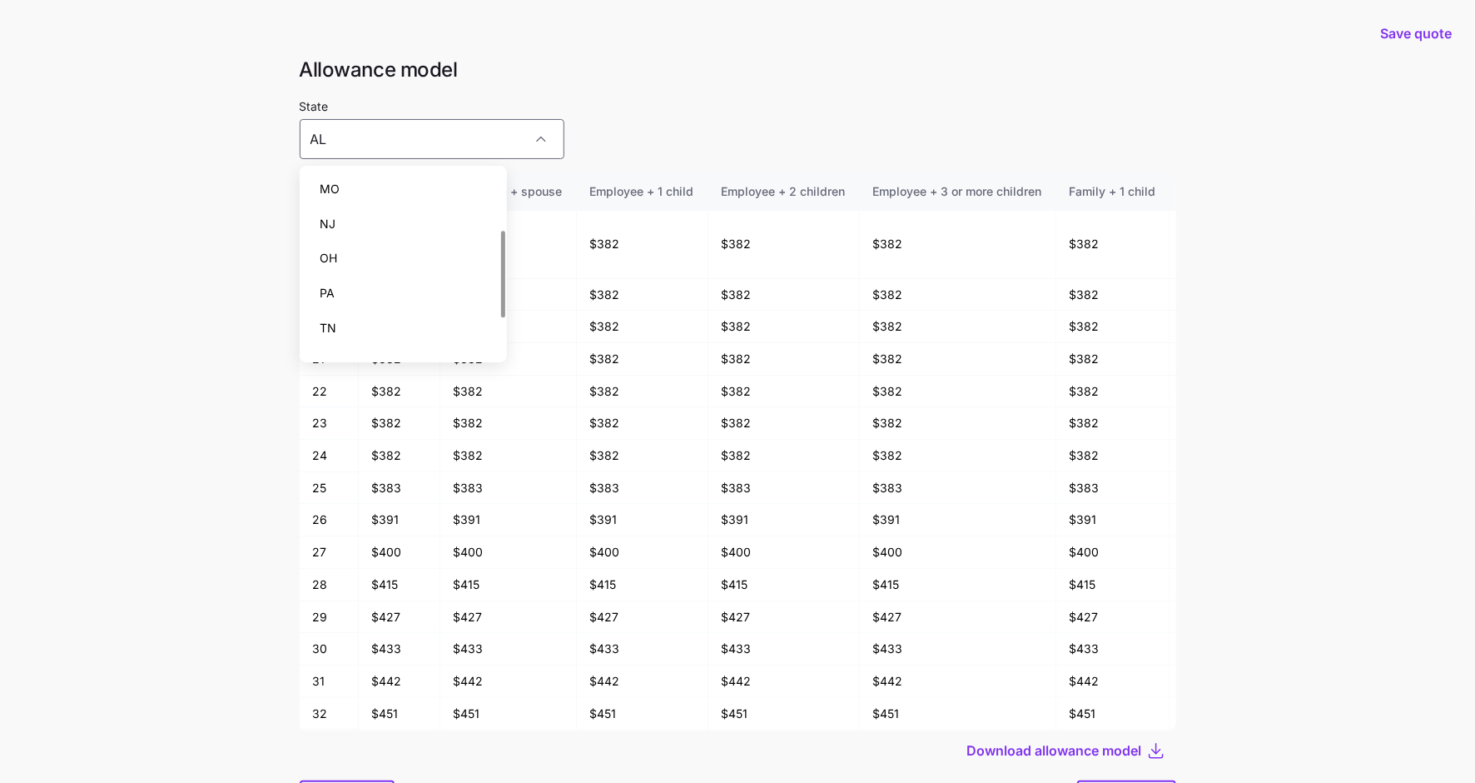
scroll to position [198, 0]
click at [729, 95] on div at bounding box center [738, 88] width 877 height 13
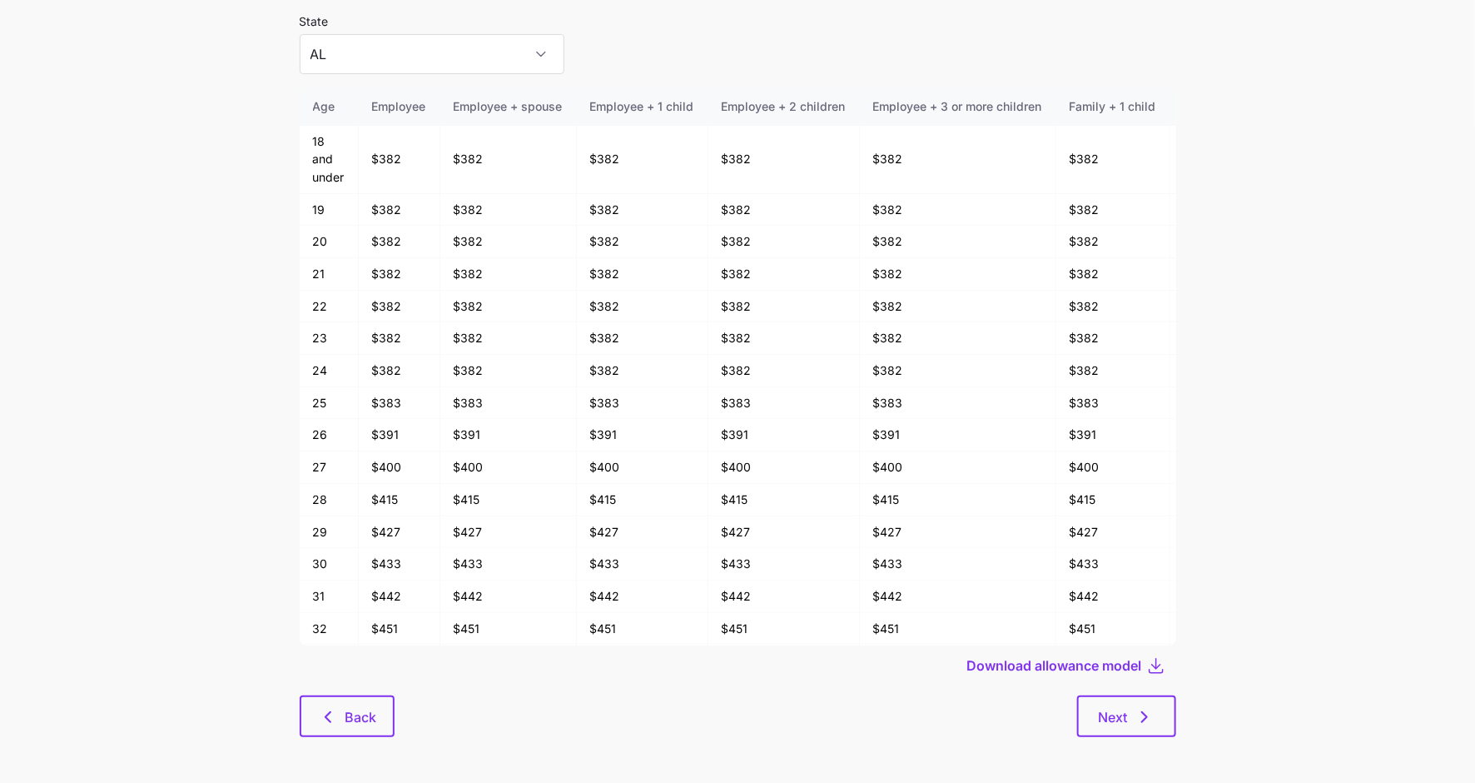
scroll to position [89, 0]
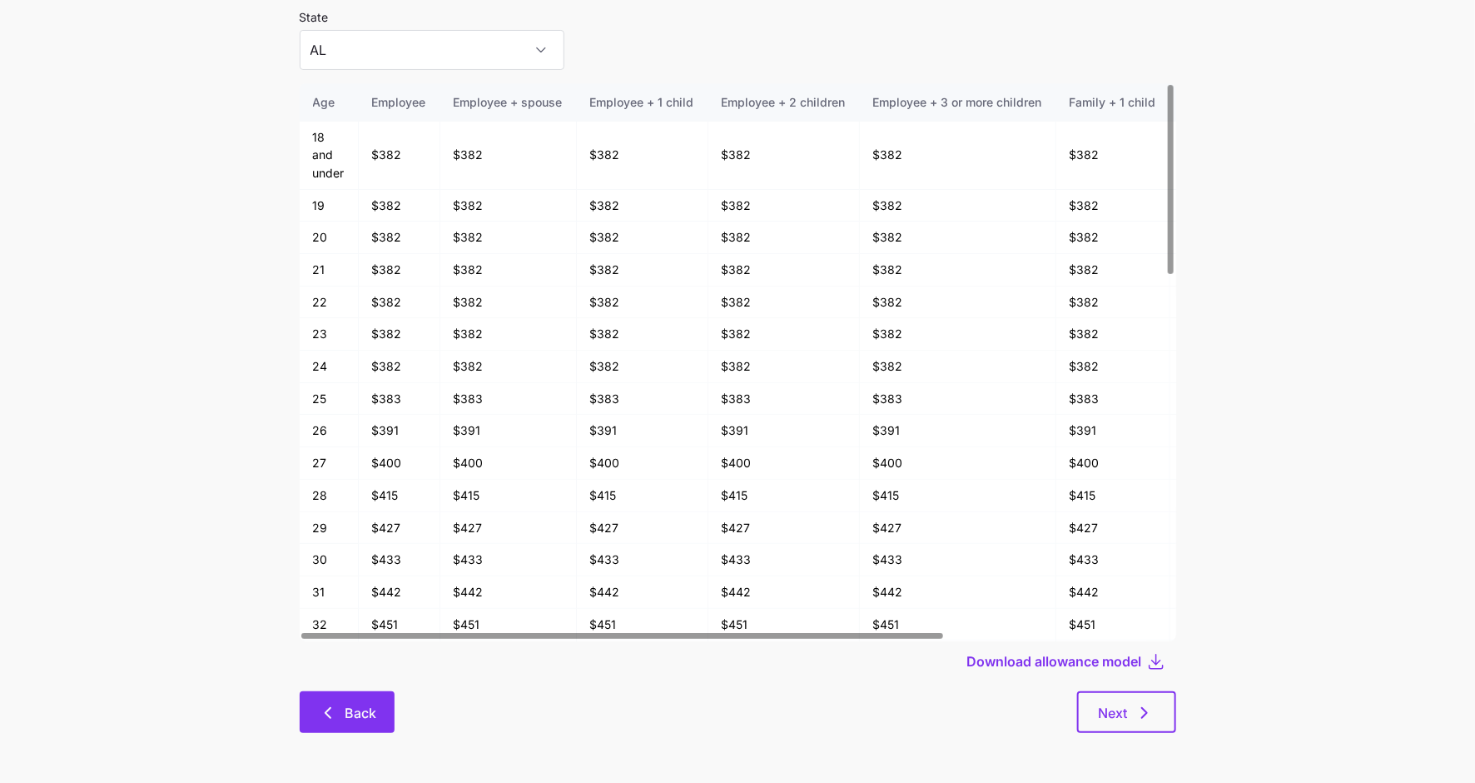
click at [370, 704] on span "Back" at bounding box center [361, 713] width 32 height 20
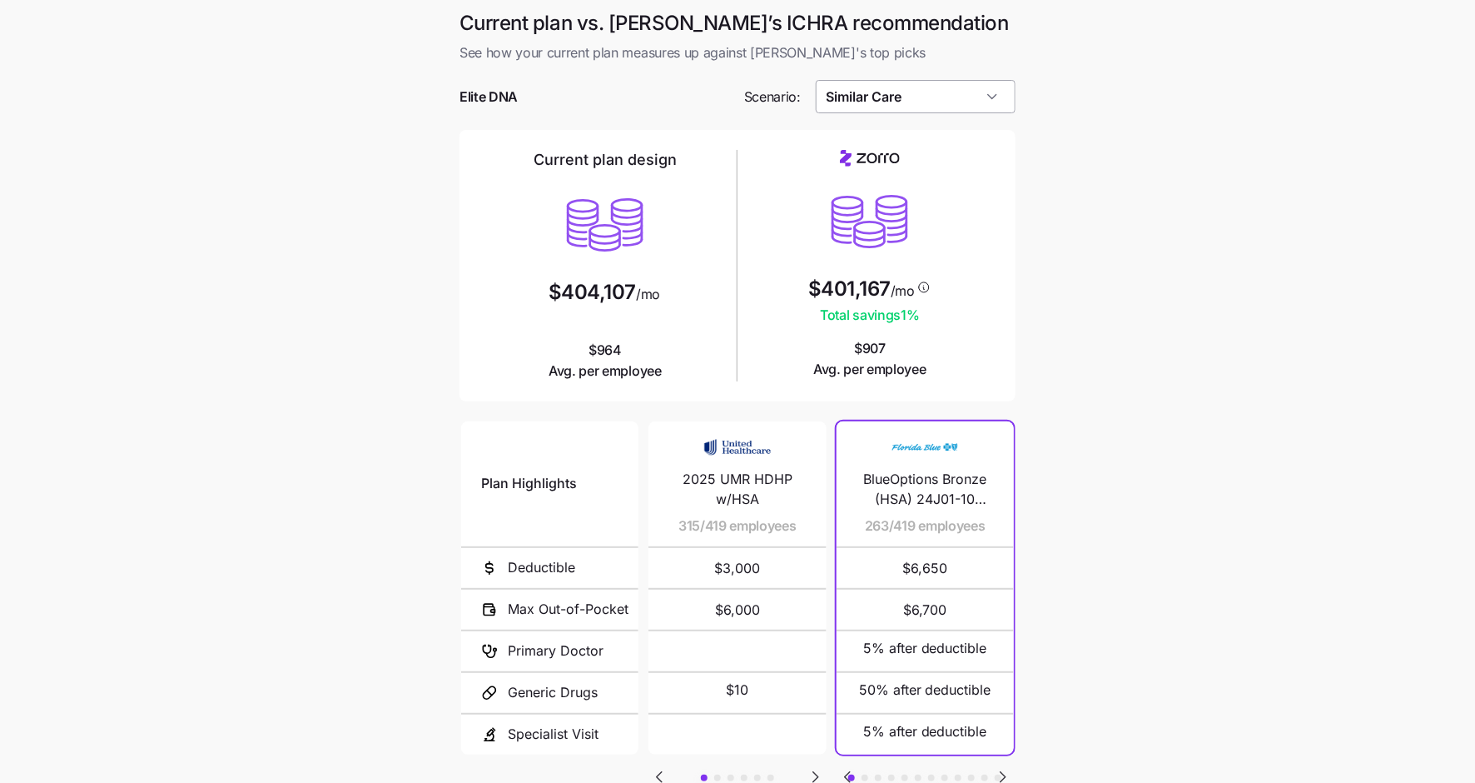
click at [923, 97] on input "Similar Care" at bounding box center [916, 96] width 201 height 33
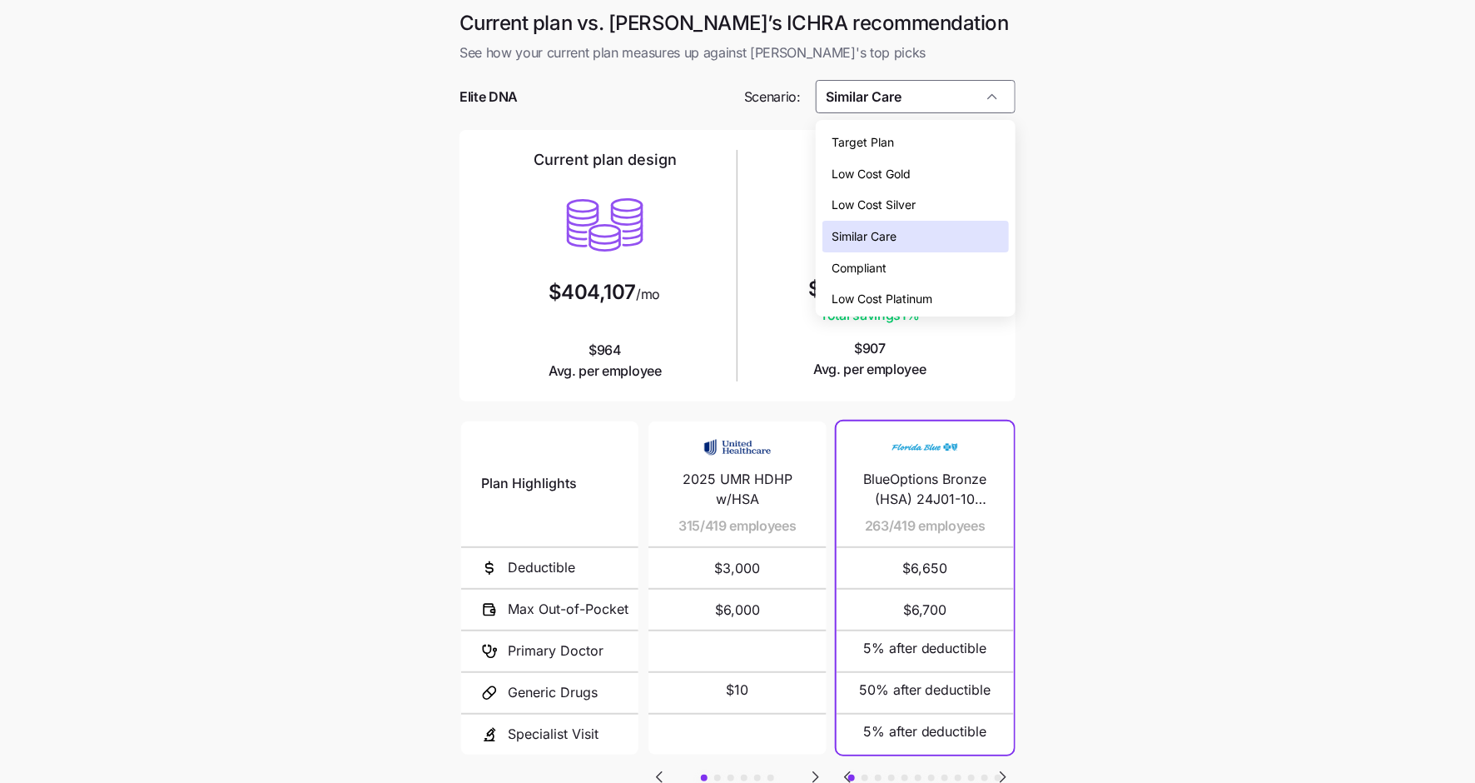
click at [917, 164] on div "Low Cost Gold" at bounding box center [916, 174] width 187 height 32
type input "Low Cost Gold"
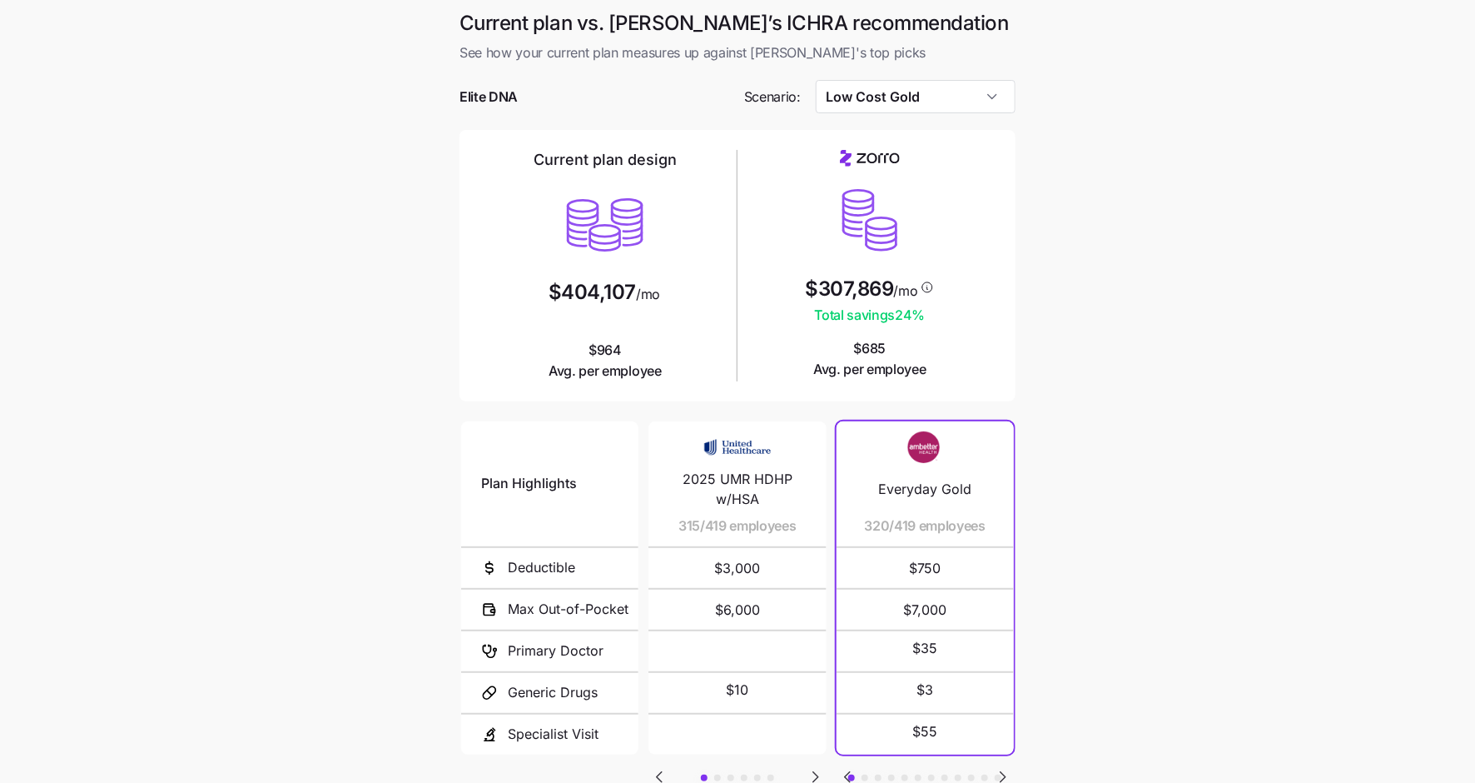
scroll to position [126, 0]
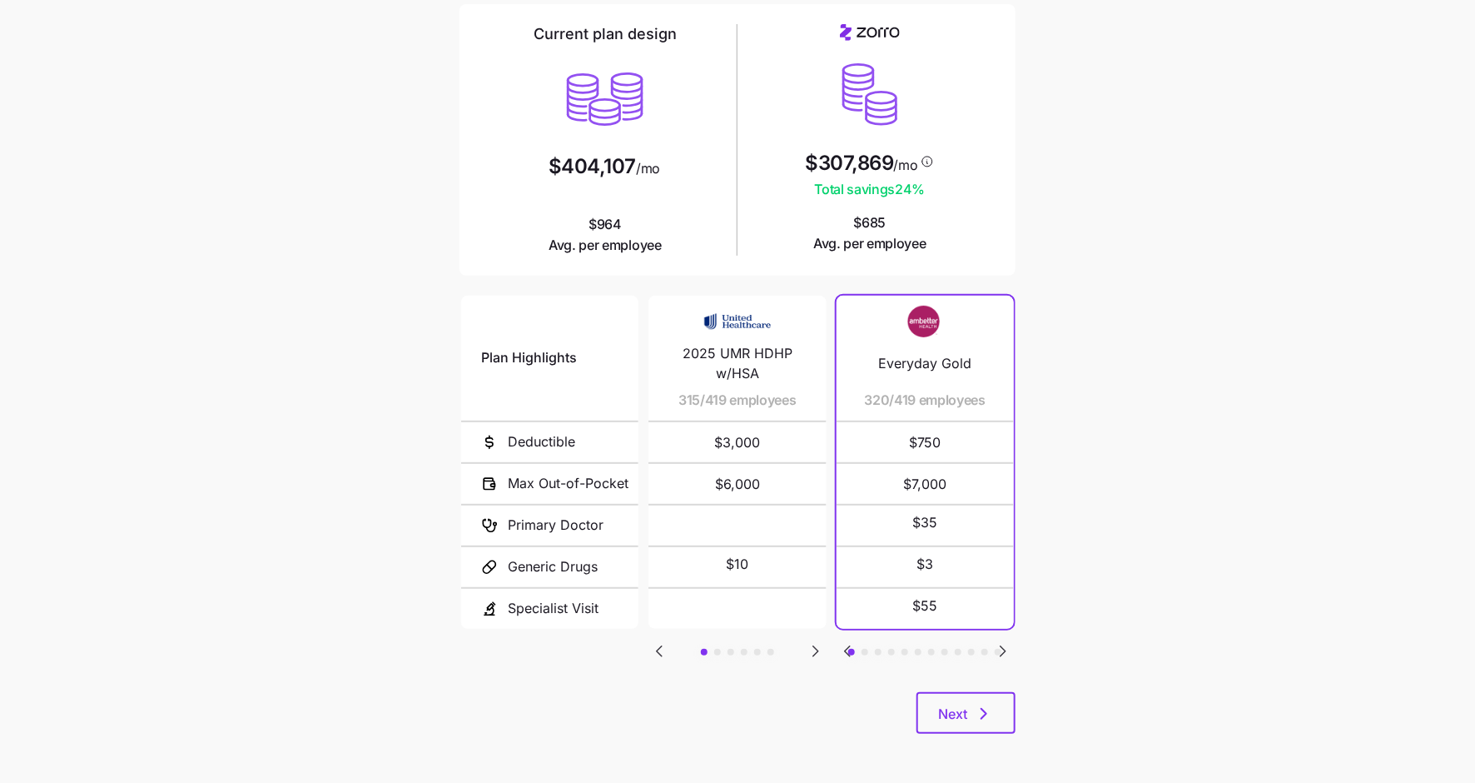
click at [1005, 649] on icon "Go to next slide" at bounding box center [1003, 651] width 20 height 20
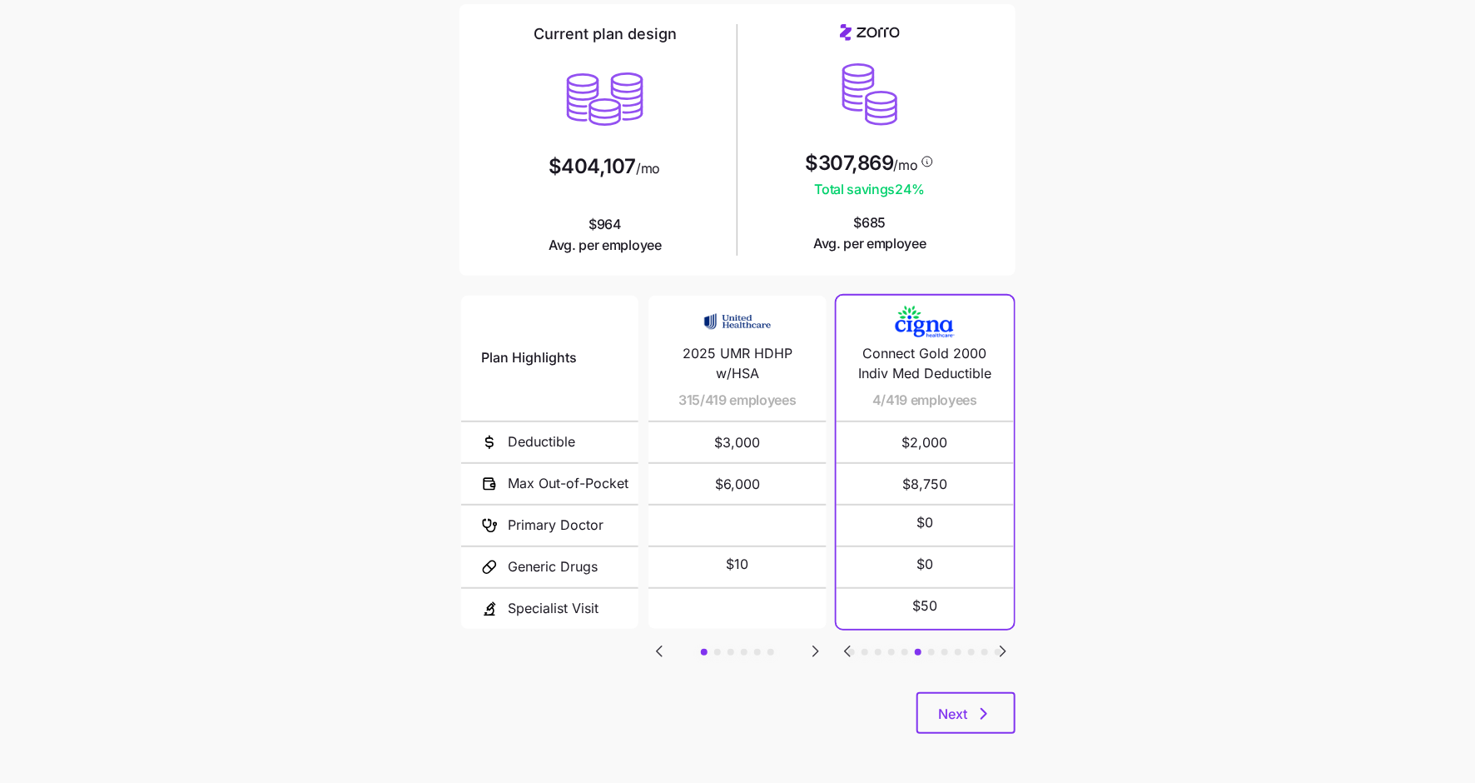
click at [1005, 649] on icon "Go to next slide" at bounding box center [1003, 651] width 20 height 20
click at [1004, 649] on icon "Go to next slide" at bounding box center [1003, 651] width 5 height 10
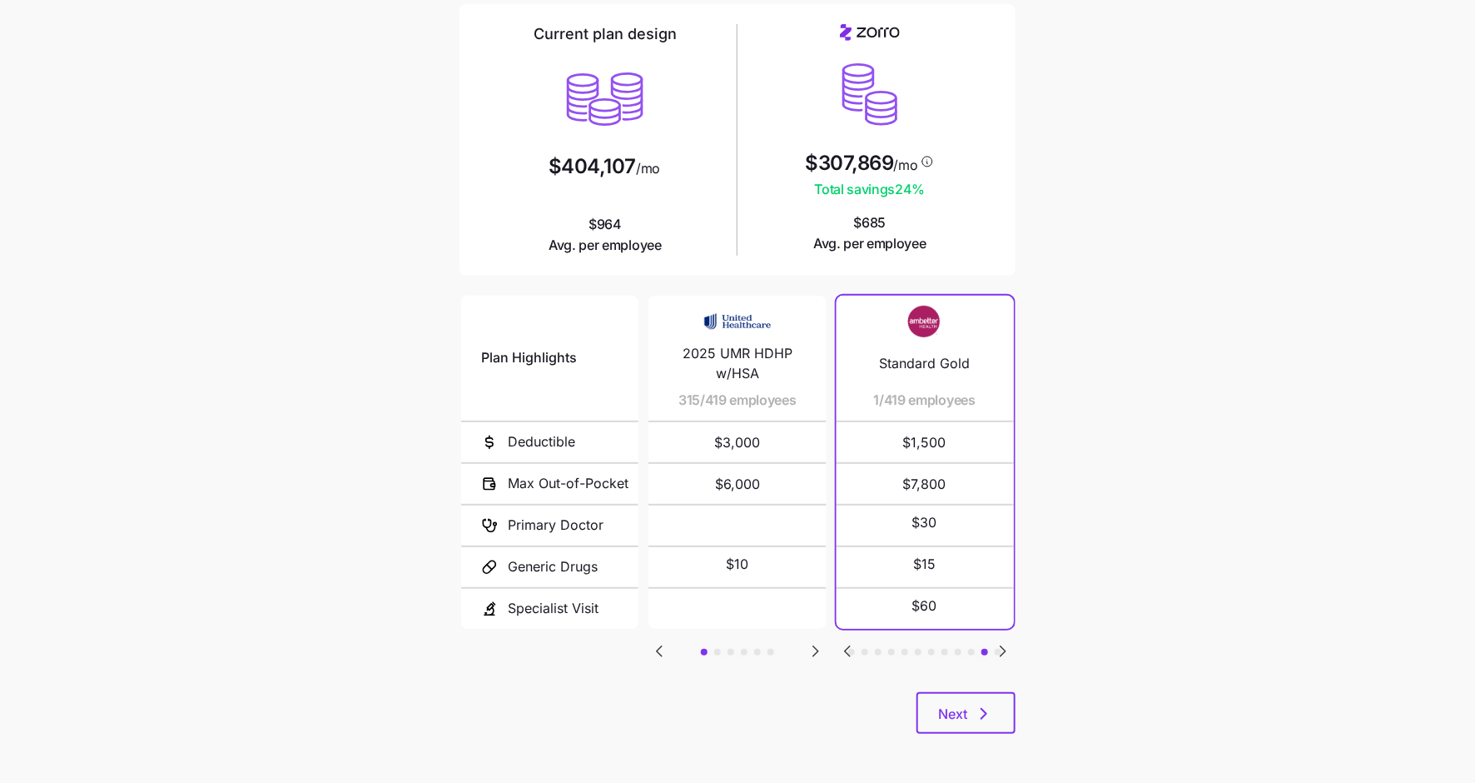
click at [1006, 647] on icon "Go to next slide" at bounding box center [1003, 651] width 5 height 10
click at [848, 649] on icon "Go to previous slide" at bounding box center [847, 651] width 5 height 10
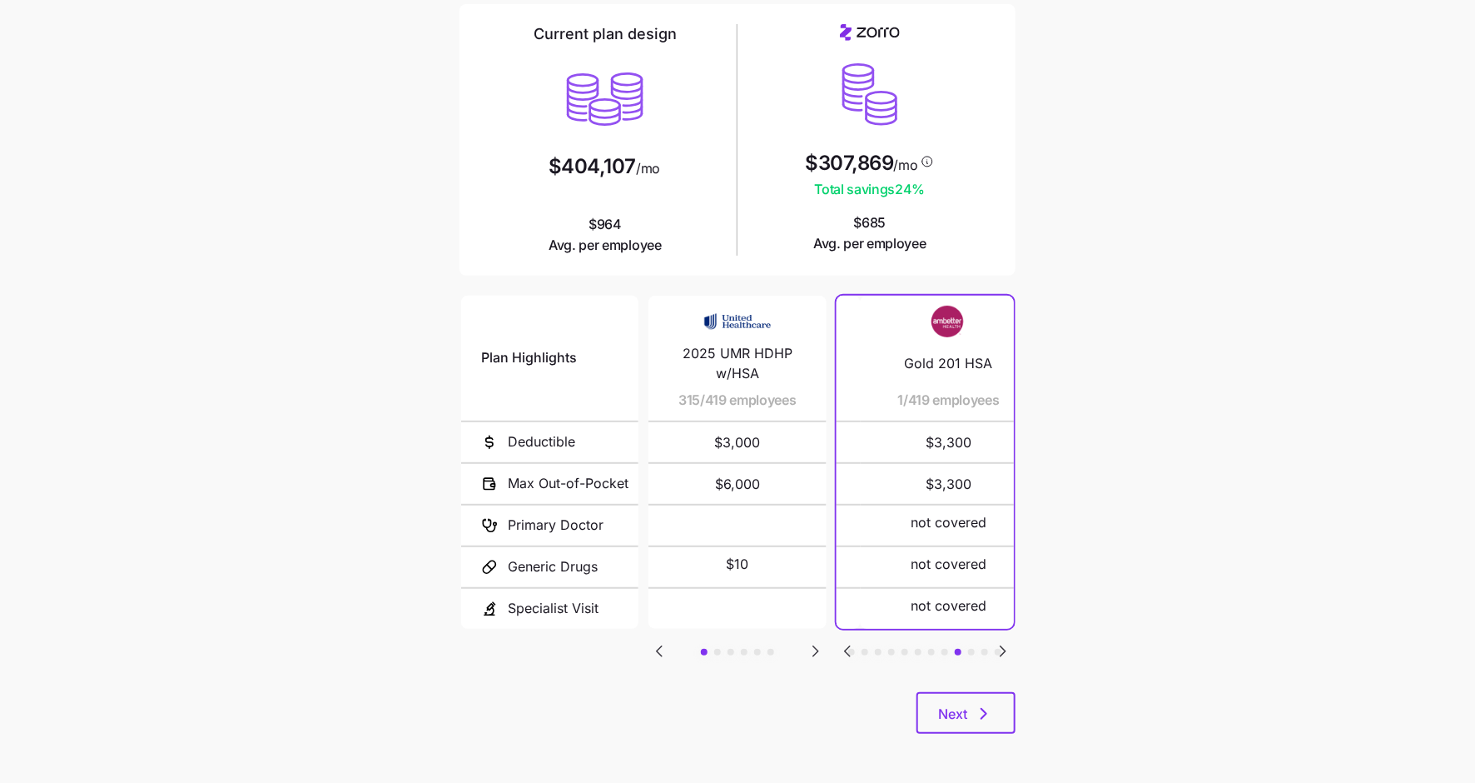
click at [848, 649] on icon "Go to previous slide" at bounding box center [847, 651] width 5 height 10
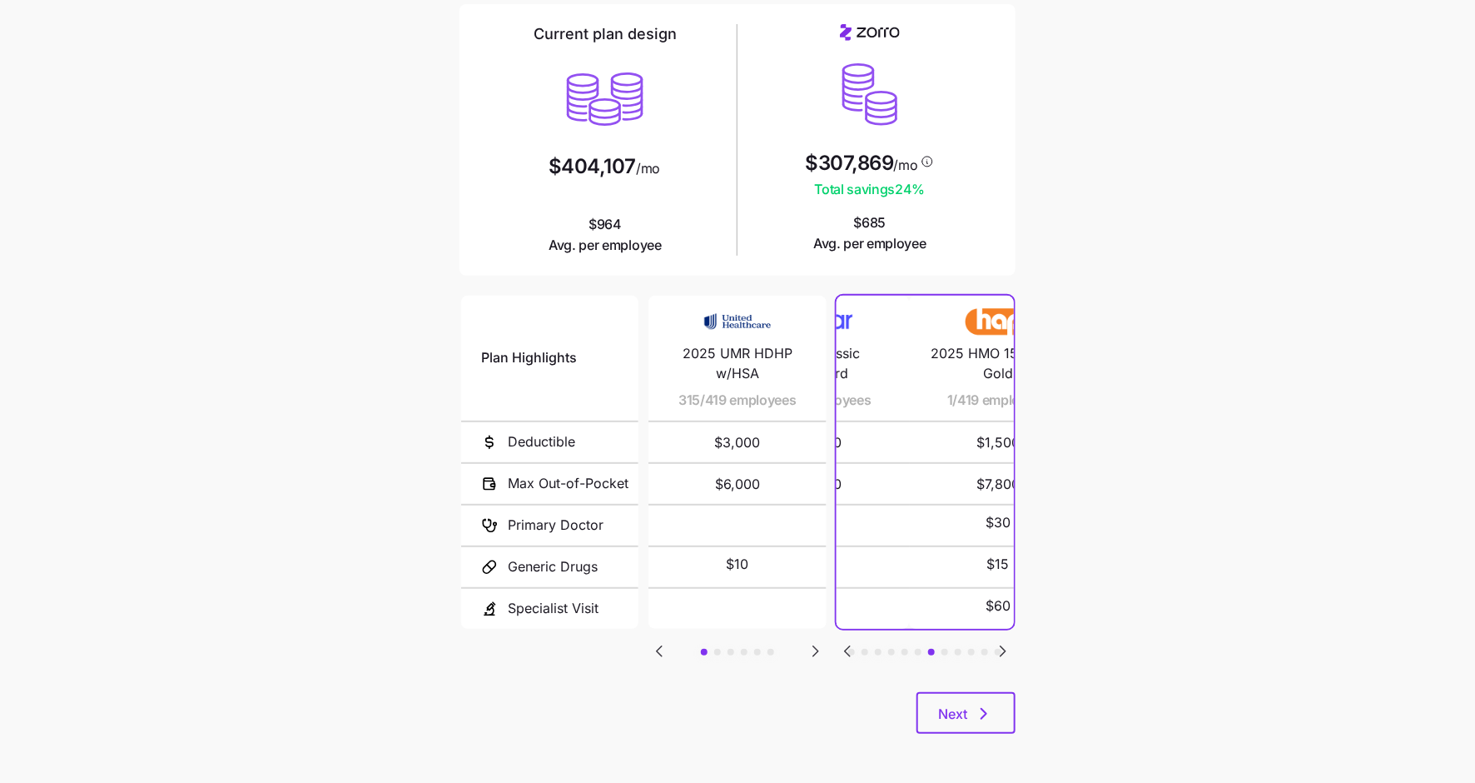
click at [848, 649] on icon "Go to previous slide" at bounding box center [847, 651] width 5 height 10
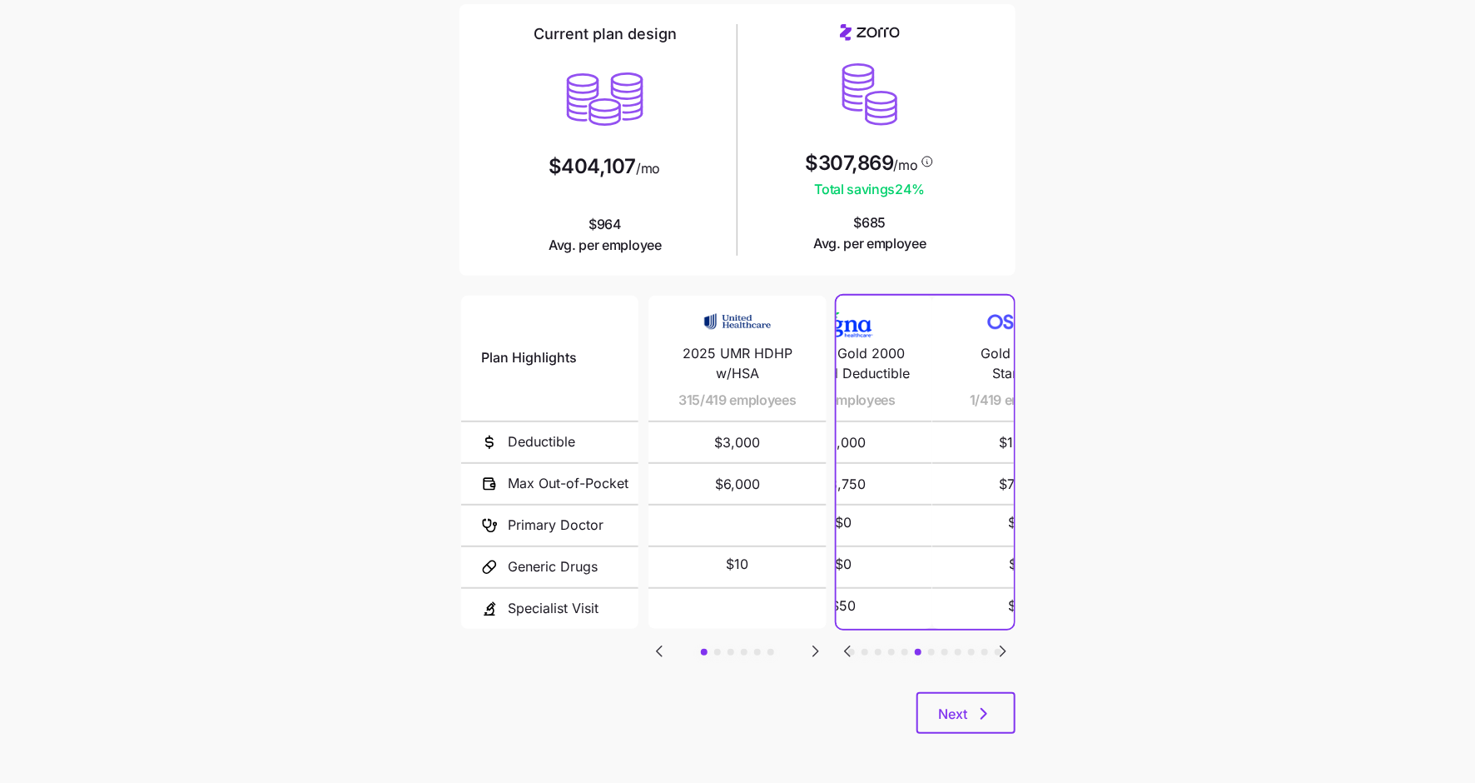
click at [848, 649] on icon "Go to previous slide" at bounding box center [847, 651] width 5 height 10
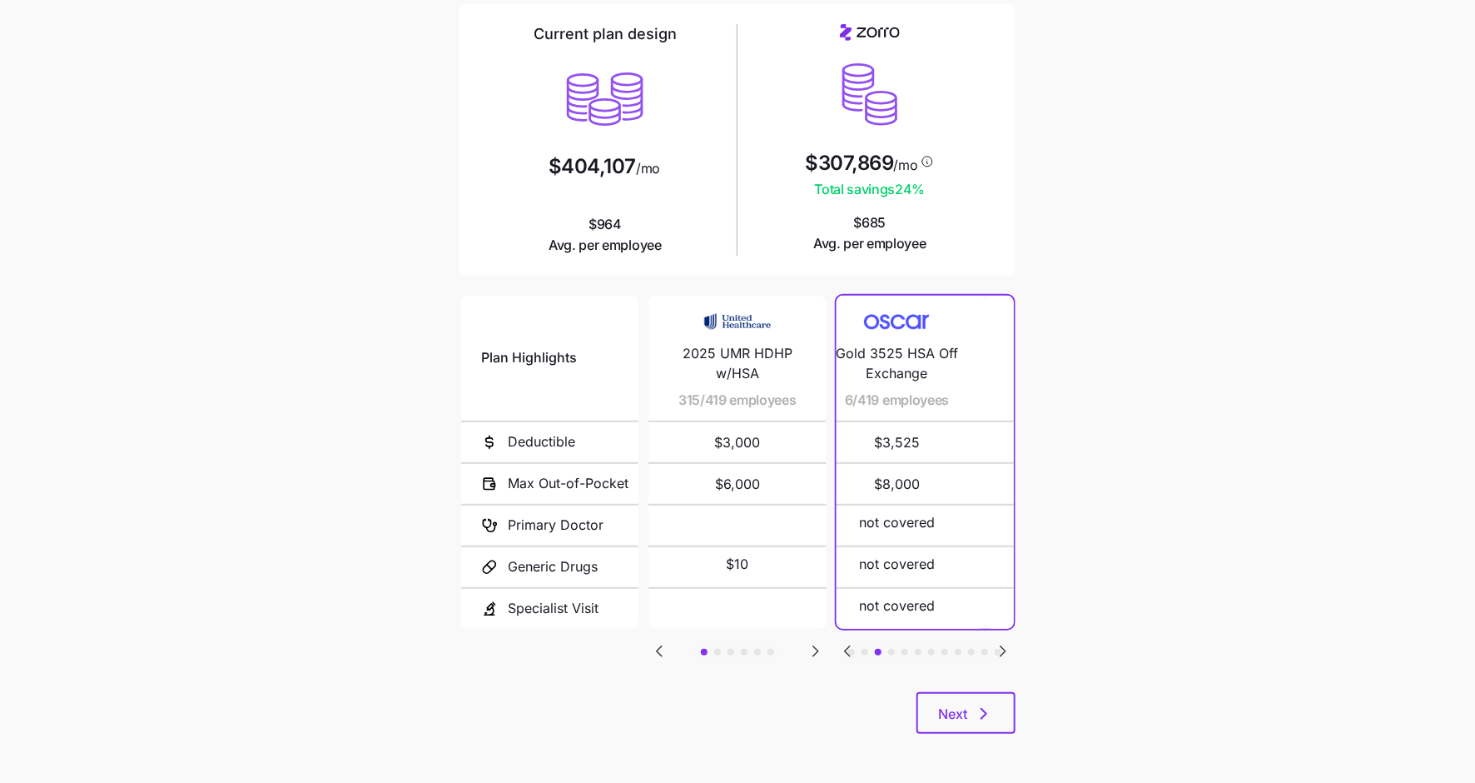
click at [848, 649] on icon "Go to previous slide" at bounding box center [847, 651] width 5 height 10
